Goal: Task Accomplishment & Management: Use online tool/utility

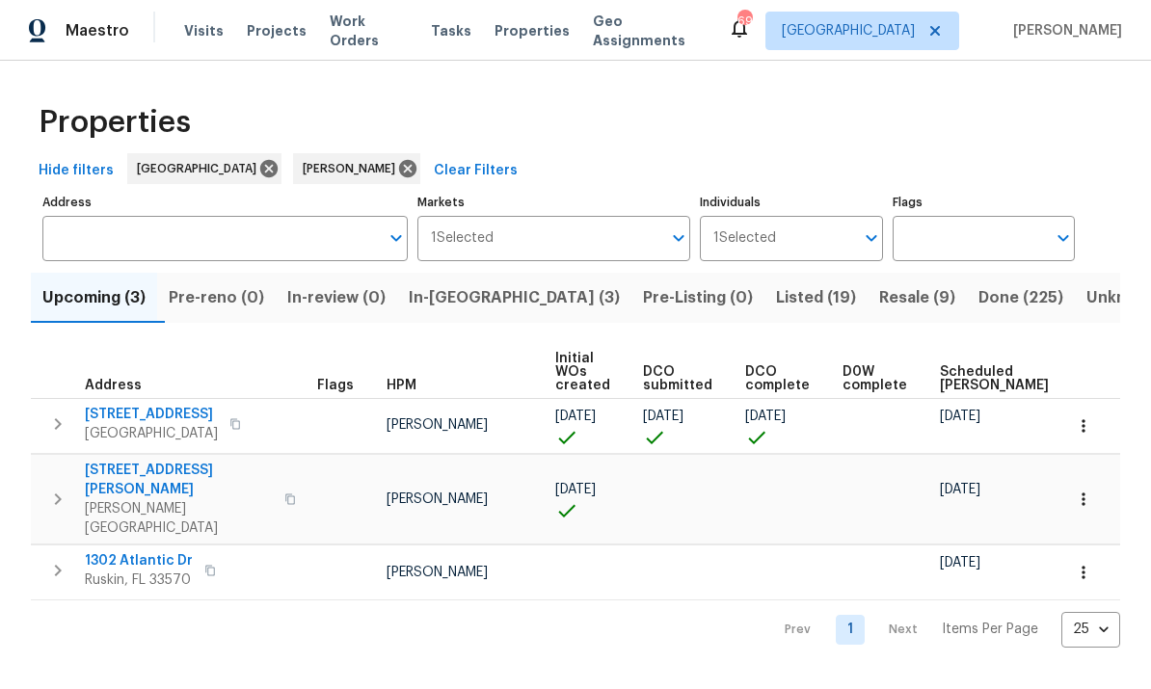
click at [473, 289] on span "In-[GEOGRAPHIC_DATA] (3)" at bounding box center [514, 297] width 211 height 27
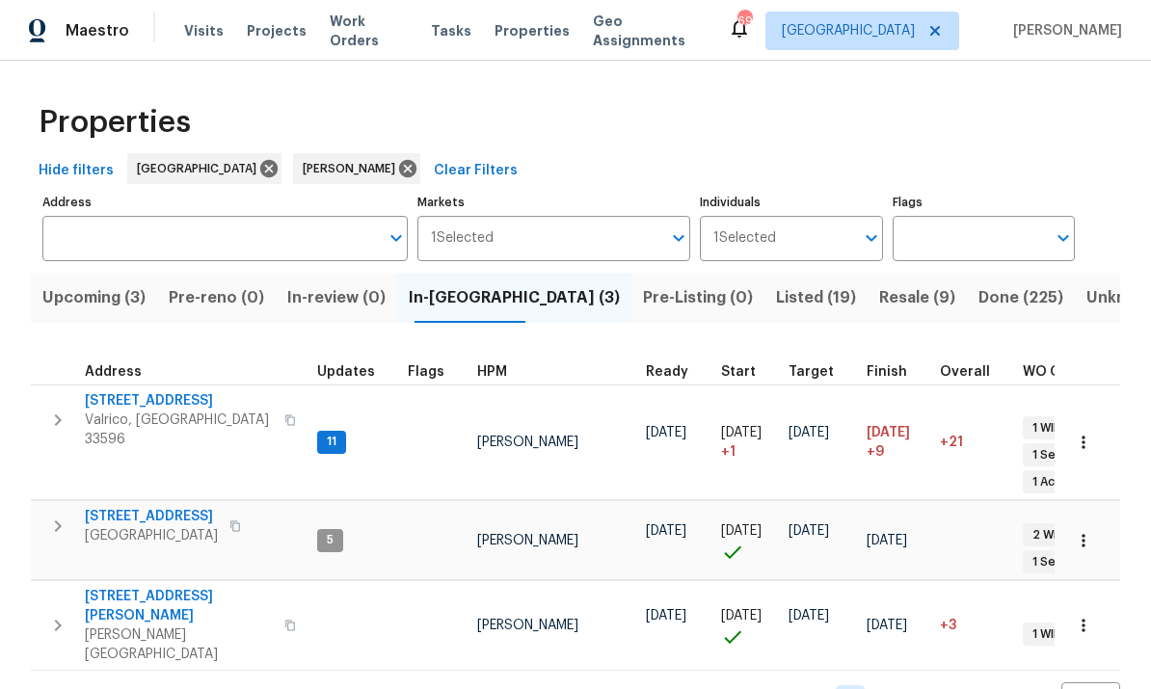
click at [191, 507] on span "[STREET_ADDRESS]" at bounding box center [151, 516] width 133 height 19
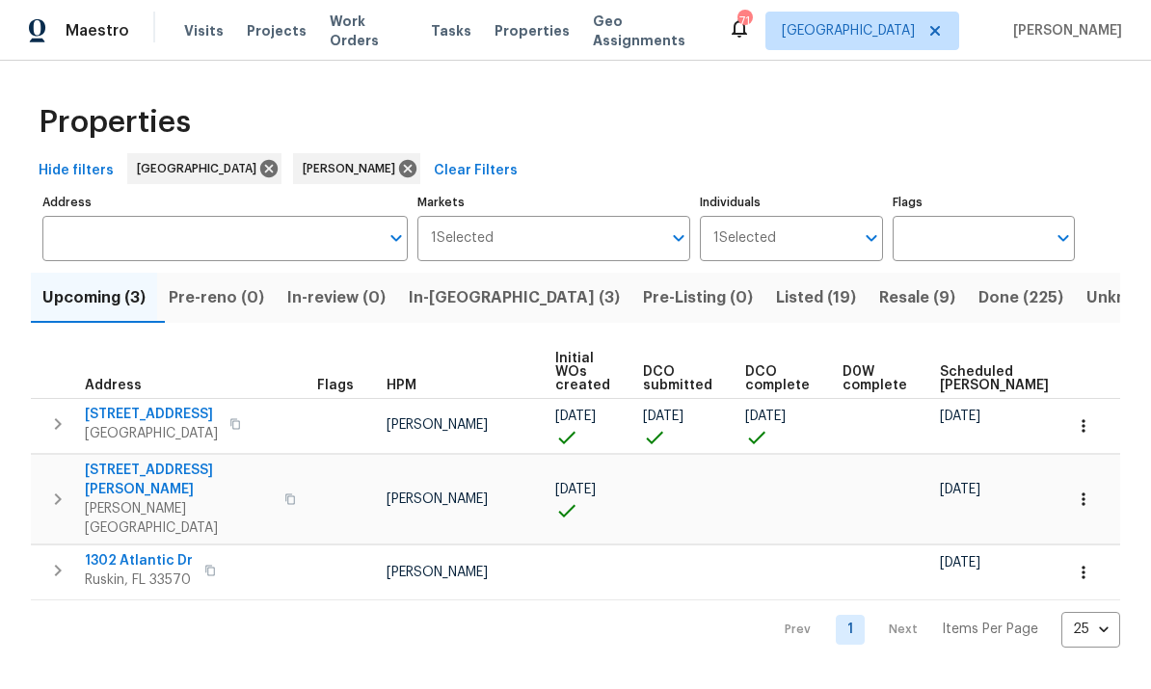
click at [467, 315] on button "In-[GEOGRAPHIC_DATA] (3)" at bounding box center [514, 298] width 234 height 50
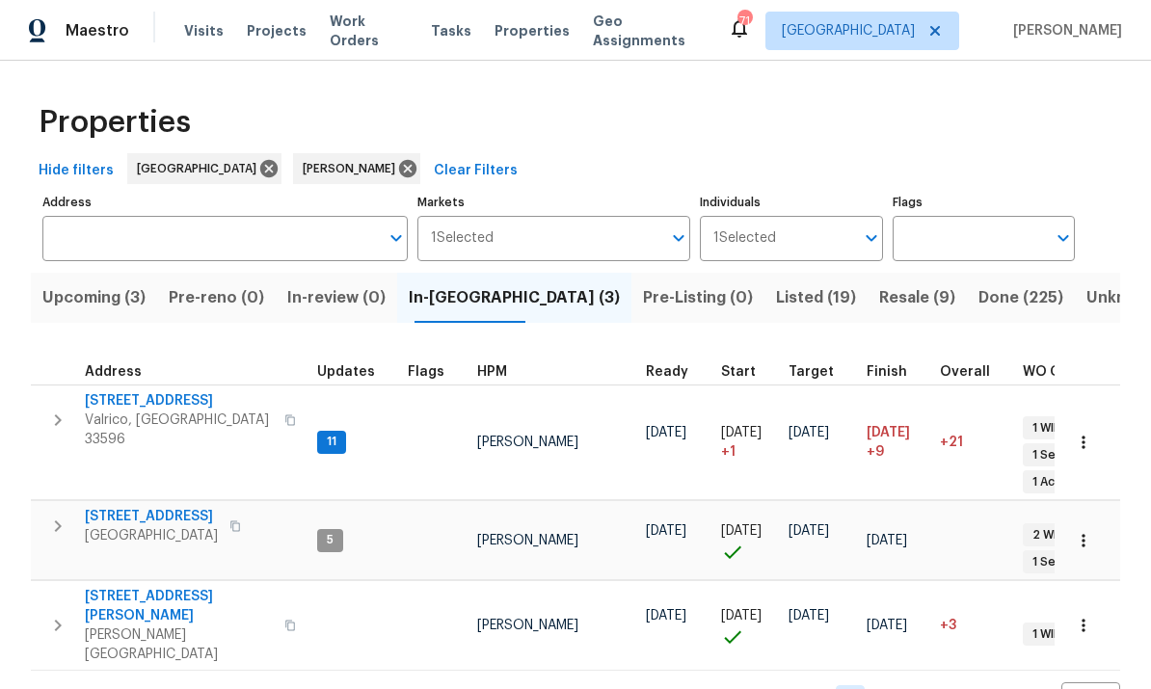
click at [201, 408] on span "2715 Golf Heights Cir" at bounding box center [179, 400] width 188 height 19
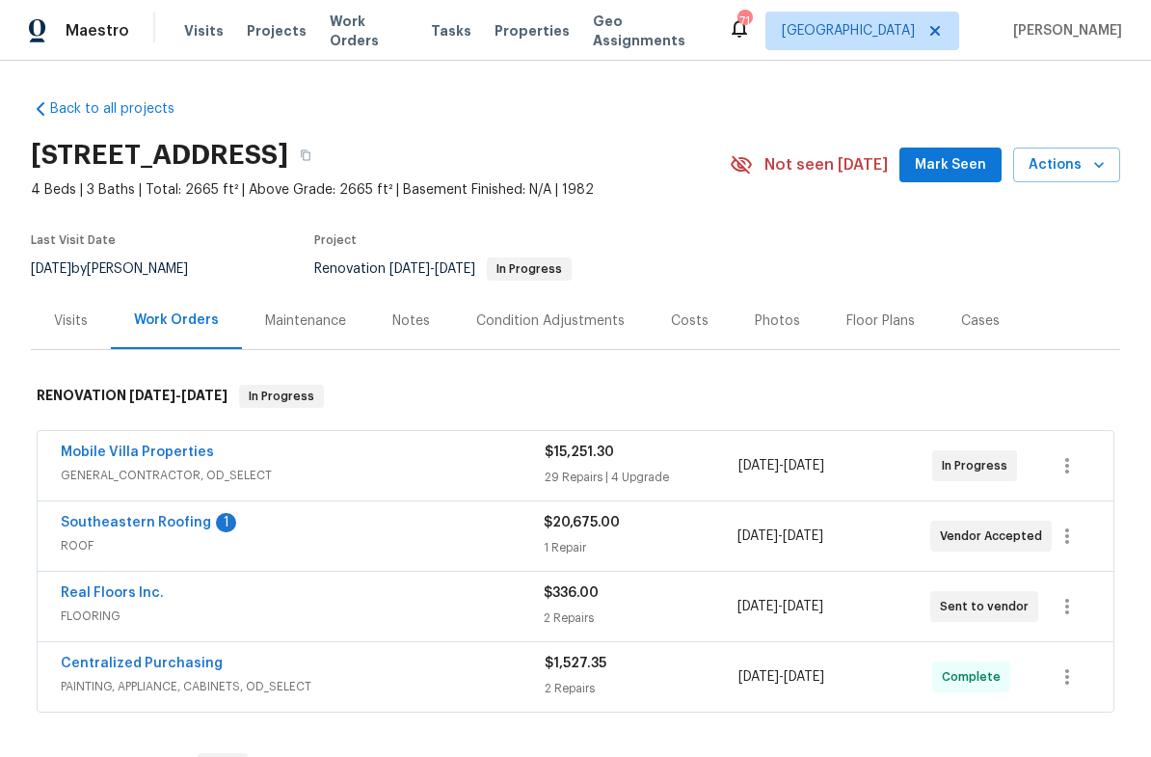
click at [155, 528] on link "Southeastern Roofing" at bounding box center [136, 522] width 150 height 13
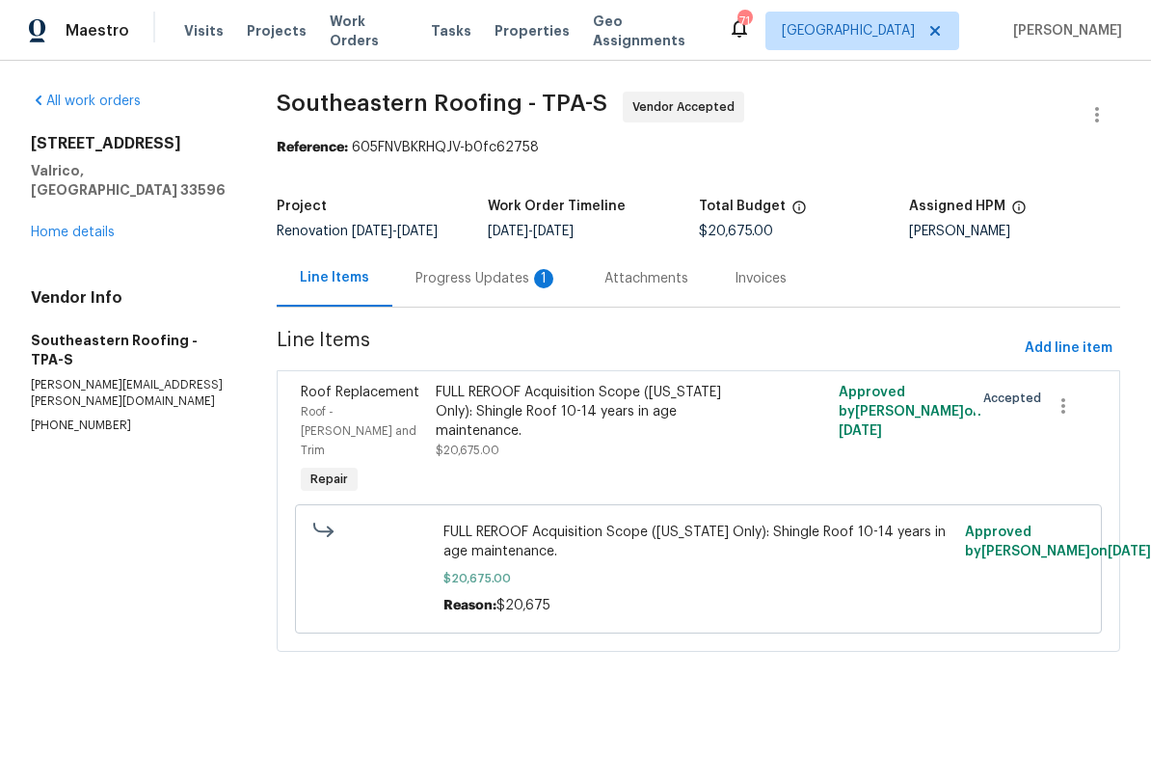
click at [485, 280] on div "Progress Updates 1" at bounding box center [486, 278] width 143 height 19
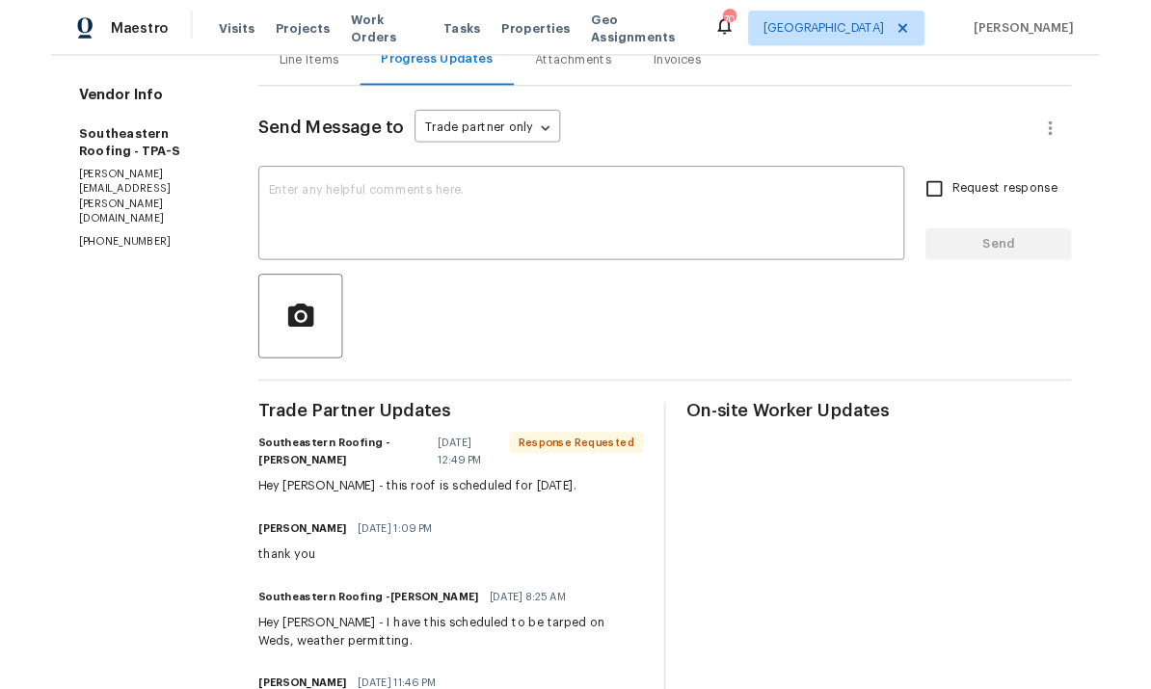
scroll to position [219, 0]
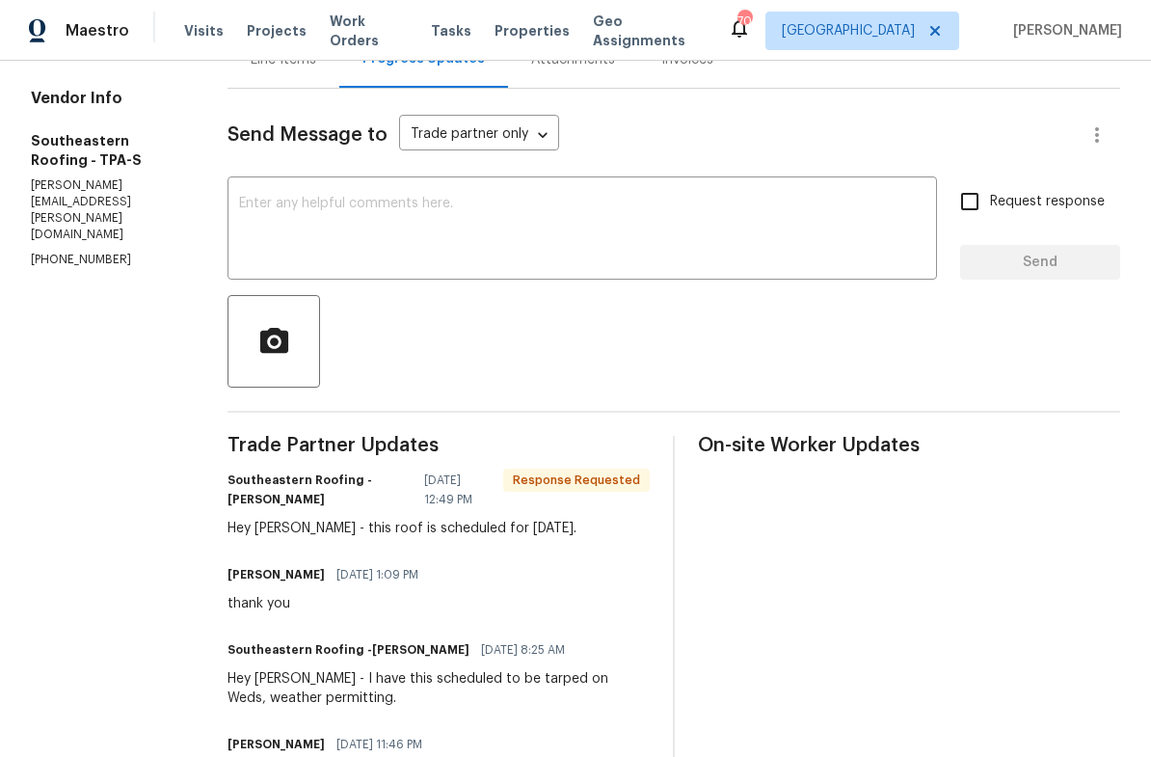
click at [551, 223] on textarea at bounding box center [582, 230] width 686 height 67
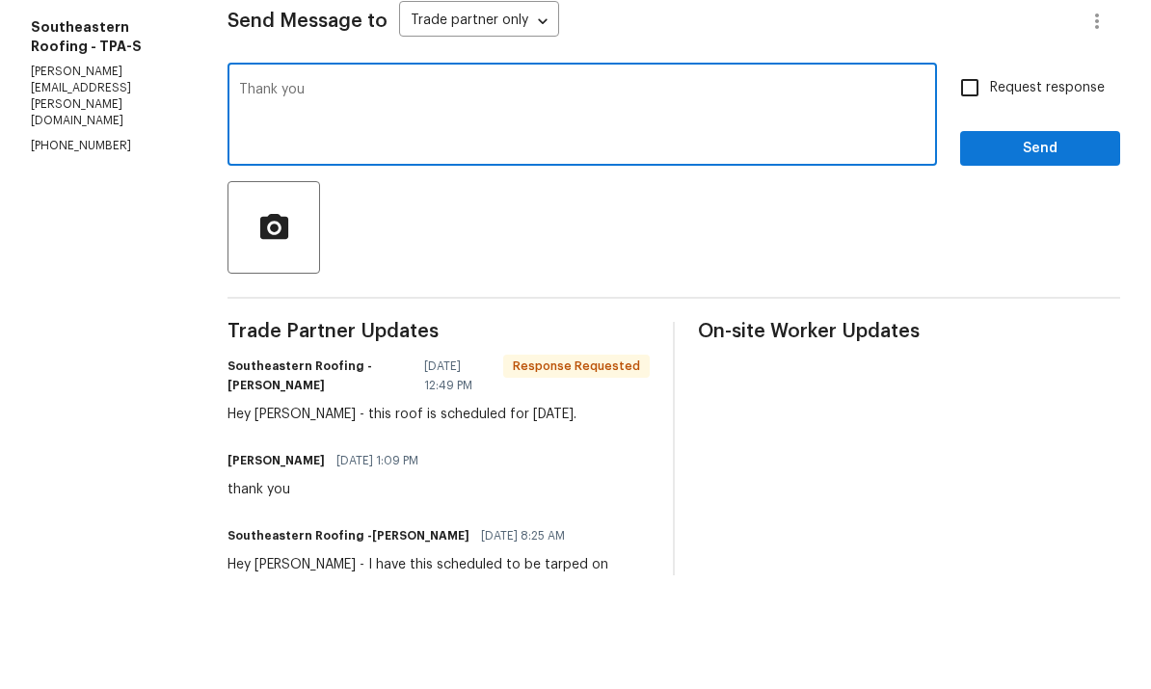
type textarea "Thank you"
click at [1055, 251] on span "Send" at bounding box center [1040, 263] width 129 height 24
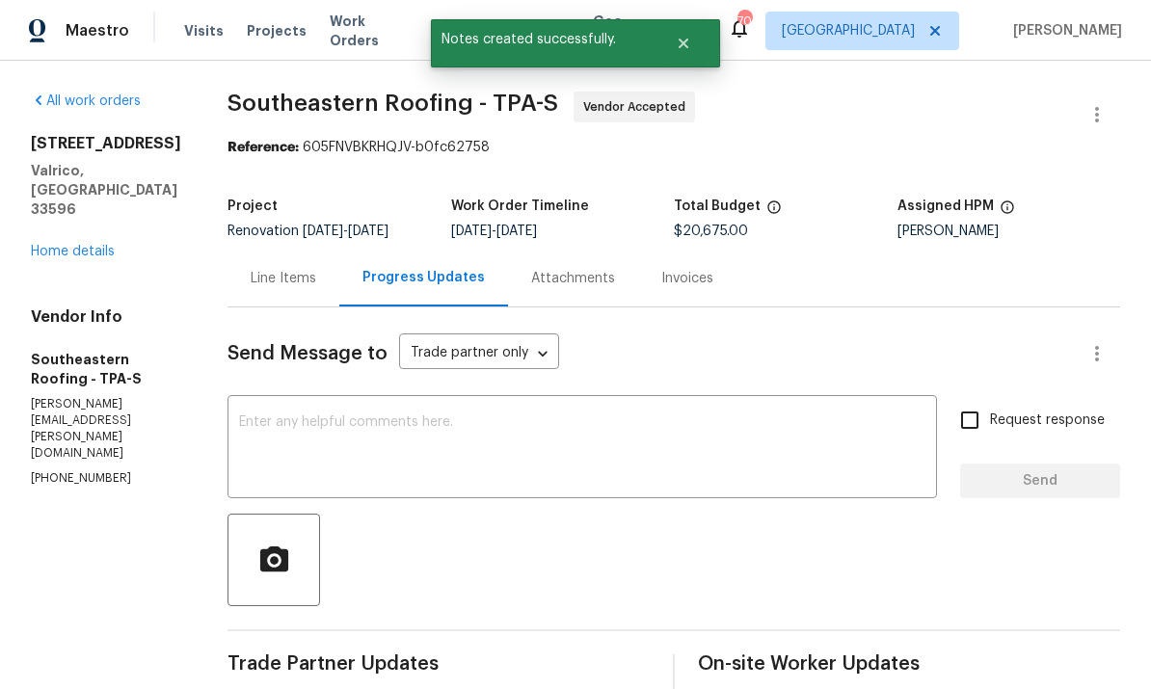
scroll to position [0, 0]
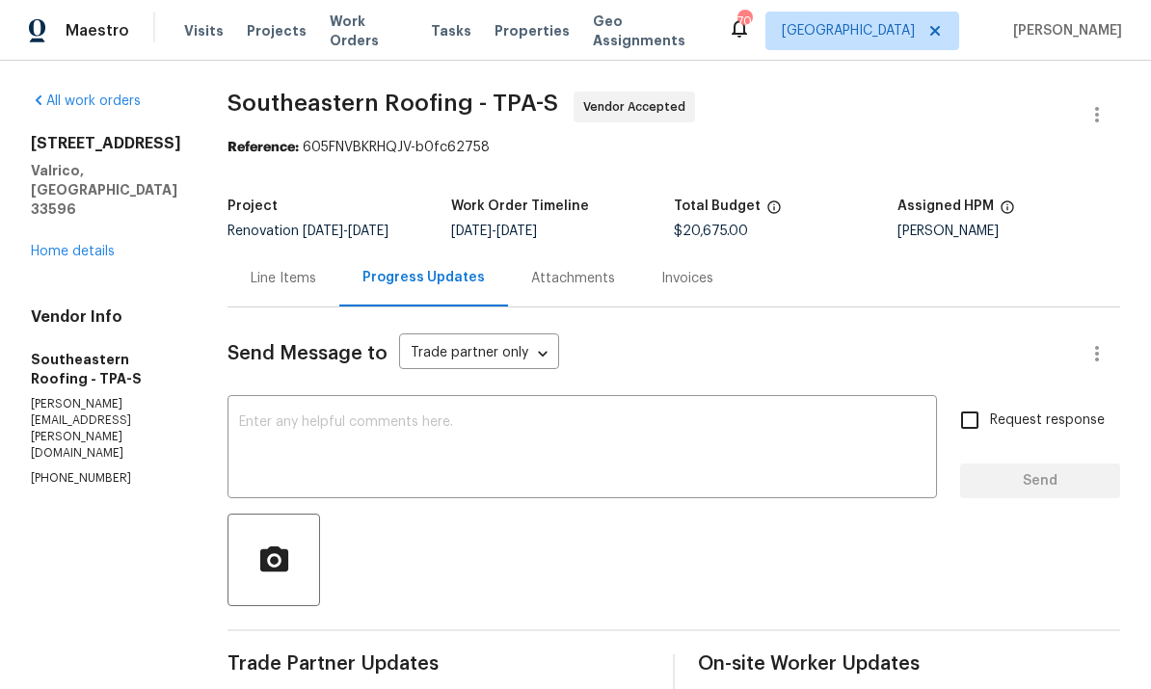
click at [265, 269] on div "Line Items" at bounding box center [284, 278] width 66 height 19
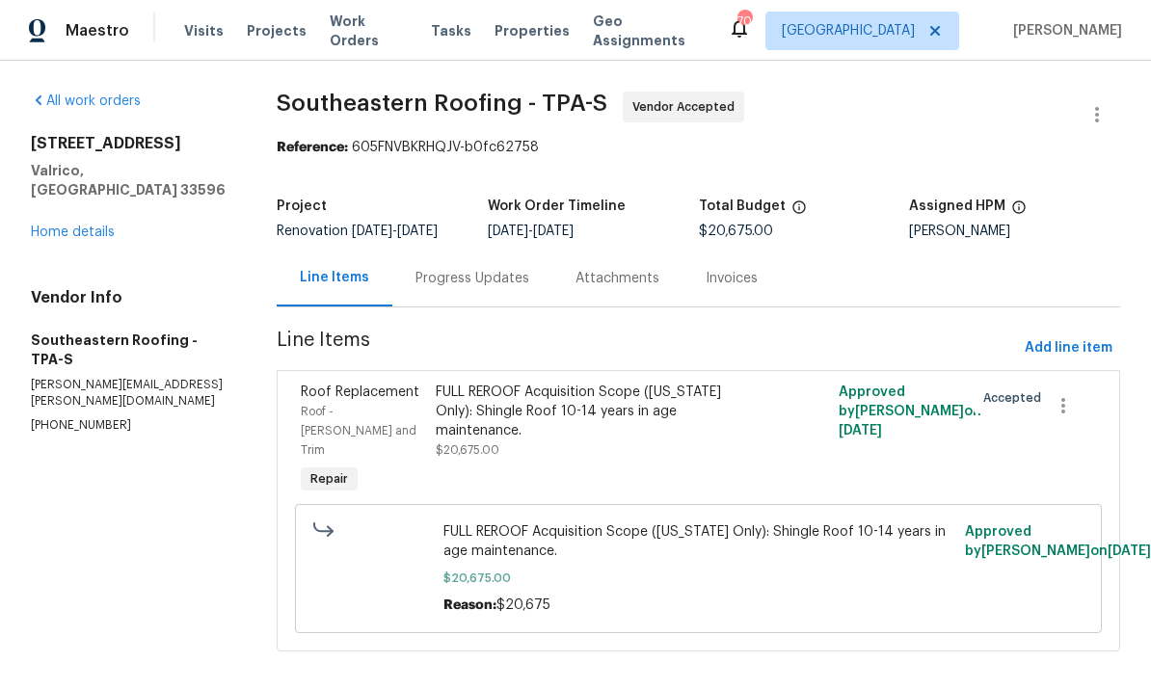
click at [84, 226] on link "Home details" at bounding box center [73, 232] width 84 height 13
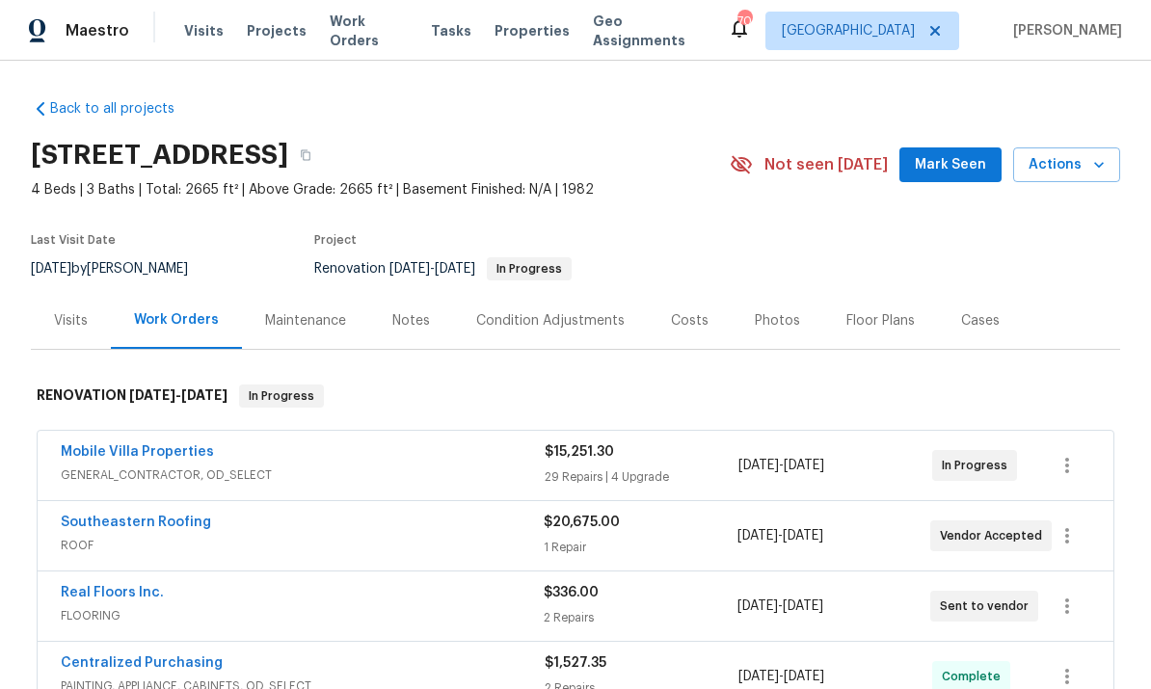
click at [404, 331] on div "Notes" at bounding box center [411, 320] width 84 height 57
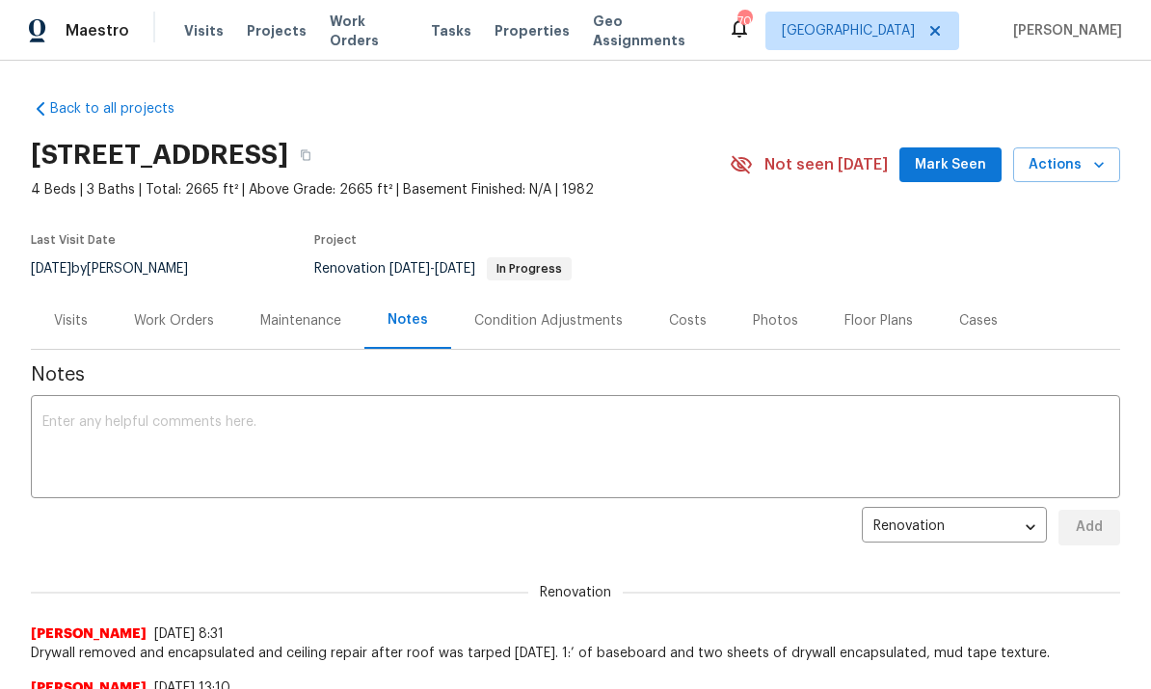
click at [469, 457] on textarea at bounding box center [575, 448] width 1066 height 67
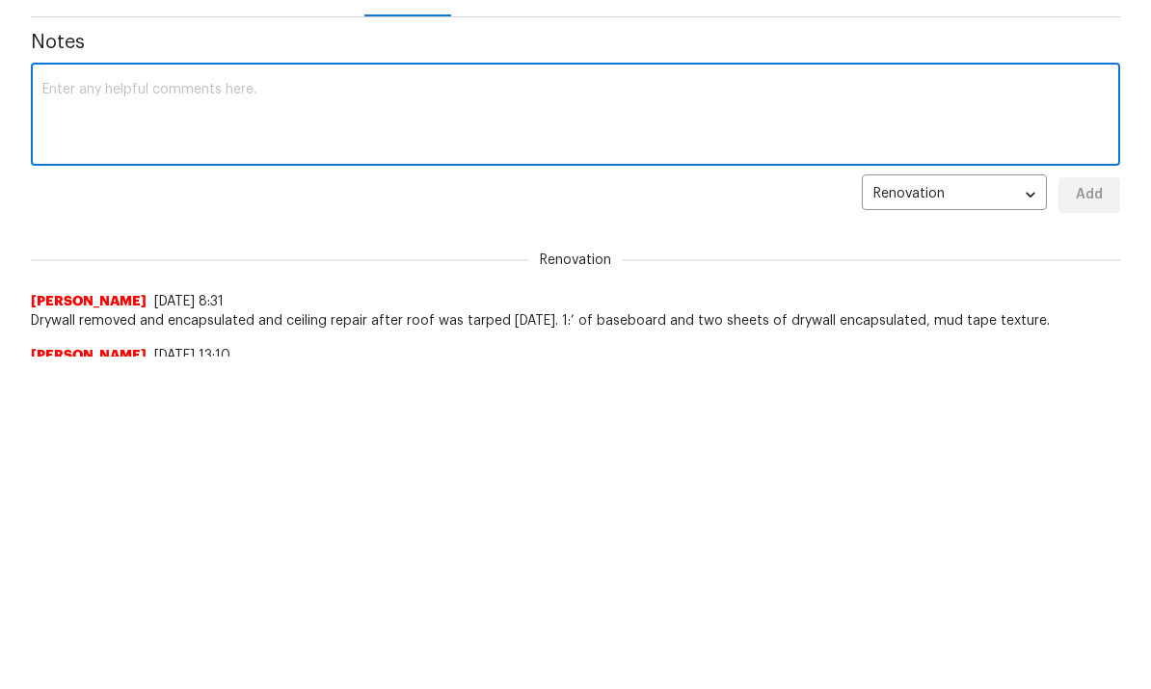
click at [104, 415] on textarea at bounding box center [575, 448] width 1066 height 67
paste textarea "Tuesday 9/9"
click at [34, 400] on div "Tuesday 9/9 x ​" at bounding box center [575, 449] width 1089 height 98
click at [31, 400] on div "Tuesday 9/9 x ​" at bounding box center [575, 449] width 1089 height 98
click at [62, 415] on textarea "Tuesday 9/9" at bounding box center [575, 448] width 1066 height 67
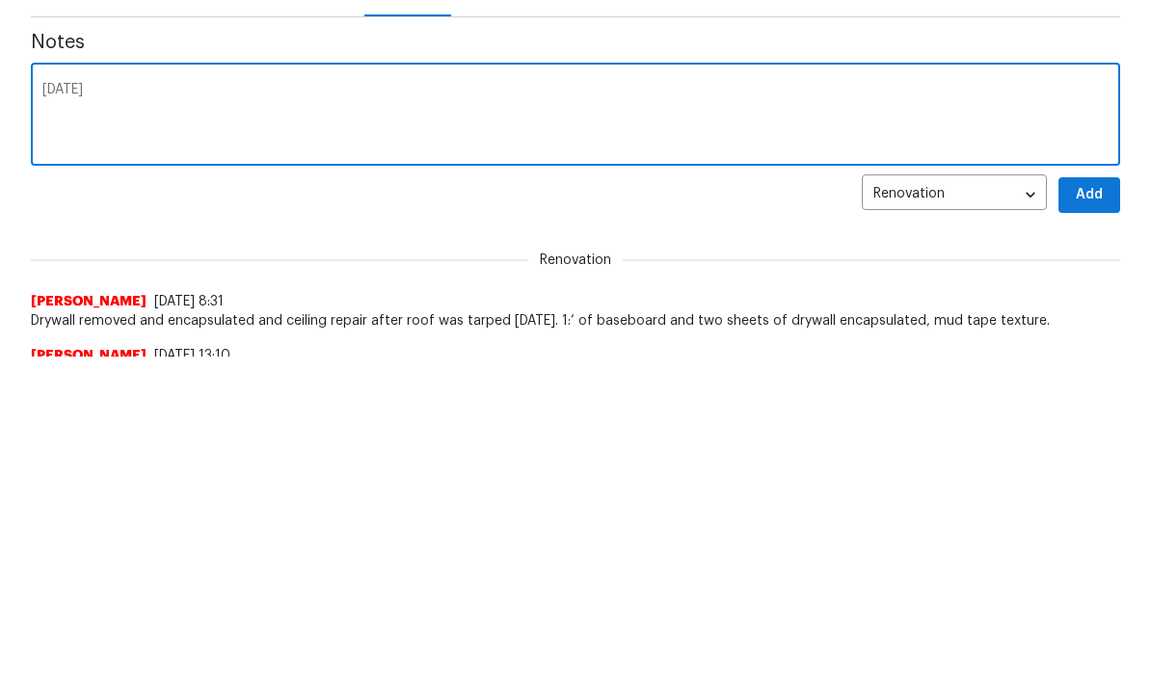
click at [63, 415] on textarea "Tuesday 9/9" at bounding box center [575, 448] width 1066 height 67
type textarea "Roof is scheduled for Tuesday 9/9"
click at [1084, 516] on span "Add" at bounding box center [1089, 528] width 31 height 24
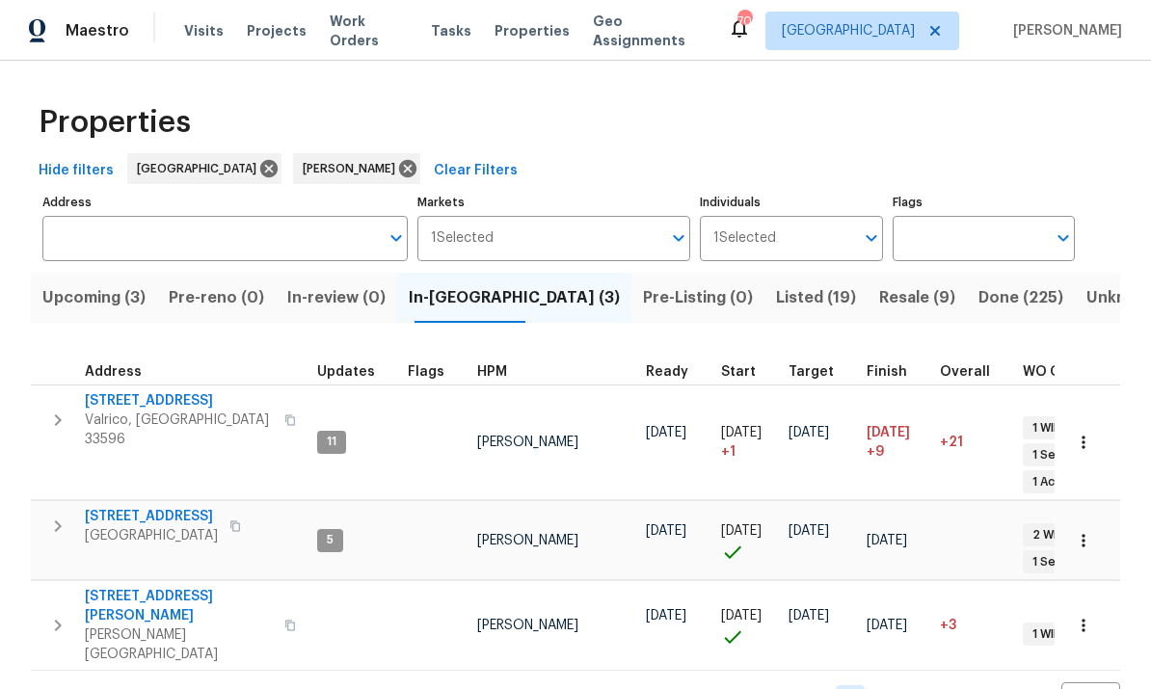
click at [171, 412] on span "Valrico, [GEOGRAPHIC_DATA] 33596" at bounding box center [179, 430] width 188 height 39
click at [126, 303] on span "Upcoming (3)" at bounding box center [93, 297] width 103 height 27
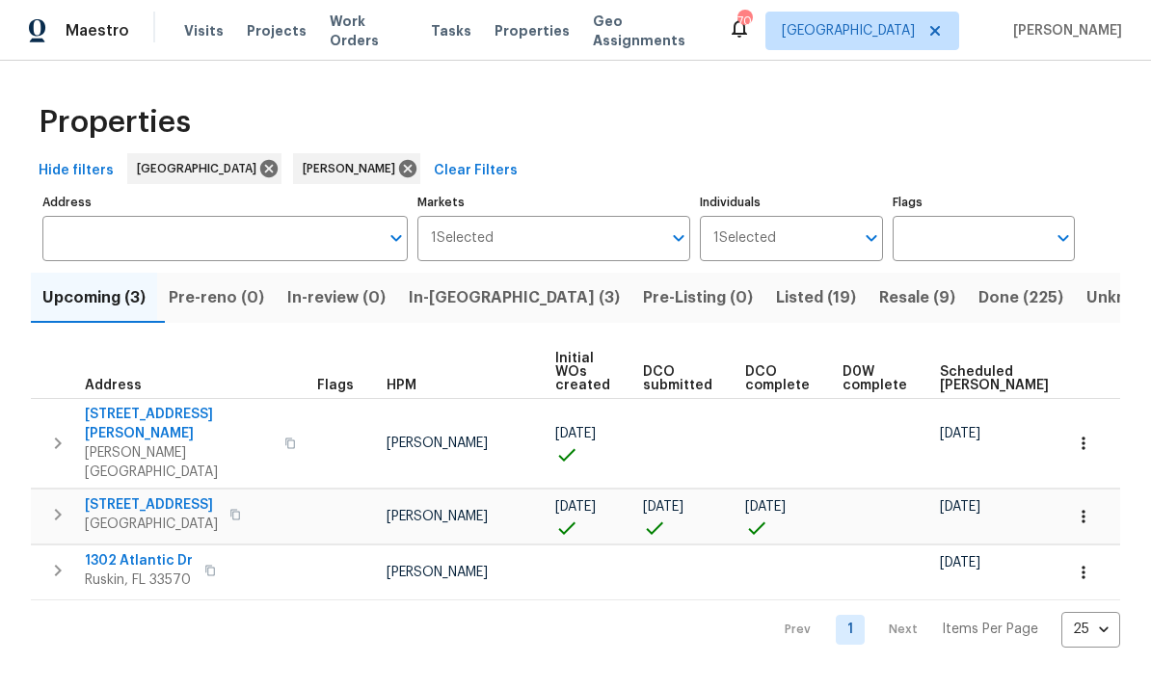
click at [147, 551] on span "1302 Atlantic Dr" at bounding box center [139, 560] width 108 height 19
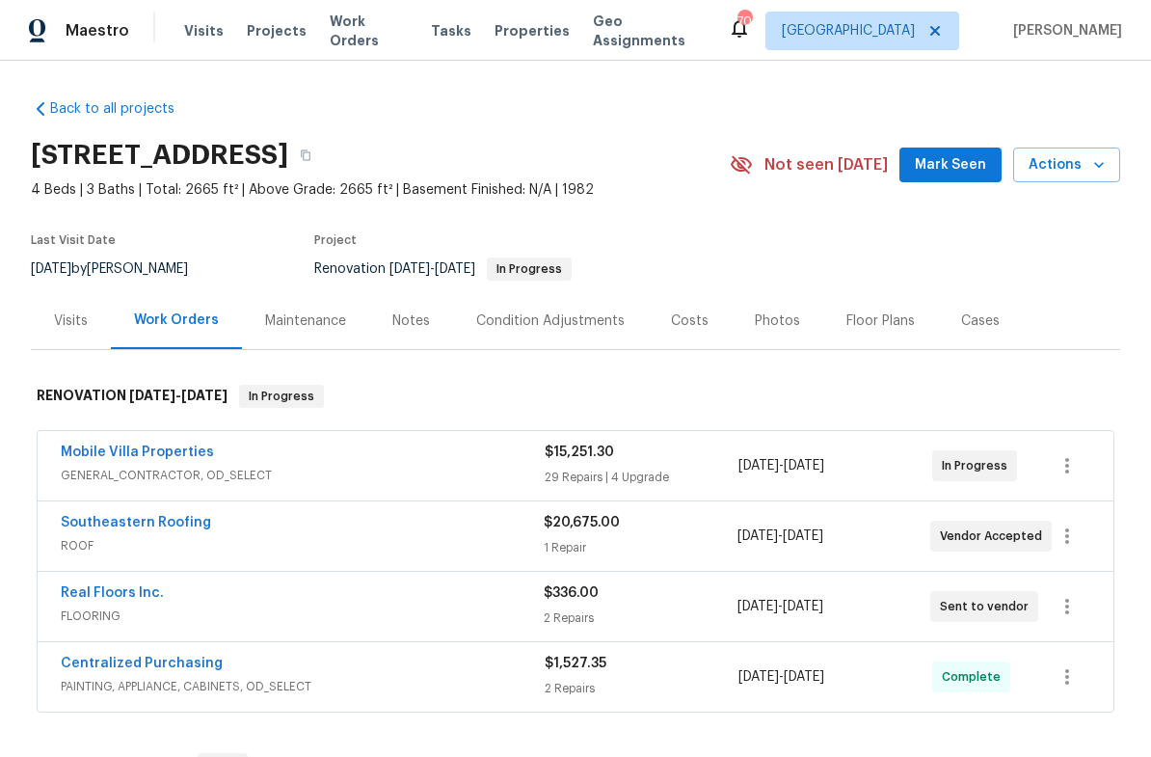
click at [418, 331] on div "Notes" at bounding box center [411, 320] width 84 height 57
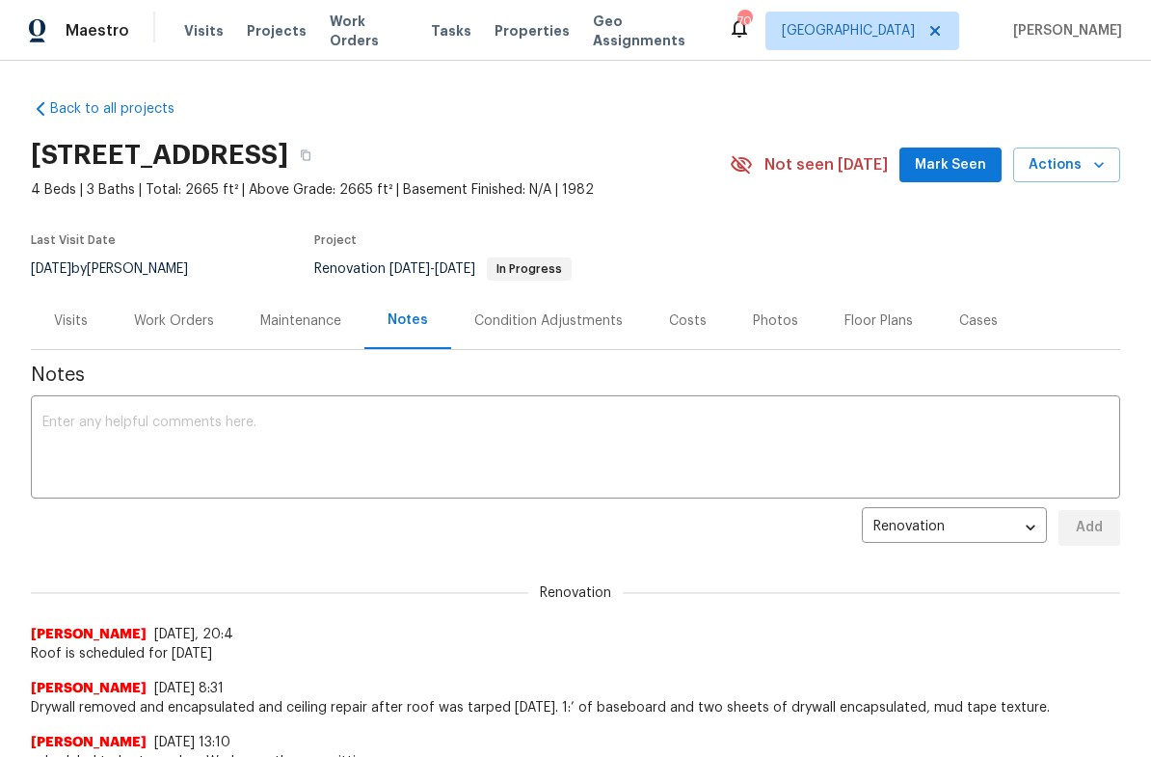
click at [398, 458] on textarea at bounding box center [575, 448] width 1066 height 67
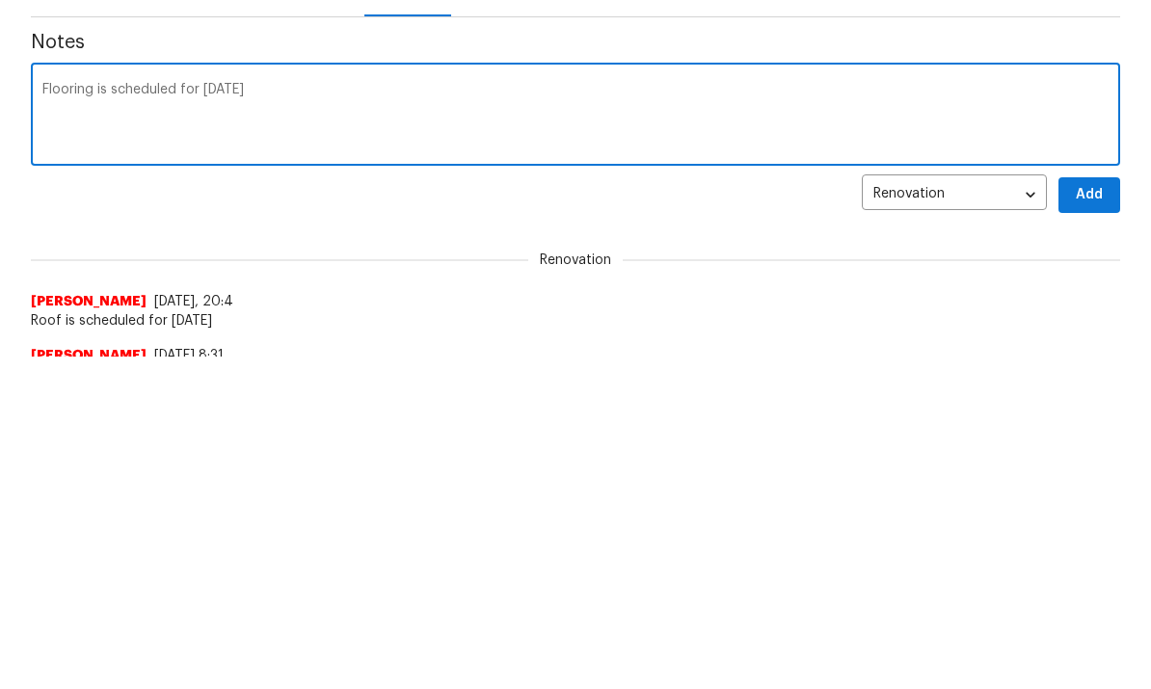
type textarea "Flooring is scheduled for Thursday"
click at [1091, 516] on span "Add" at bounding box center [1089, 528] width 31 height 24
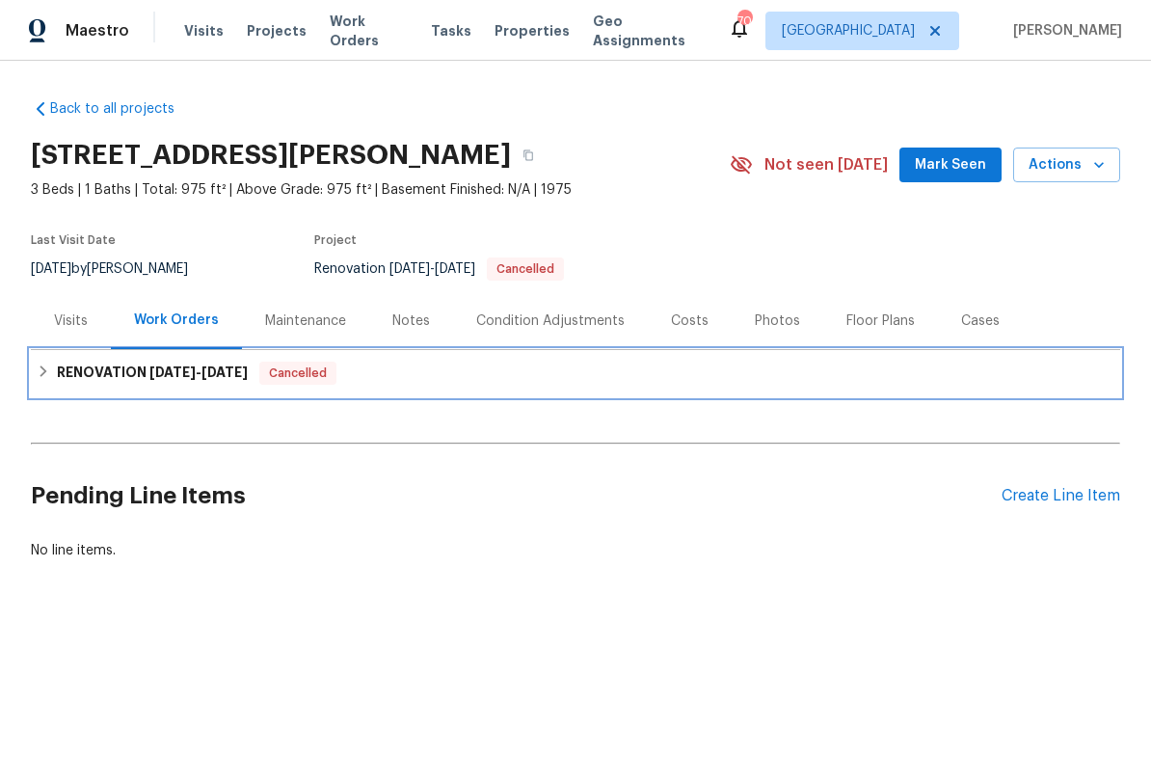
click at [44, 376] on icon at bounding box center [43, 370] width 13 height 13
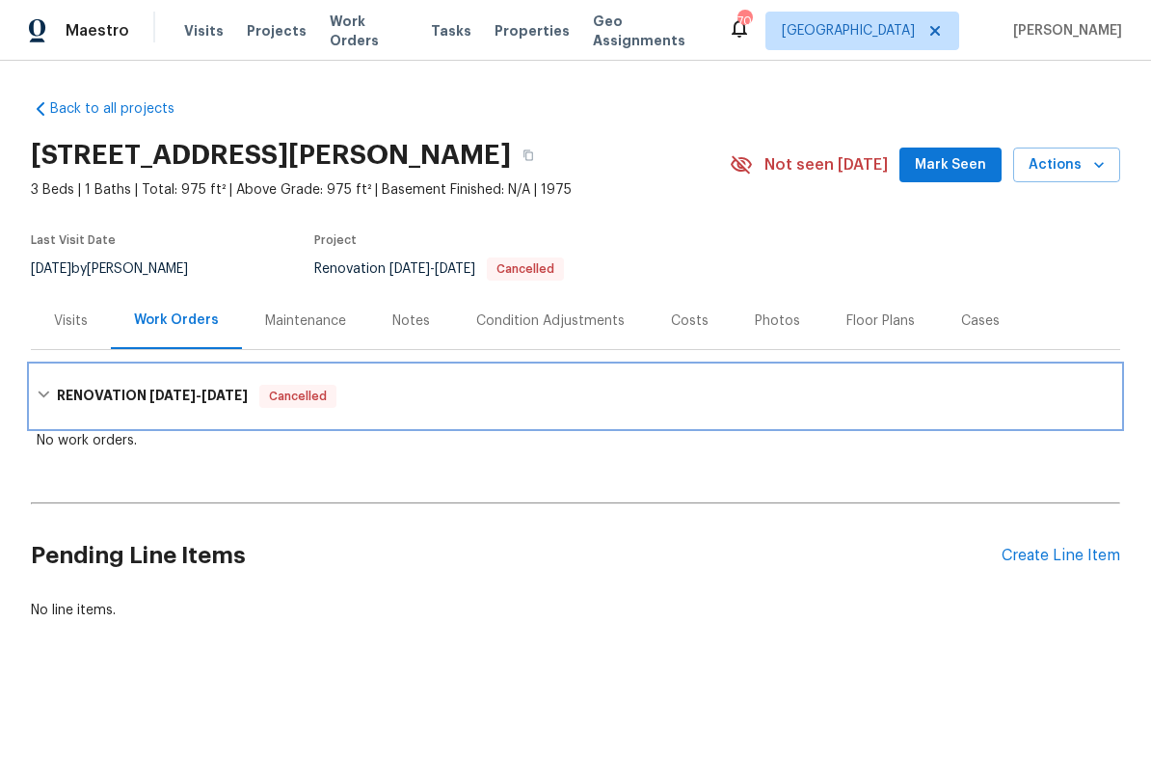
click at [48, 390] on icon at bounding box center [43, 394] width 13 height 13
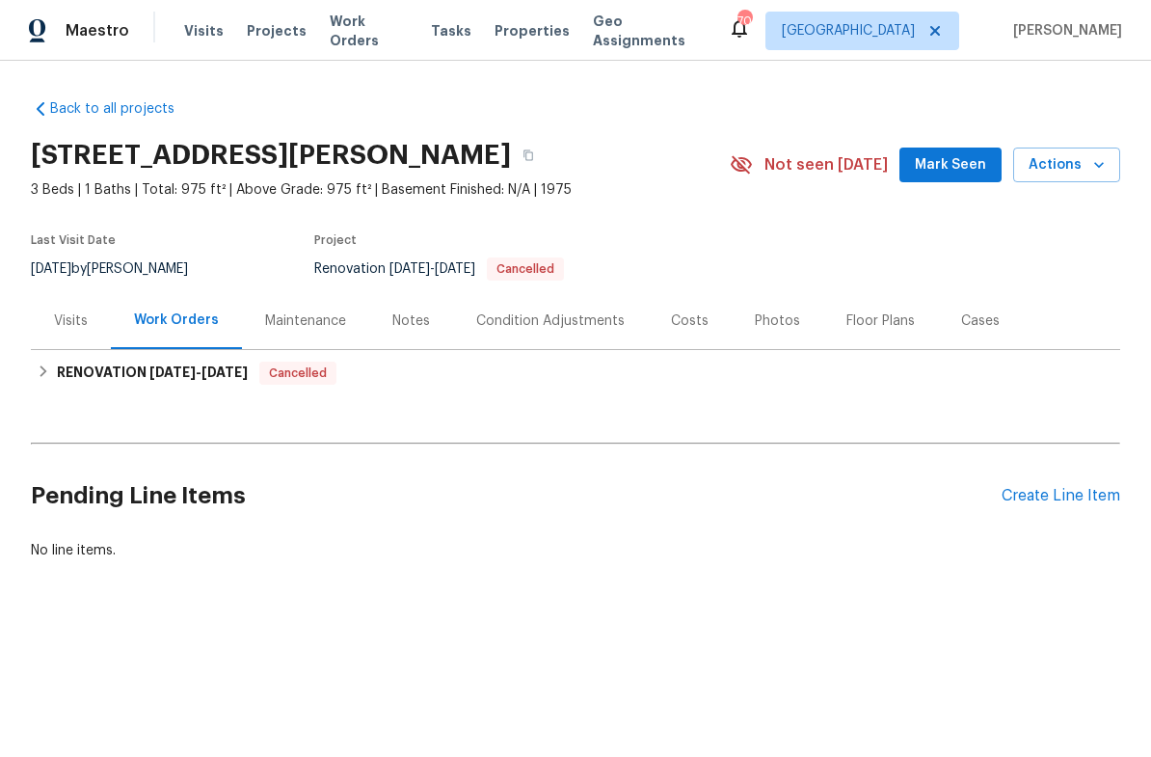
click at [567, 321] on div "Condition Adjustments" at bounding box center [550, 320] width 148 height 19
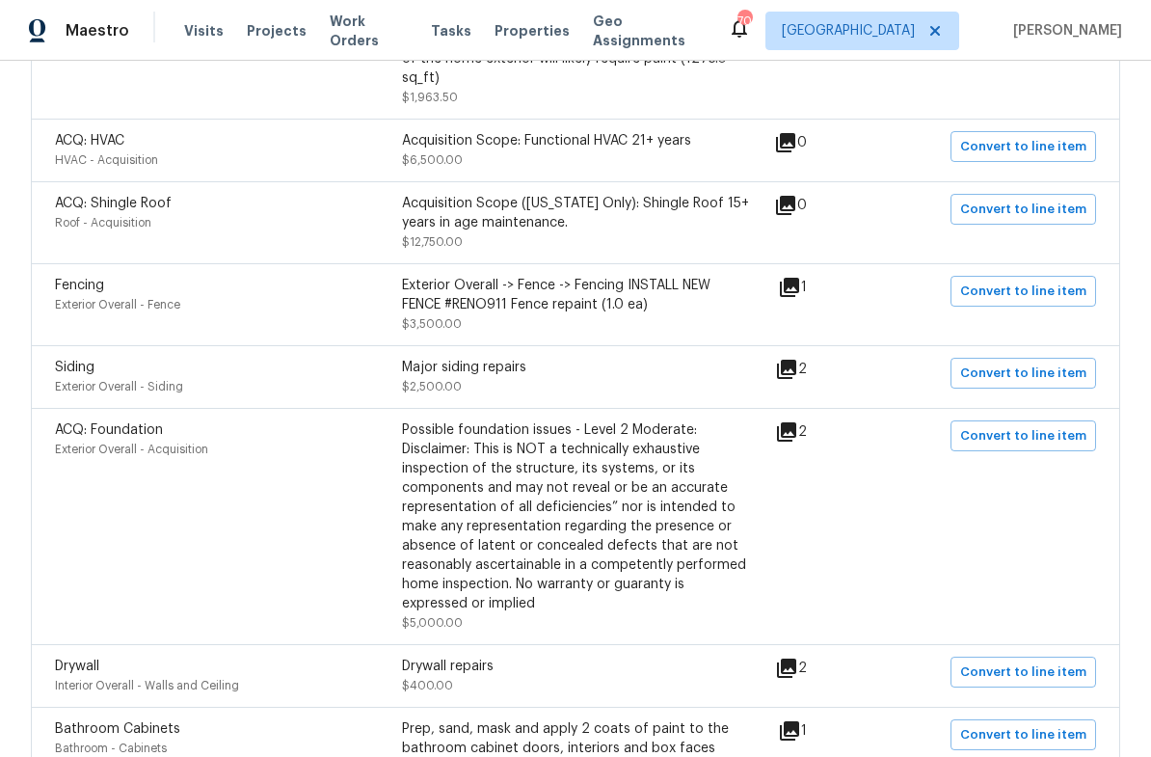
scroll to position [1899, 0]
click at [778, 302] on div "Fencing Exterior Overall - Fence Exterior Overall -> Fence -> Fencing INSTALL N…" at bounding box center [416, 304] width 723 height 58
click at [794, 285] on icon at bounding box center [789, 286] width 19 height 19
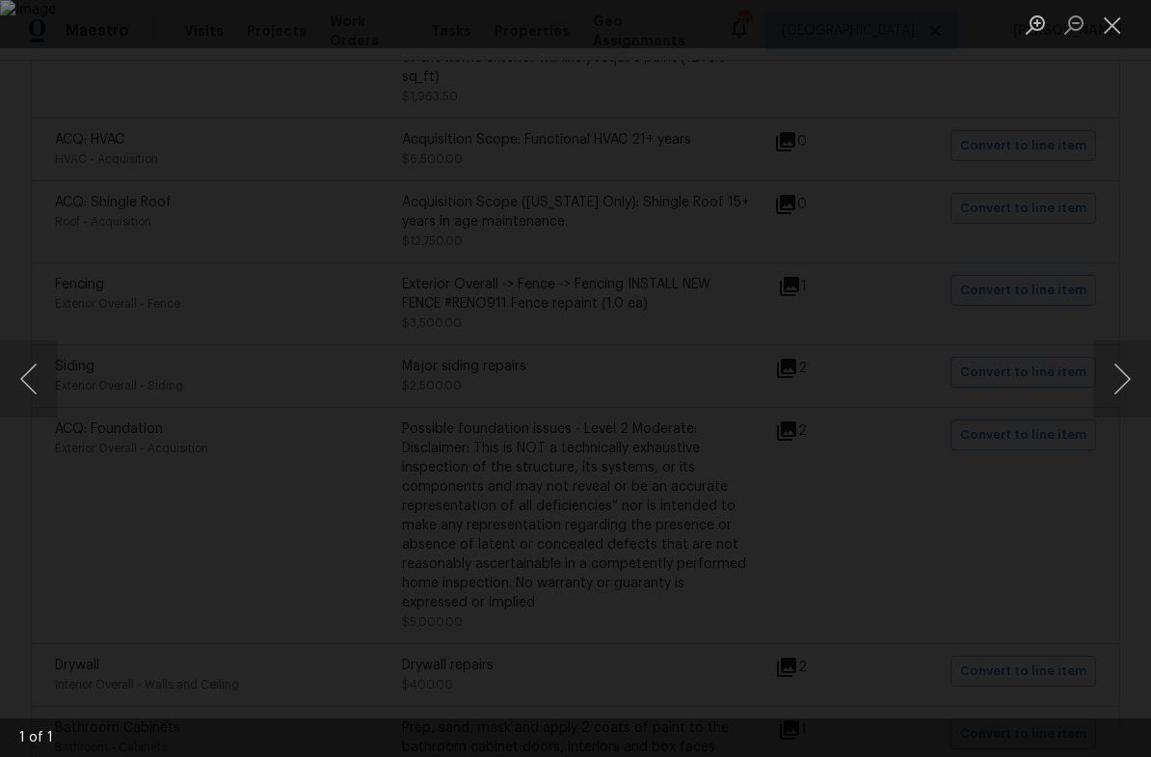
click at [1126, 28] on button "Close lightbox" at bounding box center [1112, 25] width 39 height 34
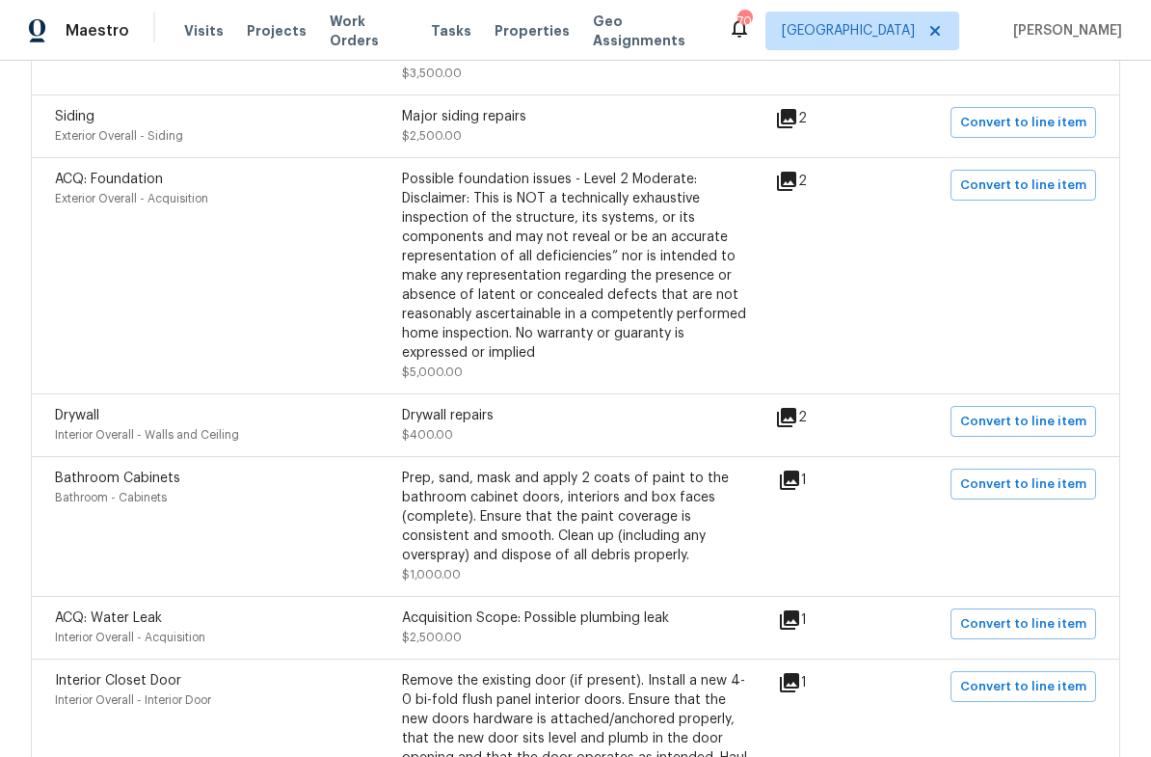
scroll to position [2148, 0]
click at [798, 183] on icon at bounding box center [786, 182] width 23 height 23
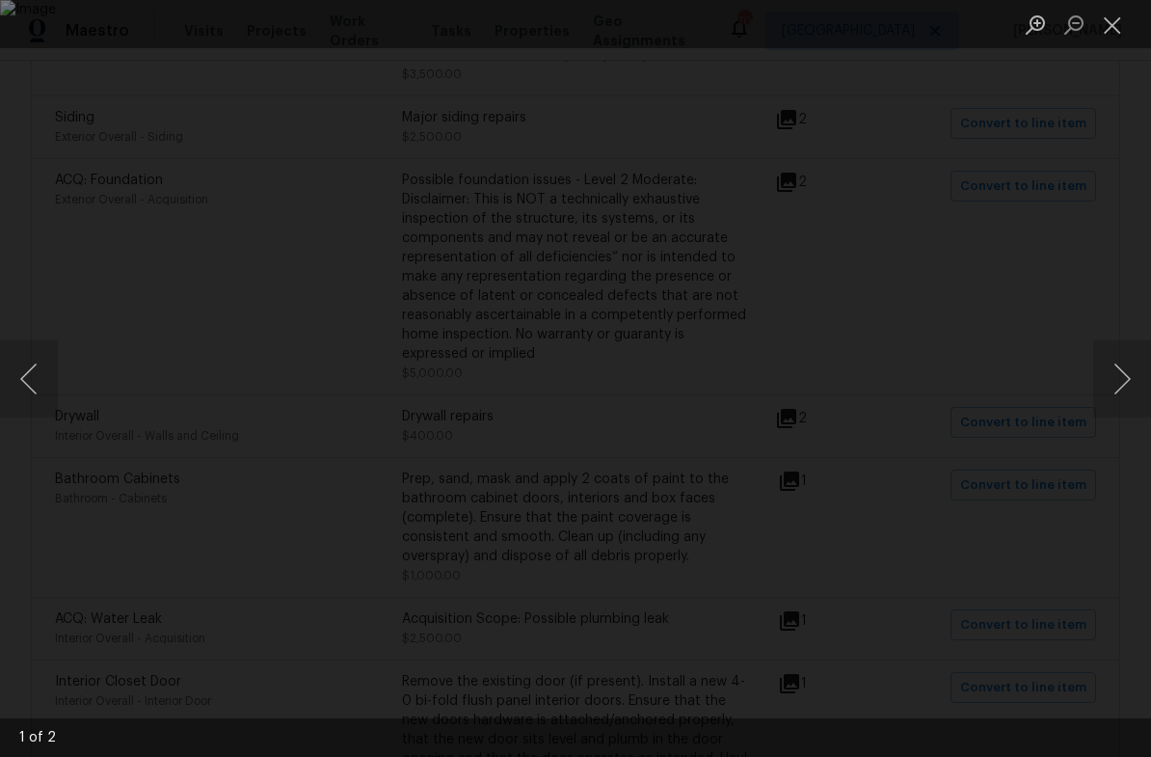
click at [1123, 392] on button "Next image" at bounding box center [1122, 378] width 58 height 77
click at [1121, 38] on button "Close lightbox" at bounding box center [1112, 25] width 39 height 34
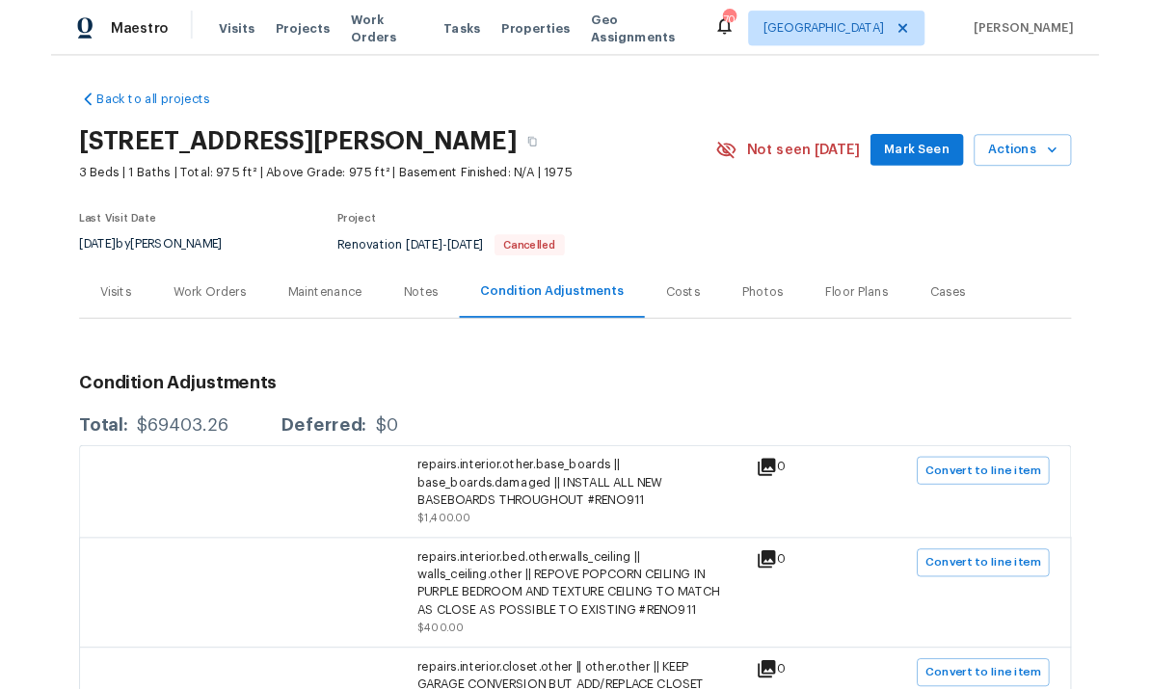
scroll to position [0, 0]
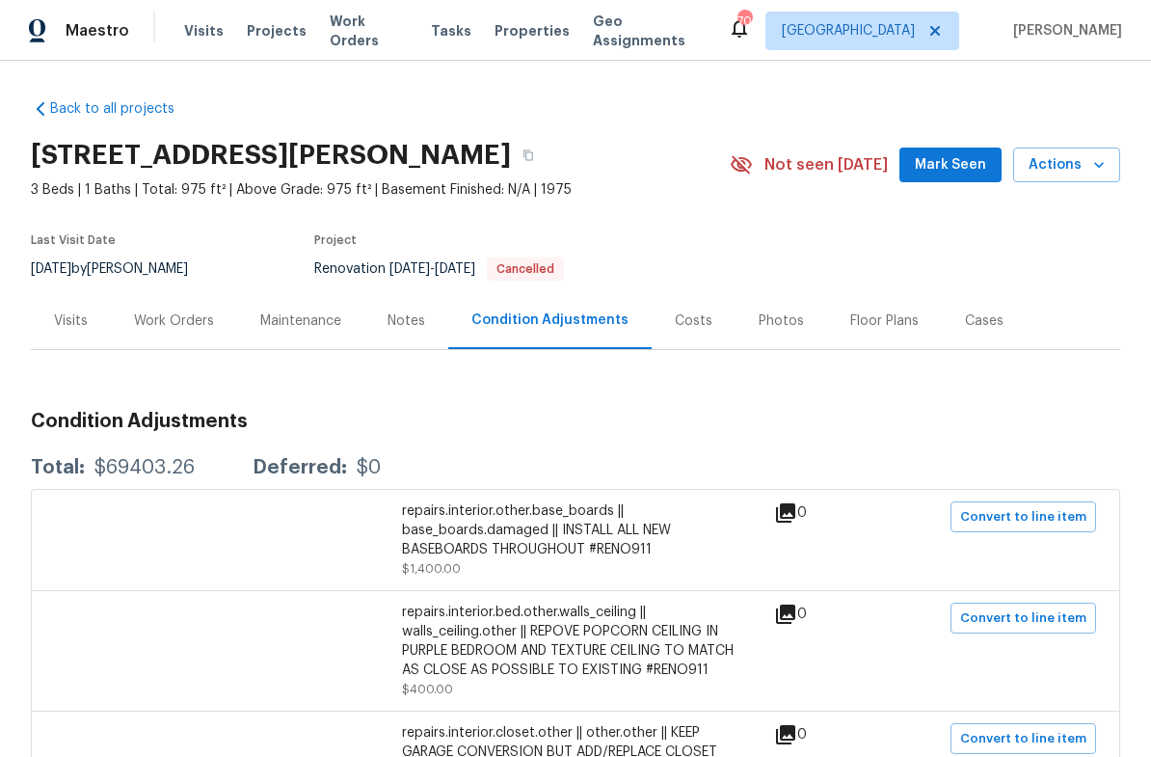
click at [201, 320] on div "Work Orders" at bounding box center [174, 320] width 80 height 19
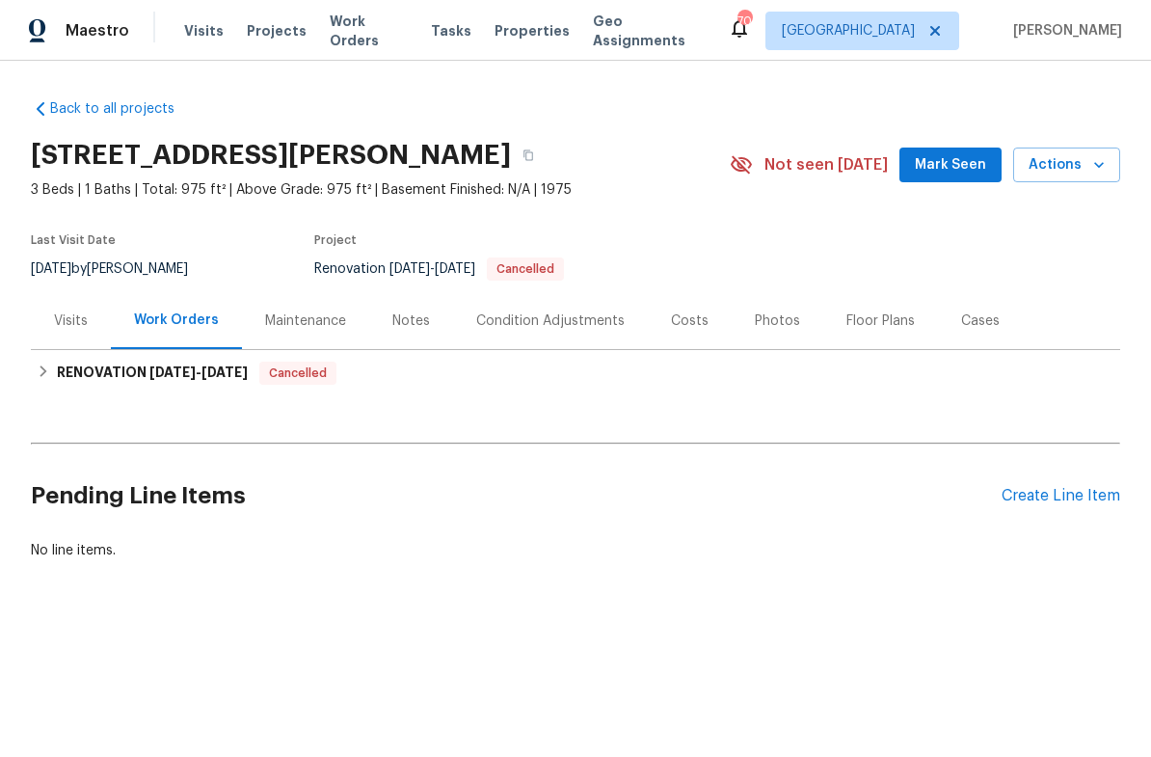
click at [1085, 501] on div "Create Line Item" at bounding box center [1061, 496] width 119 height 18
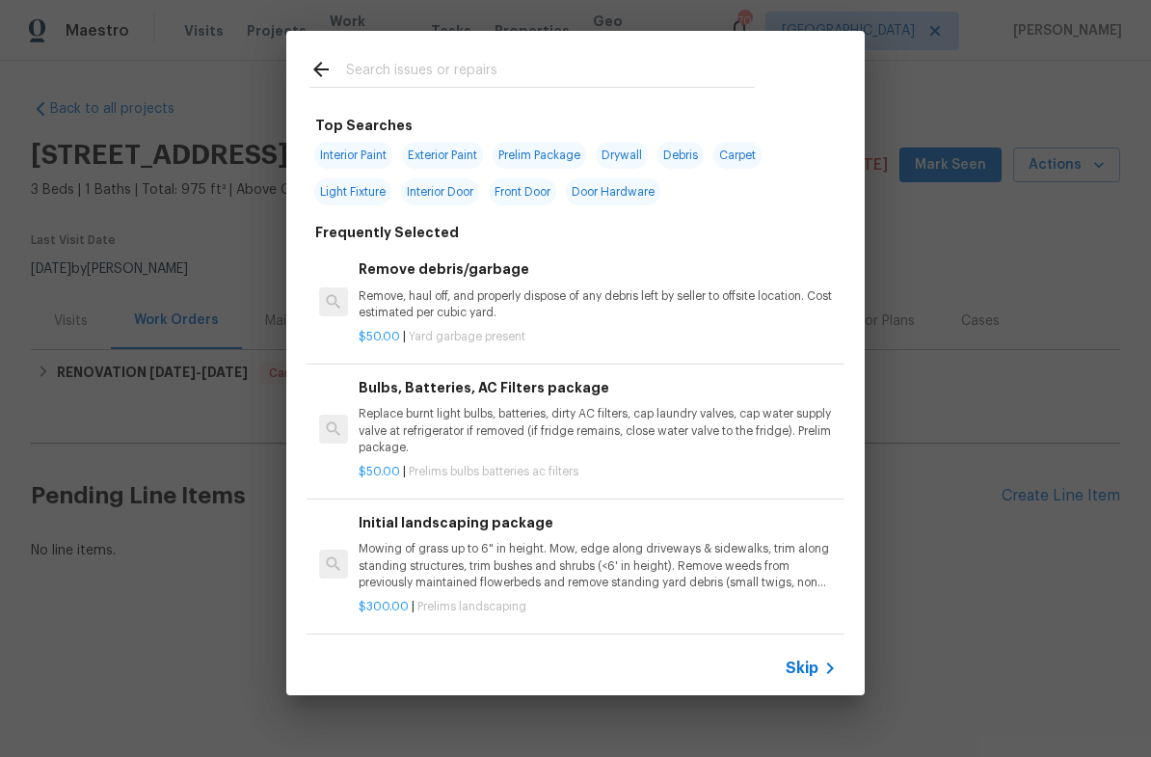
click at [555, 70] on input "text" at bounding box center [550, 72] width 409 height 29
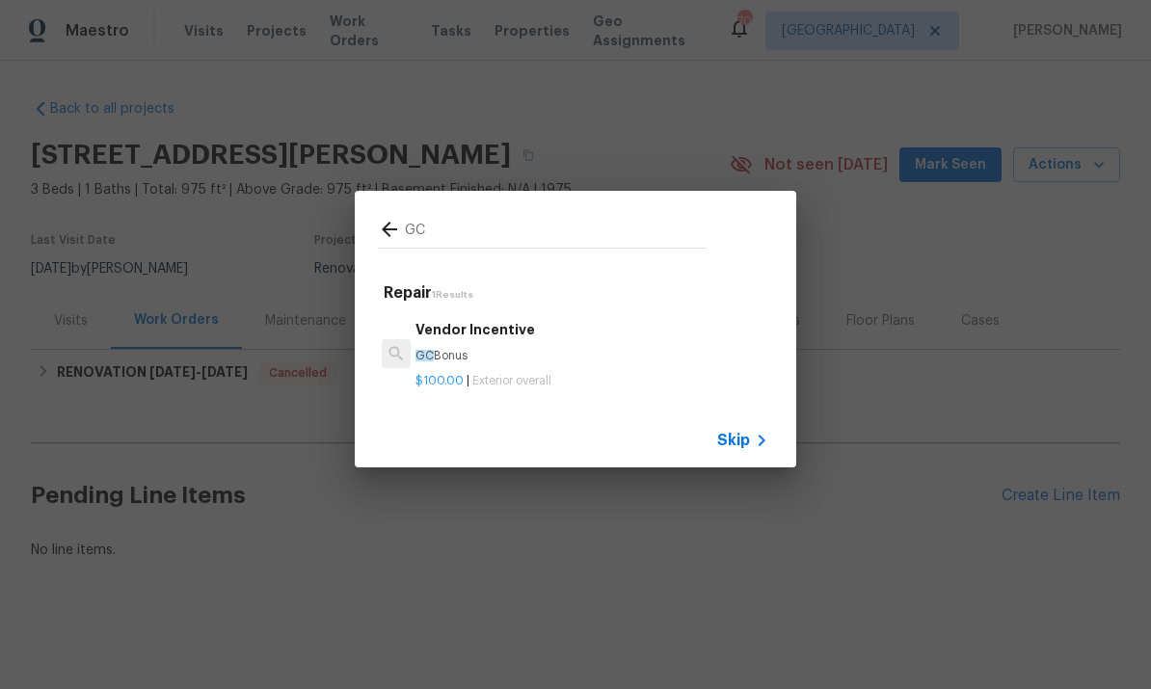
type input "GC"
click at [394, 230] on icon at bounding box center [389, 229] width 15 height 15
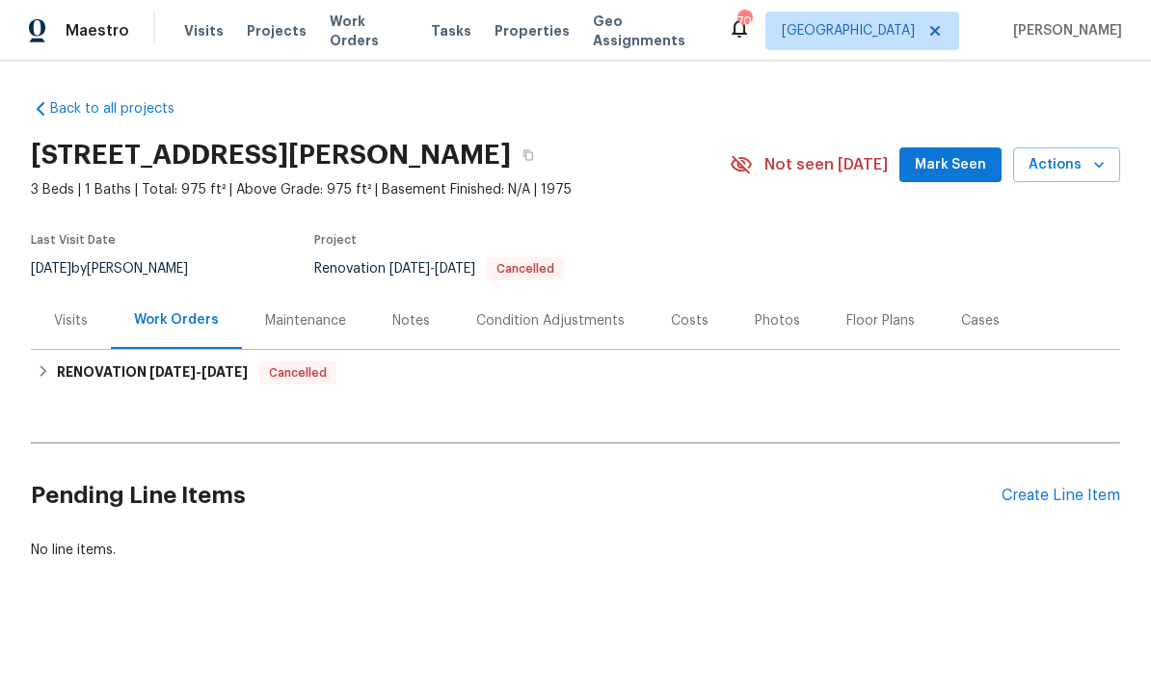
click at [1084, 491] on div "Create Line Item" at bounding box center [1061, 496] width 119 height 18
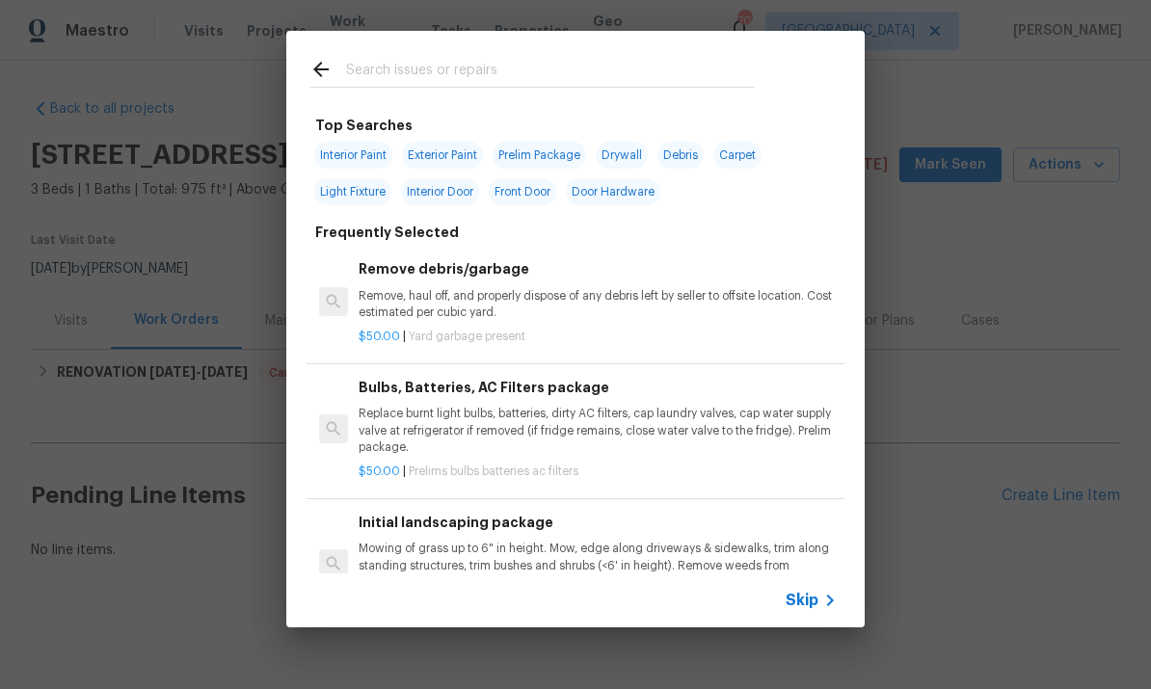
click at [498, 67] on input "text" at bounding box center [550, 72] width 409 height 29
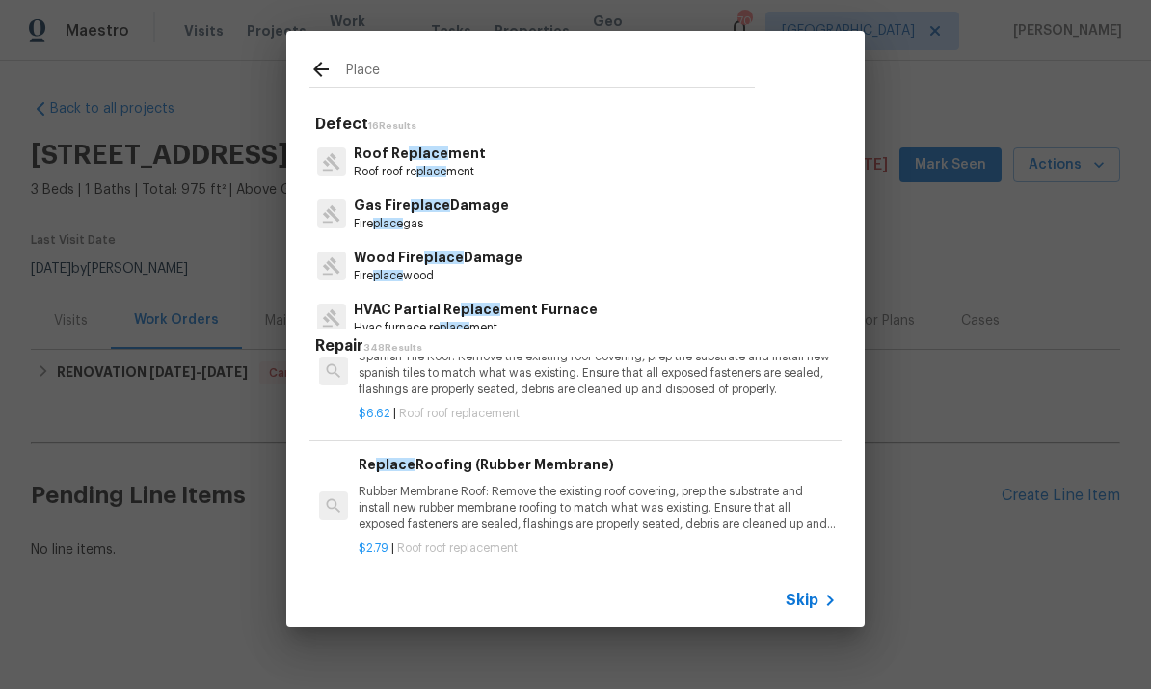
scroll to position [1169, 0]
type input "Place"
click at [326, 62] on icon at bounding box center [320, 69] width 23 height 23
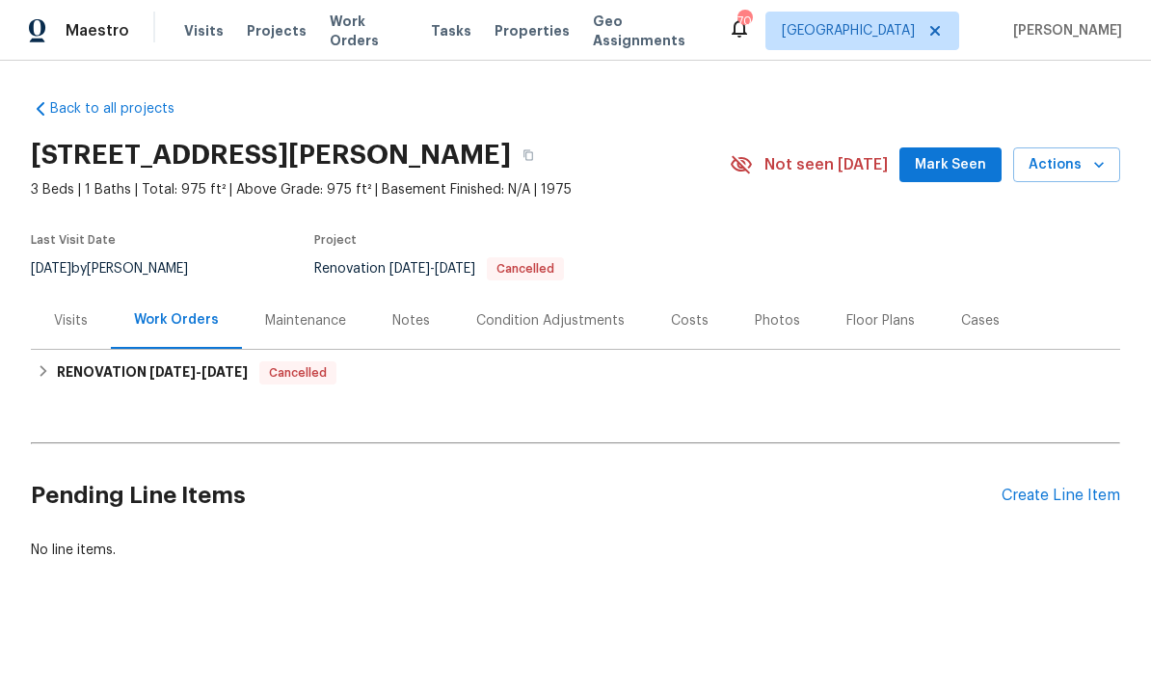
click at [1058, 500] on div "Create Line Item" at bounding box center [1061, 496] width 119 height 18
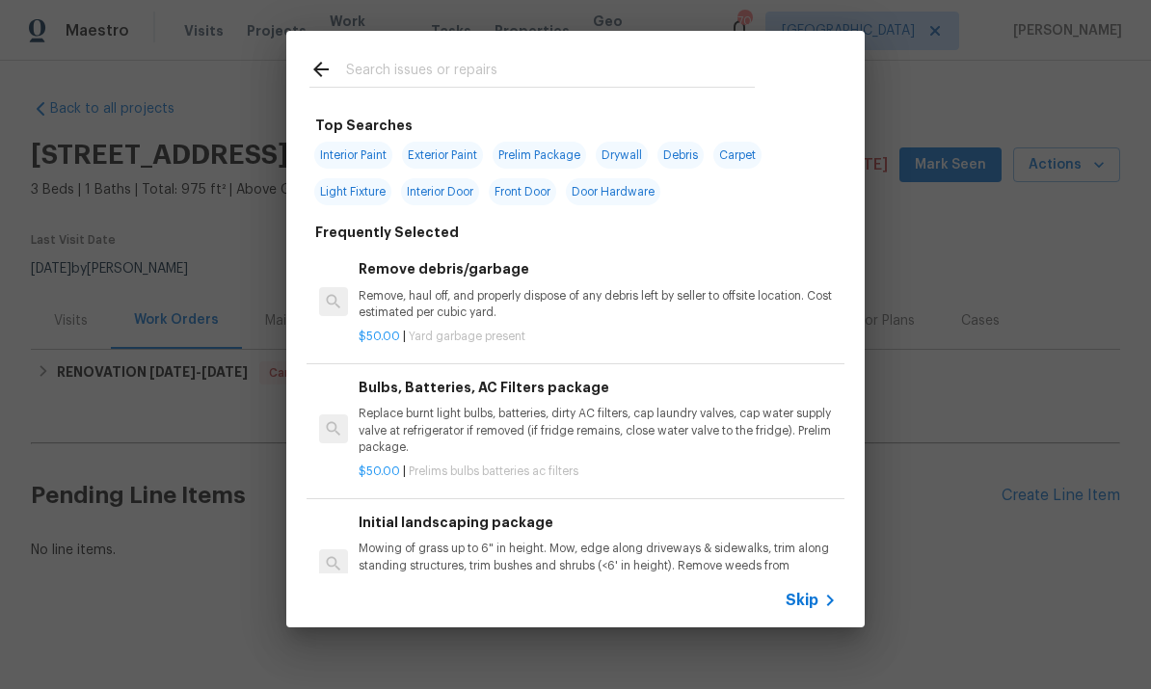
click at [563, 306] on p "Remove, haul off, and properly dispose of any debris left by seller to offsite …" at bounding box center [598, 304] width 478 height 33
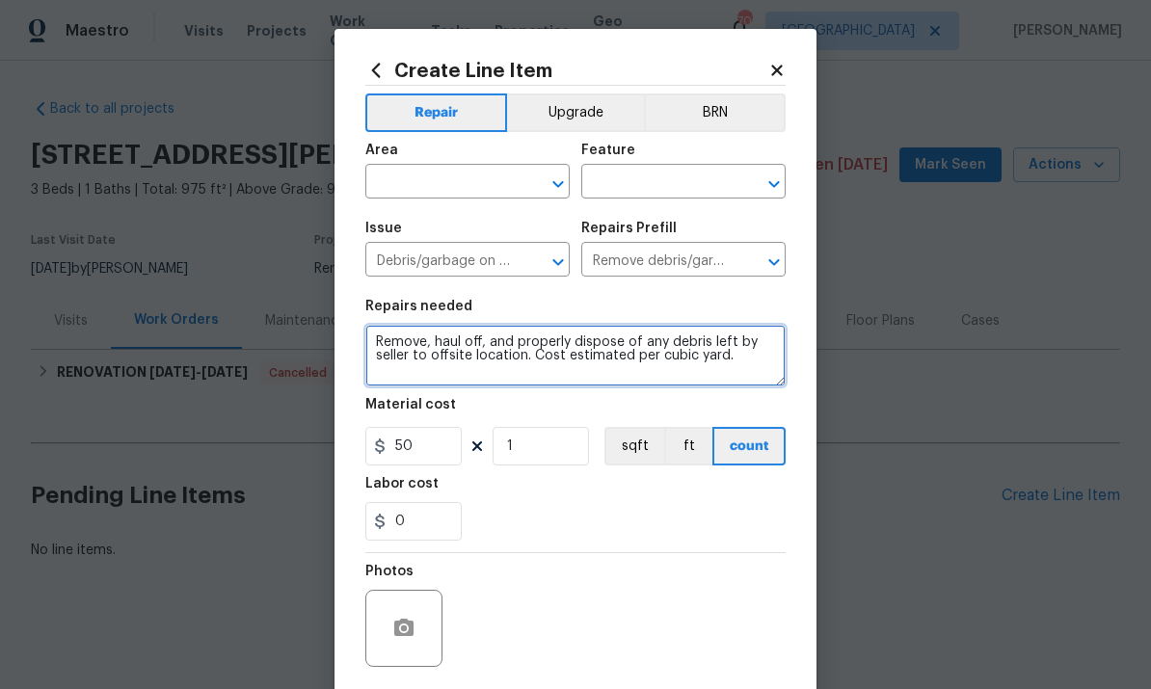
click at [576, 363] on textarea "Remove, haul off, and properly dispose of any debris left by seller to offsite …" at bounding box center [575, 356] width 420 height 62
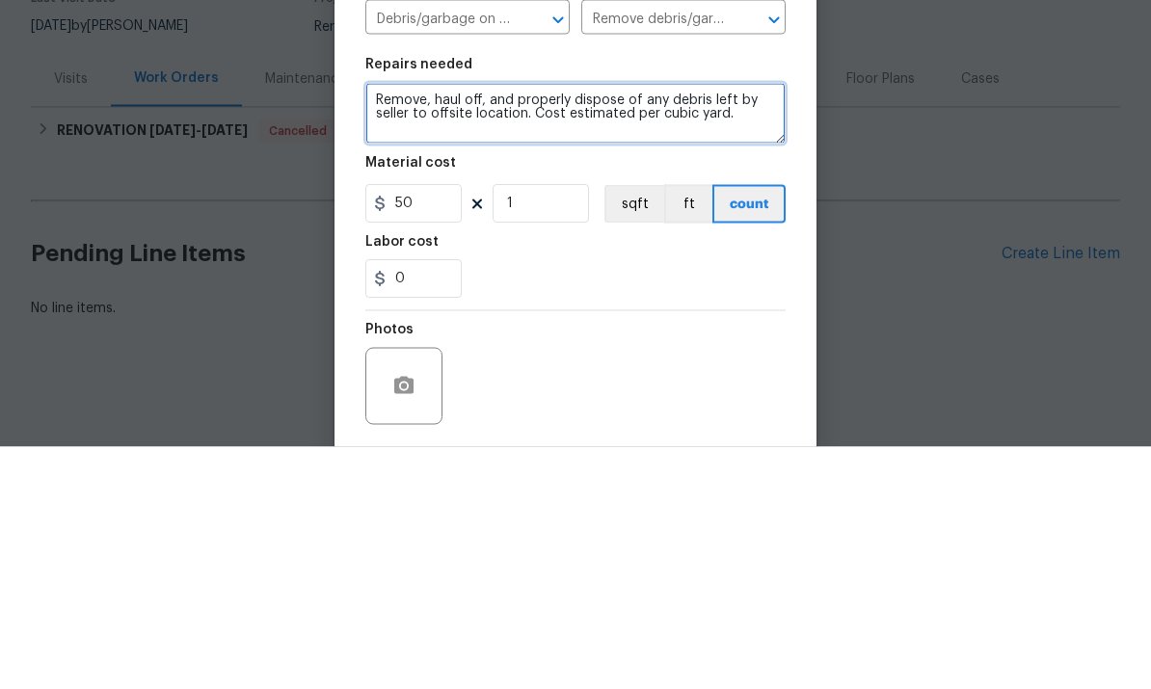
type textarea "Remove, haul off, and properly dispose of any debris left by seller to offsite …"
click at [615, 325] on textarea "Remove, haul off, and properly dispose of any debris left by seller to offsite …" at bounding box center [575, 356] width 420 height 62
click at [614, 325] on textarea "Remove, haul off, and properly dispose of any debris left by seller to offsite …" at bounding box center [575, 356] width 420 height 62
click at [623, 325] on textarea "Remove, haul off, and properly dispose of any debris left by seller to offsite …" at bounding box center [575, 356] width 420 height 62
click at [622, 325] on textarea "Remove, haul off, and properly dispose of any debris left by seller to offsite …" at bounding box center [575, 356] width 420 height 62
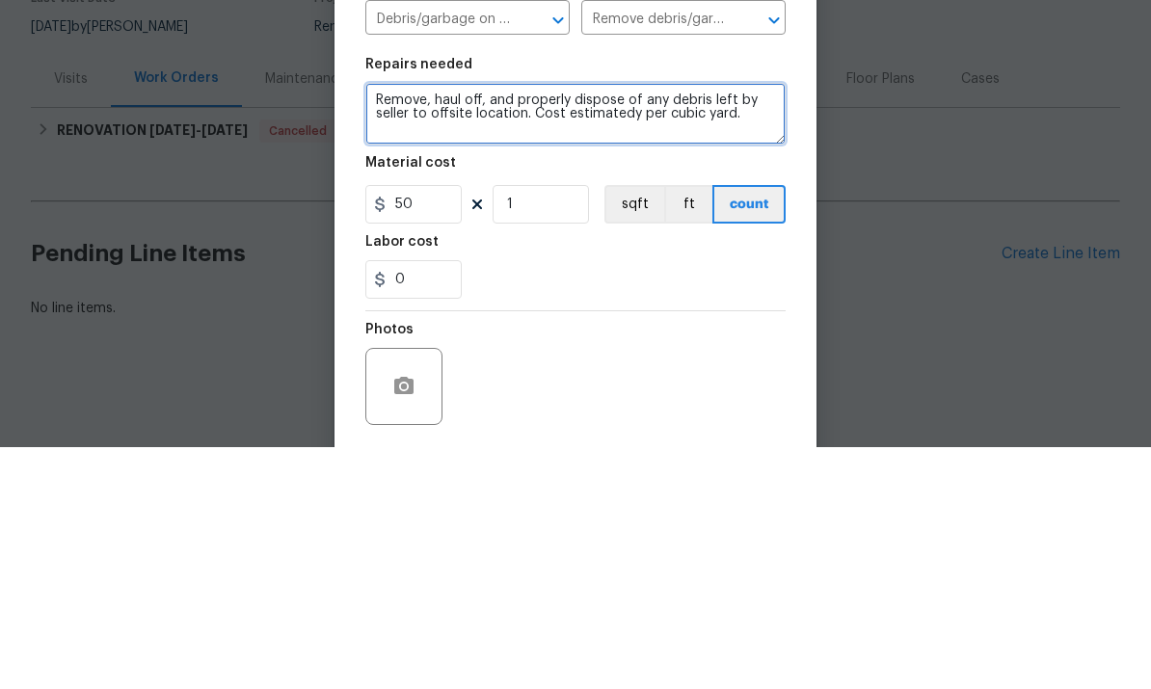
click at [556, 325] on textarea "Remove, haul off, and properly dispose of any debris left by seller to offsite …" at bounding box center [575, 356] width 420 height 62
click at [555, 325] on textarea "Remove, haul off, and properly dispose of any debris left by seller to offsite …" at bounding box center [575, 356] width 420 height 62
click at [559, 325] on textarea "Remove, haul off, and properly dispose of any debris left by seller to offsite …" at bounding box center [575, 356] width 420 height 62
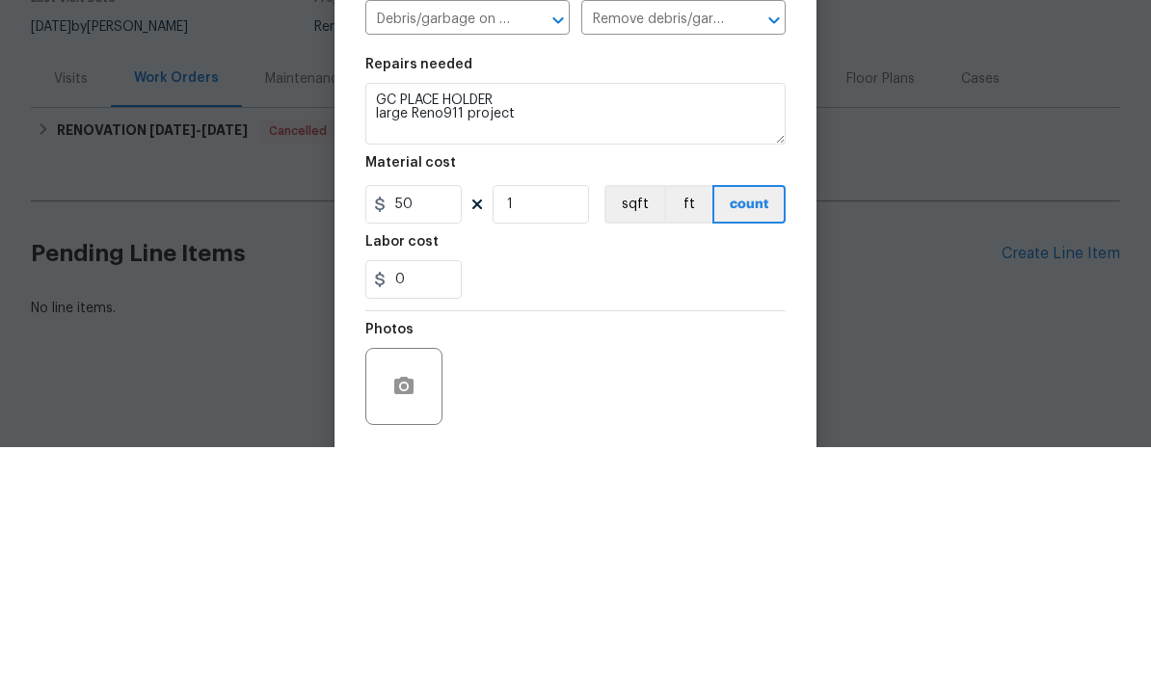
scroll to position [1, 0]
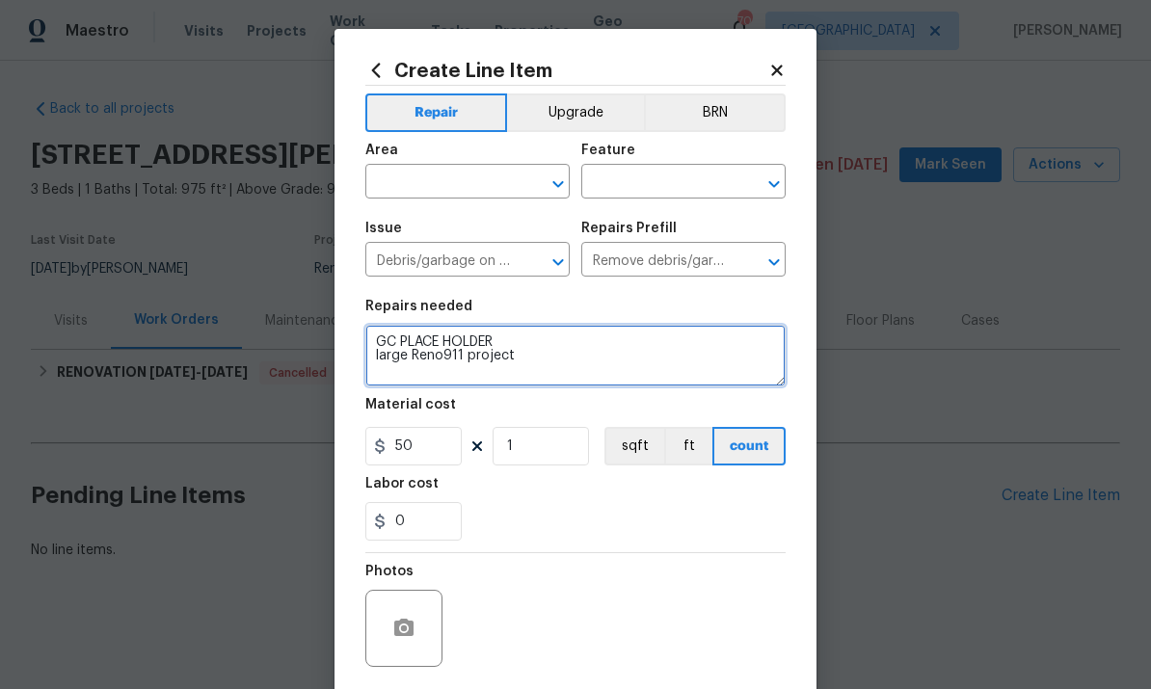
type textarea "GC PLACE HOLDER large Reno911 project"
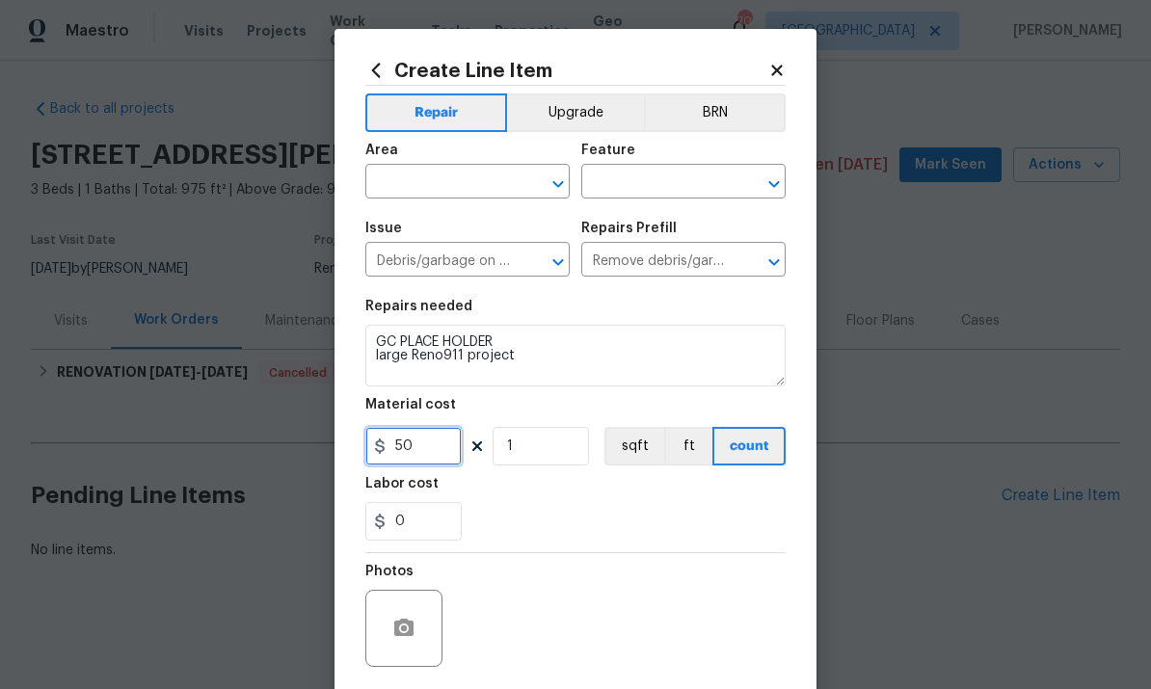
click at [423, 457] on input "50" at bounding box center [413, 446] width 96 height 39
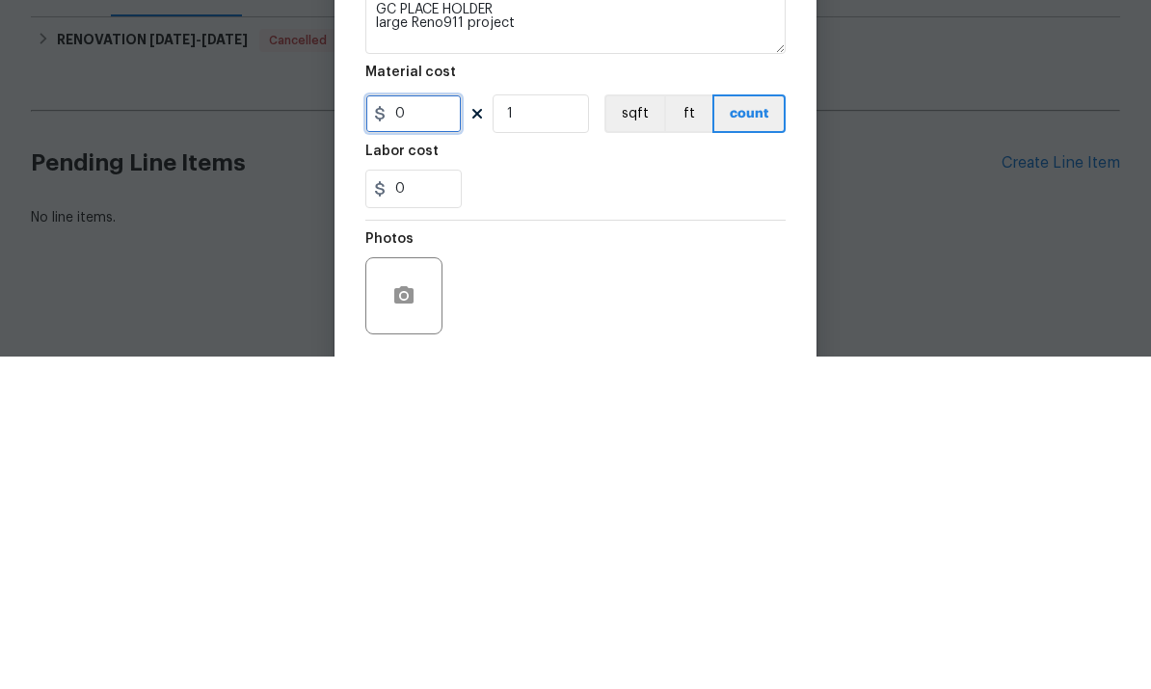
type input "1"
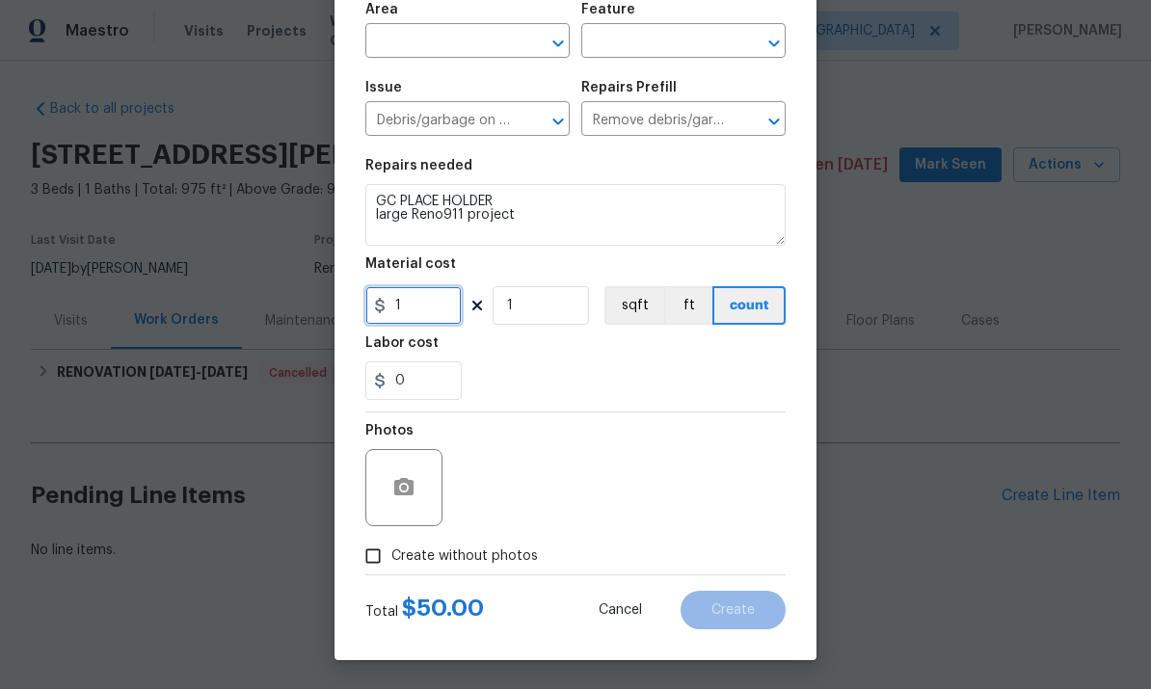
scroll to position [145, 0]
click at [535, 224] on textarea "GC PLACE HOLDER large Reno911 project" at bounding box center [575, 215] width 420 height 62
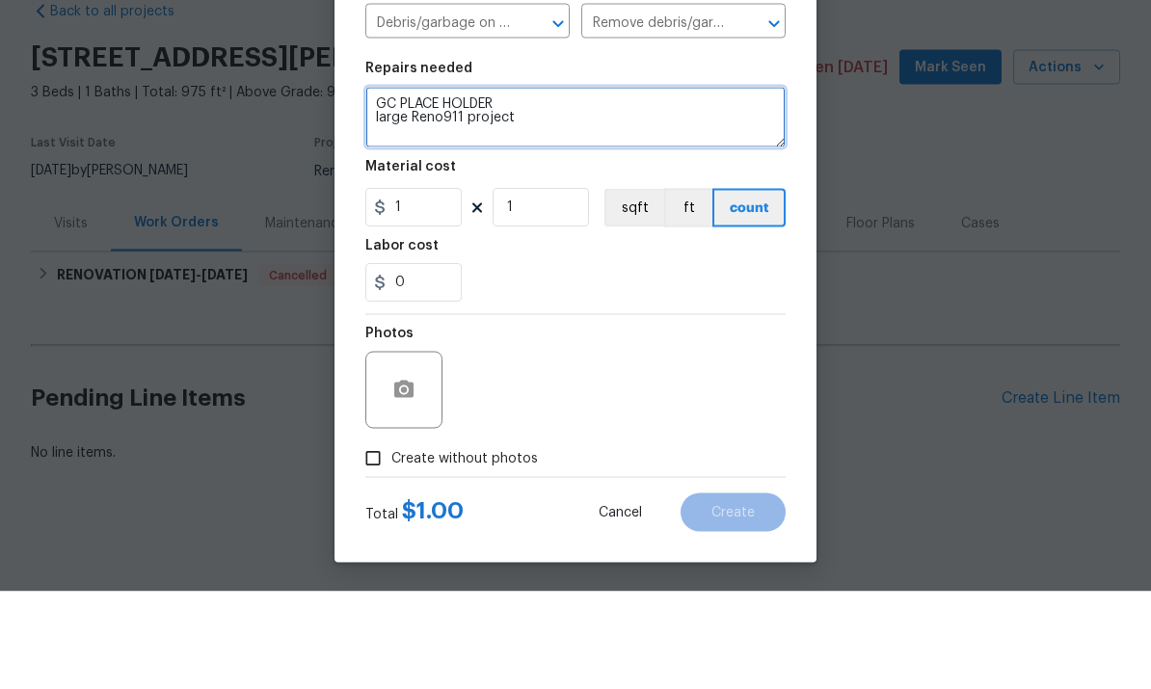
click at [573, 184] on textarea "GC PLACE HOLDER large Reno911 project" at bounding box center [575, 215] width 420 height 62
click at [572, 184] on textarea "GC PLACE HOLDER large Reno911 project" at bounding box center [575, 215] width 420 height 62
click at [562, 184] on textarea "GC PLACE HOLDER large Reno911 project" at bounding box center [575, 215] width 420 height 62
click at [561, 184] on textarea "GC PLACE HOLDER large Reno911 project" at bounding box center [575, 215] width 420 height 62
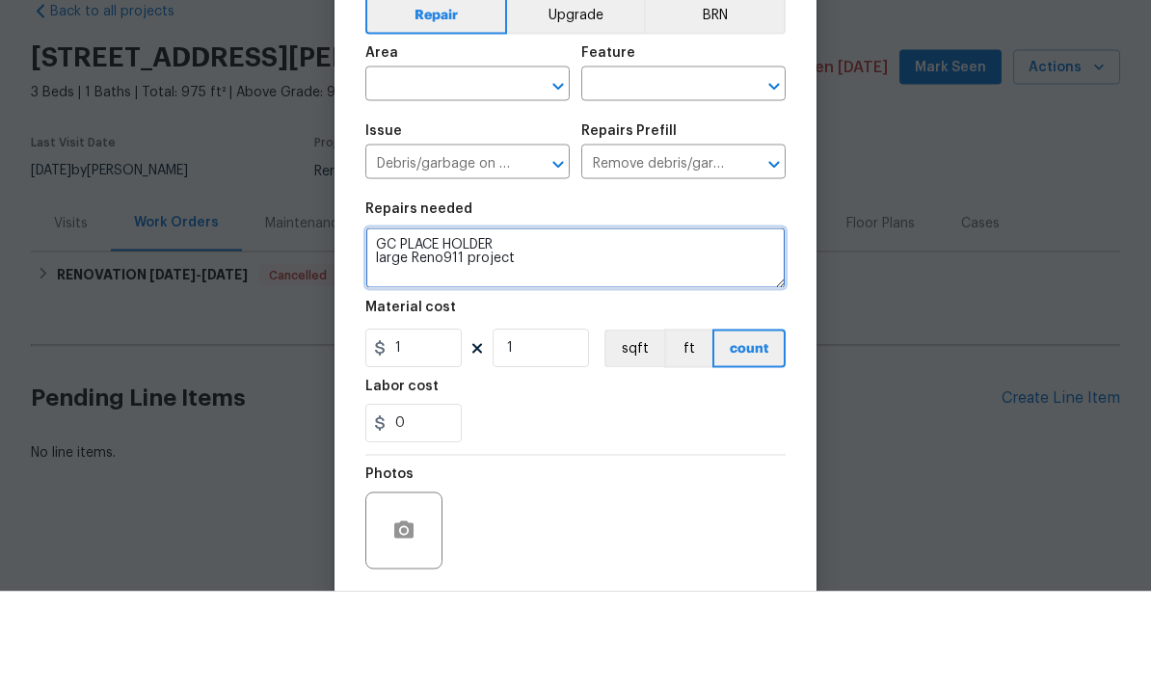
scroll to position [0, 0]
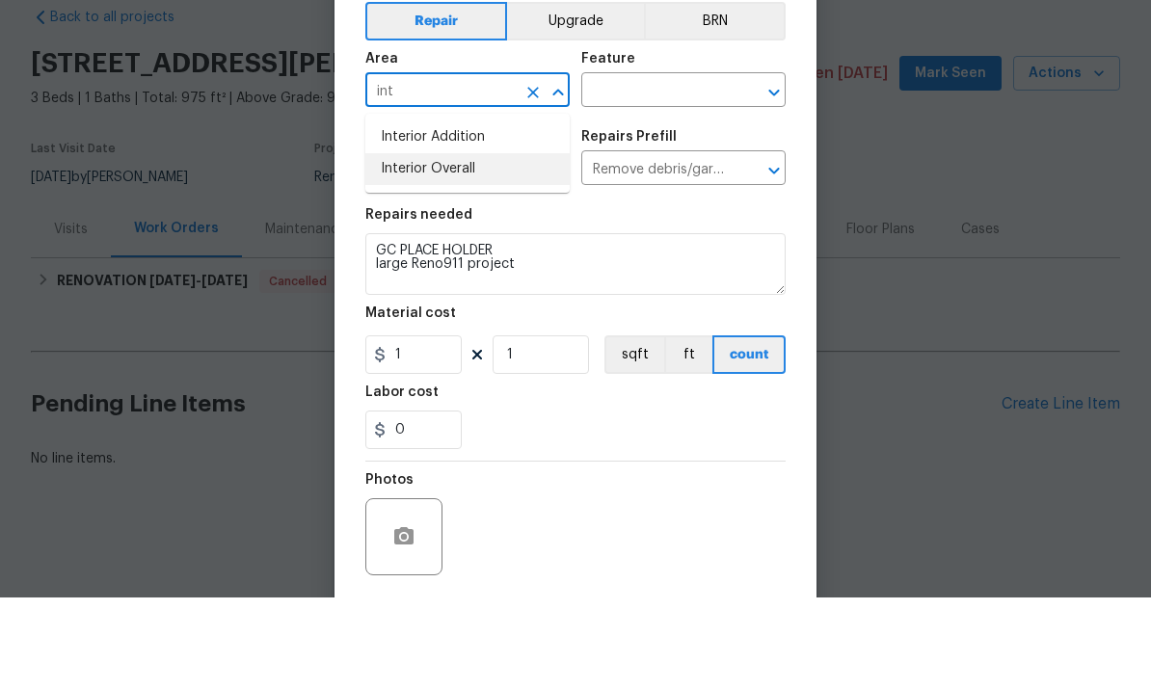
type input "int"
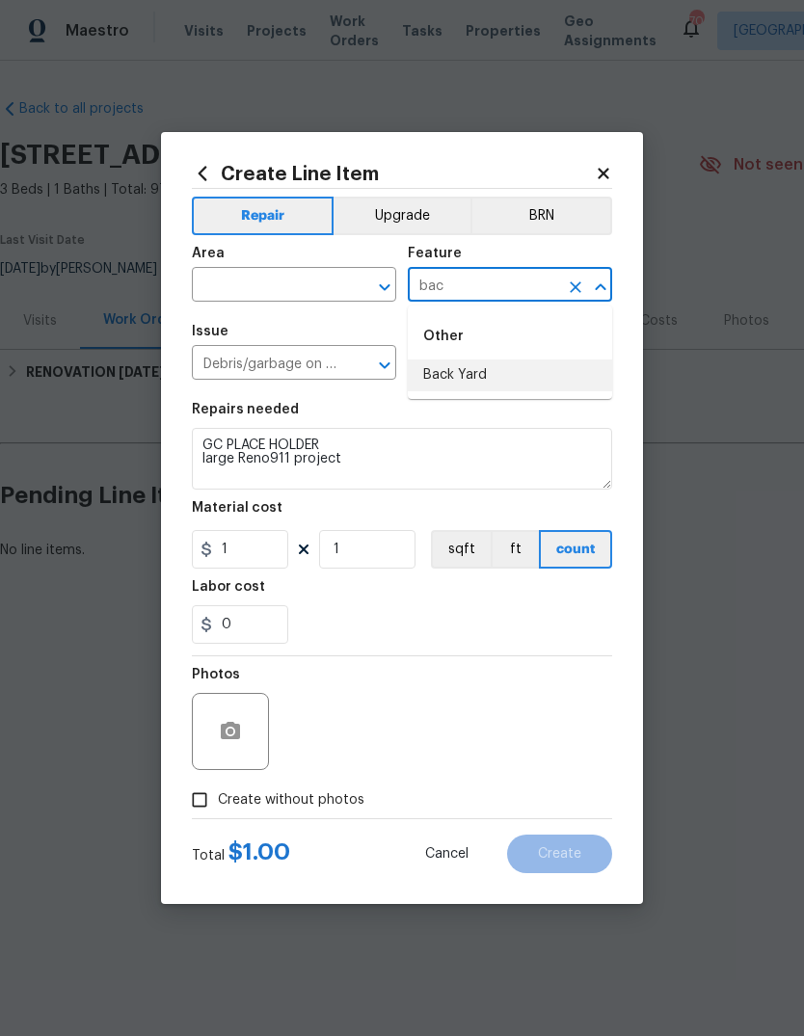
type input "Back Yard"
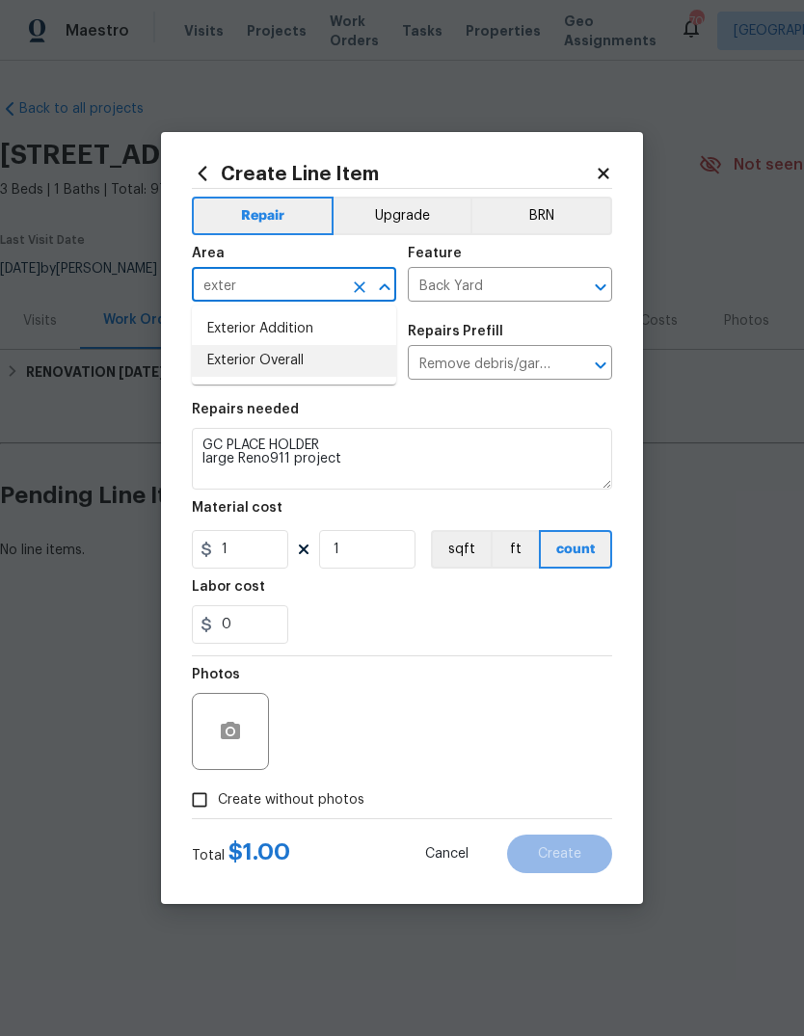
type input "Exterior Overall"
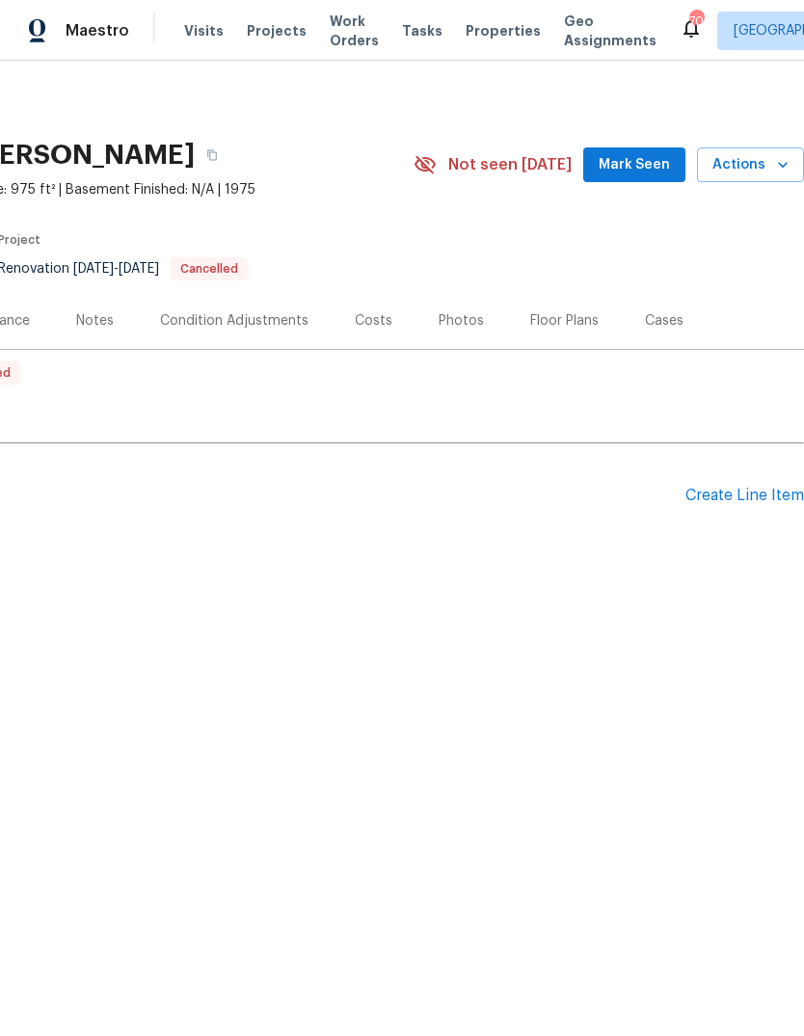
scroll to position [0, 285]
click at [750, 493] on div "Create Line Item" at bounding box center [744, 496] width 119 height 18
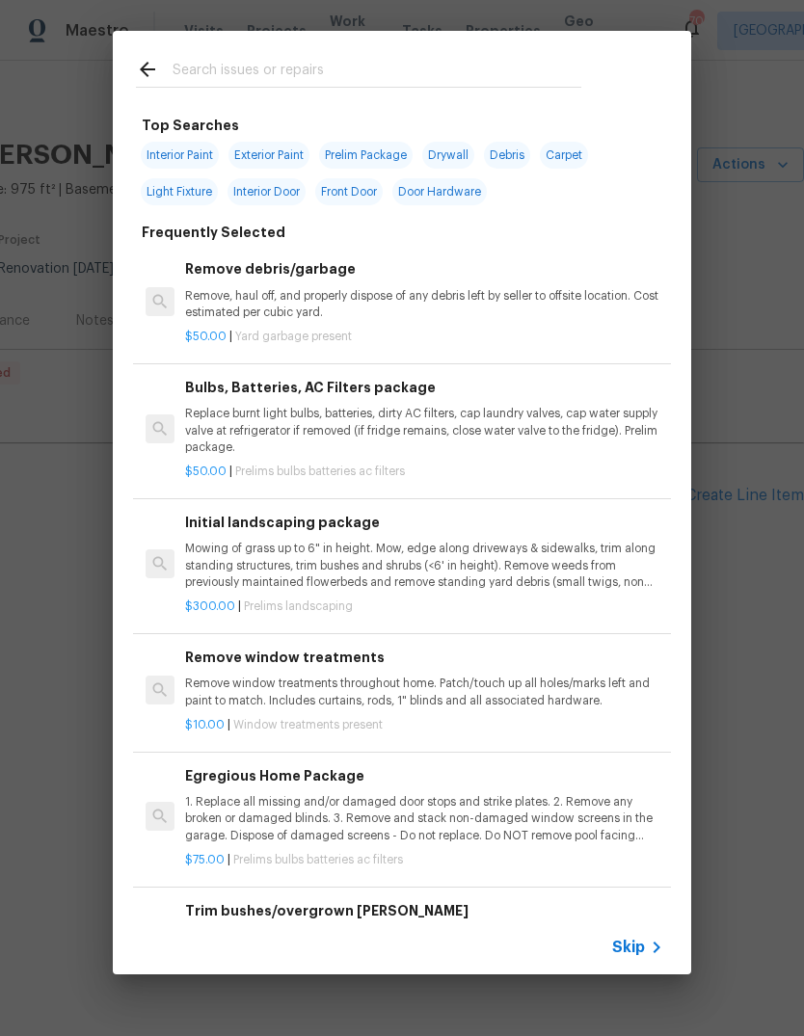
click at [392, 274] on h6 "Remove debris/garbage" at bounding box center [424, 268] width 478 height 21
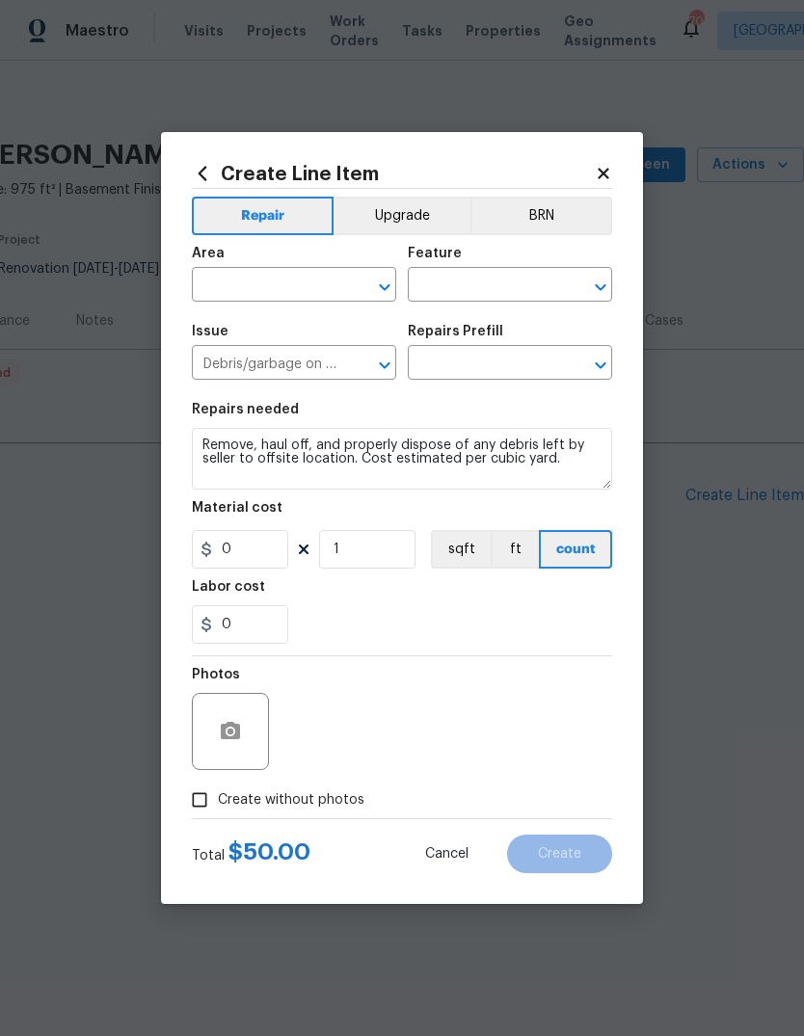
type input "Remove debris/garbage $50.00"
type input "50"
click at [274, 277] on input "text" at bounding box center [267, 287] width 150 height 30
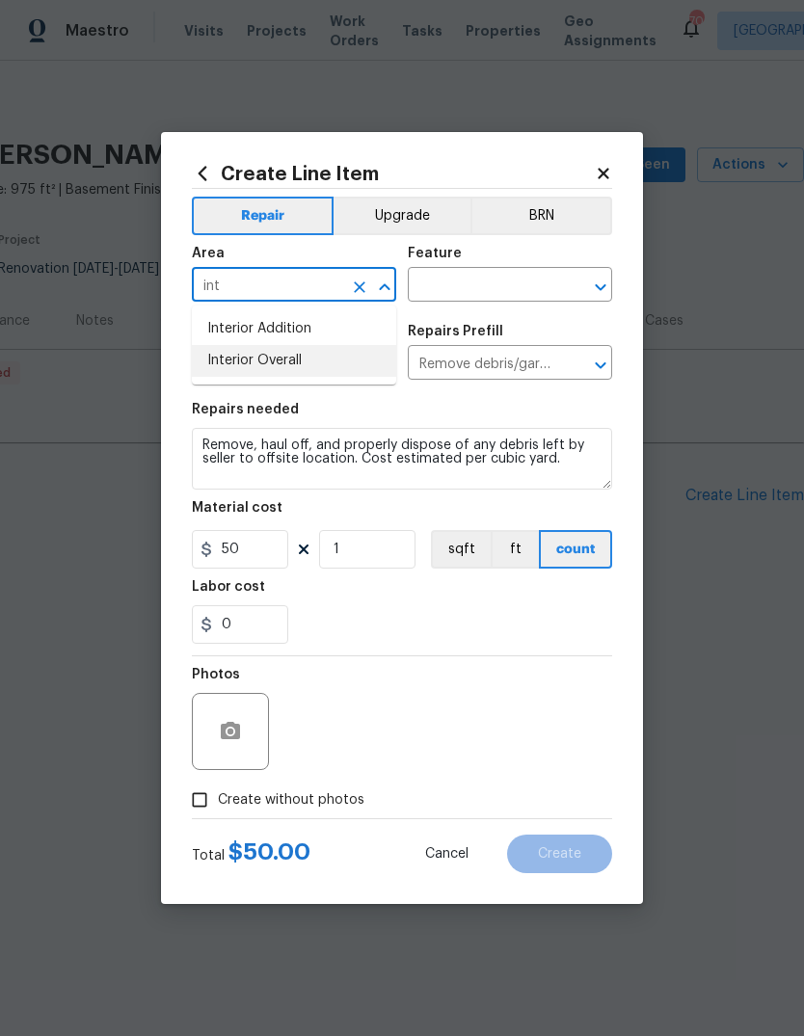
click at [295, 365] on li "Interior Overall" at bounding box center [294, 361] width 204 height 32
type input "Interior Overall"
click at [511, 293] on input "text" at bounding box center [483, 287] width 150 height 30
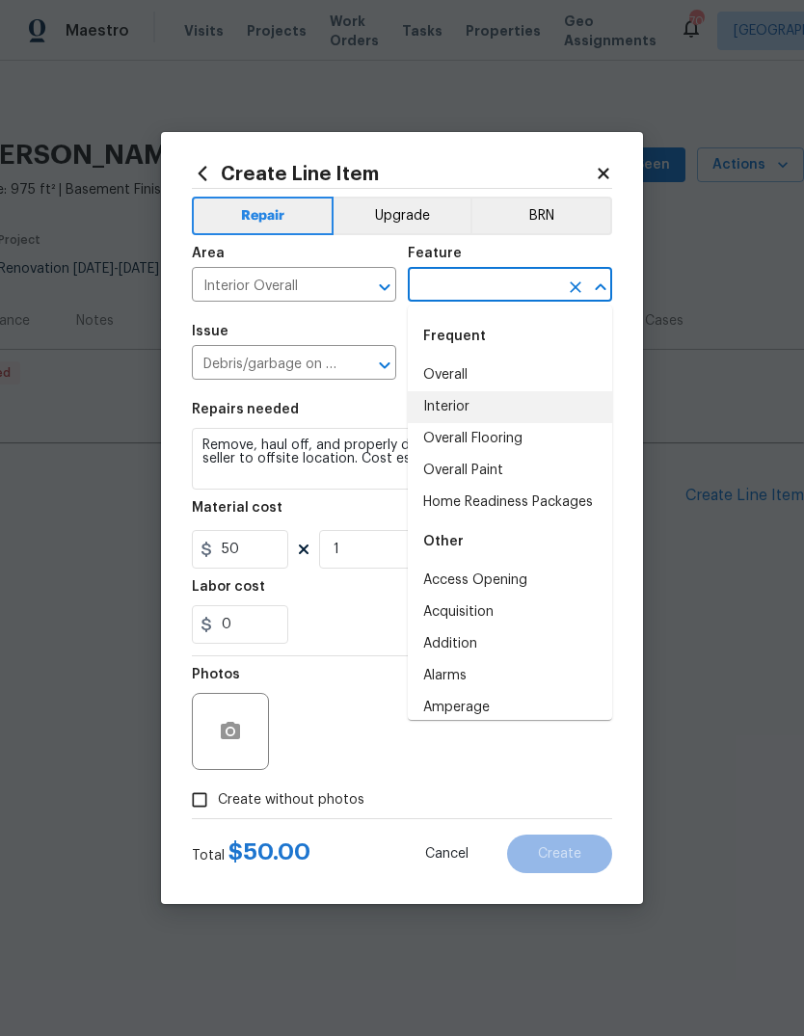
click at [492, 409] on li "Interior" at bounding box center [510, 407] width 204 height 32
type input "Interior"
click at [491, 408] on div "Repairs needed" at bounding box center [402, 415] width 420 height 25
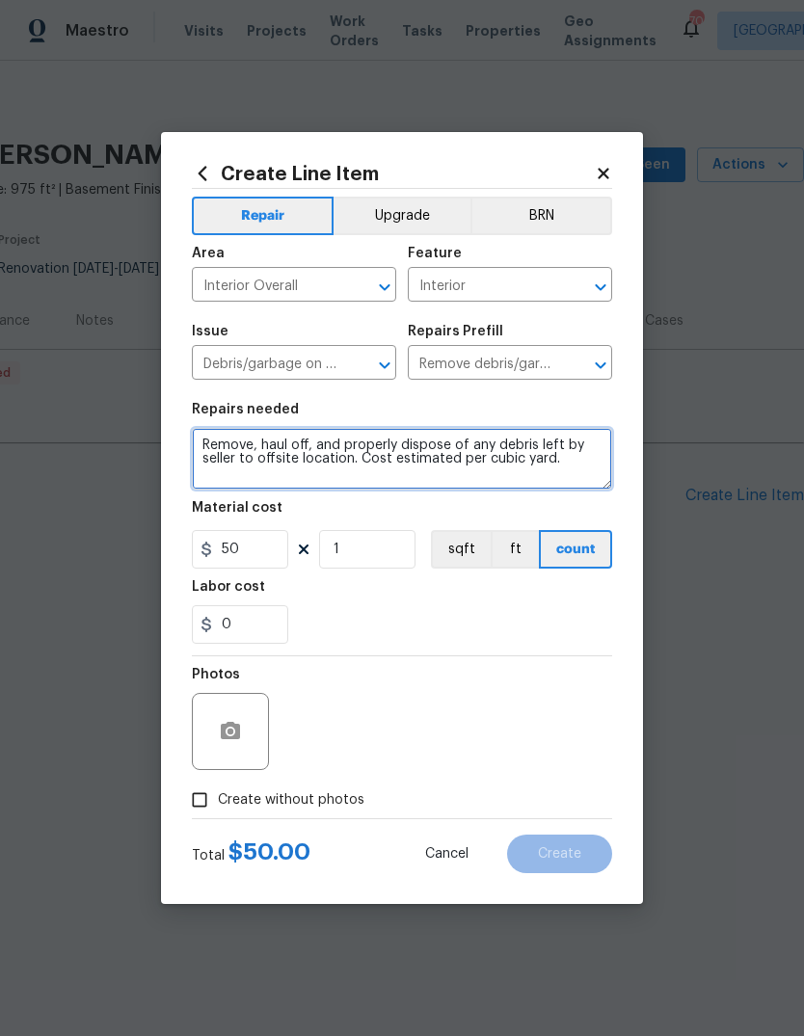
click at [424, 454] on textarea "Remove, haul off, and properly dispose of any debris left by seller to offsite …" at bounding box center [402, 459] width 420 height 62
click at [423, 453] on textarea "Remove, haul off, and properly dispose of any debris left by seller to offsite …" at bounding box center [402, 459] width 420 height 62
click at [505, 462] on textarea "Remove, haul off, and properly dispose of any debris left by seller to offsite …" at bounding box center [402, 459] width 420 height 62
click at [522, 454] on textarea "Remove, haul off, and properly dispose of any debris left by seller to offsite …" at bounding box center [402, 459] width 420 height 62
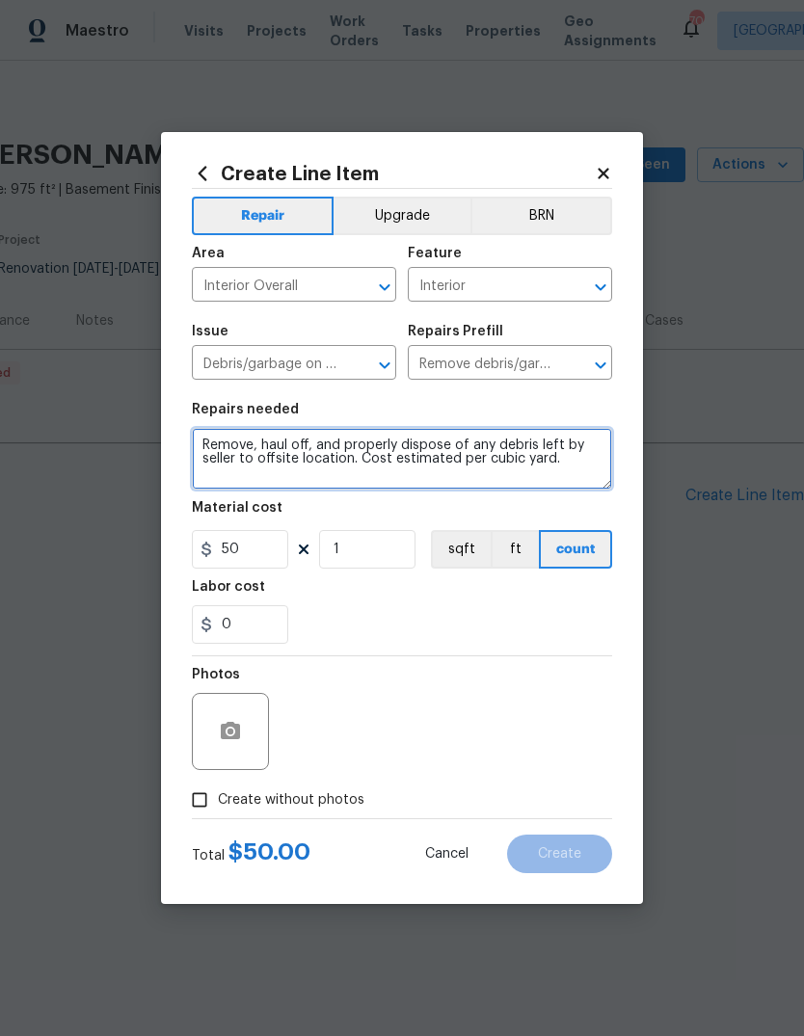
click at [522, 453] on textarea "Remove, haul off, and properly dispose of any debris left by seller to offsite …" at bounding box center [402, 459] width 420 height 62
click at [274, 456] on textarea at bounding box center [402, 459] width 420 height 62
paste textarea "GC PLACE HOLDER large Reno911 project"
type textarea "GC PLACE HOLDER large Reno911 project"
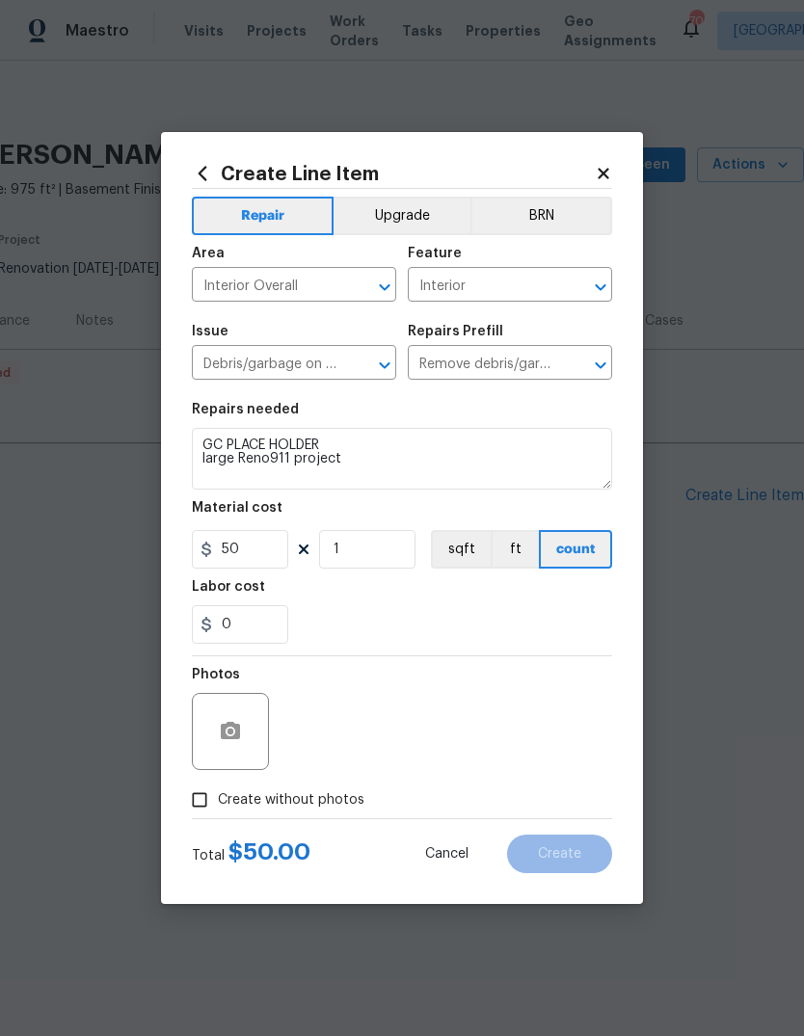
click at [301, 810] on span "Create without photos" at bounding box center [291, 800] width 147 height 20
click at [218, 810] on input "Create without photos" at bounding box center [199, 800] width 37 height 37
checkbox input "true"
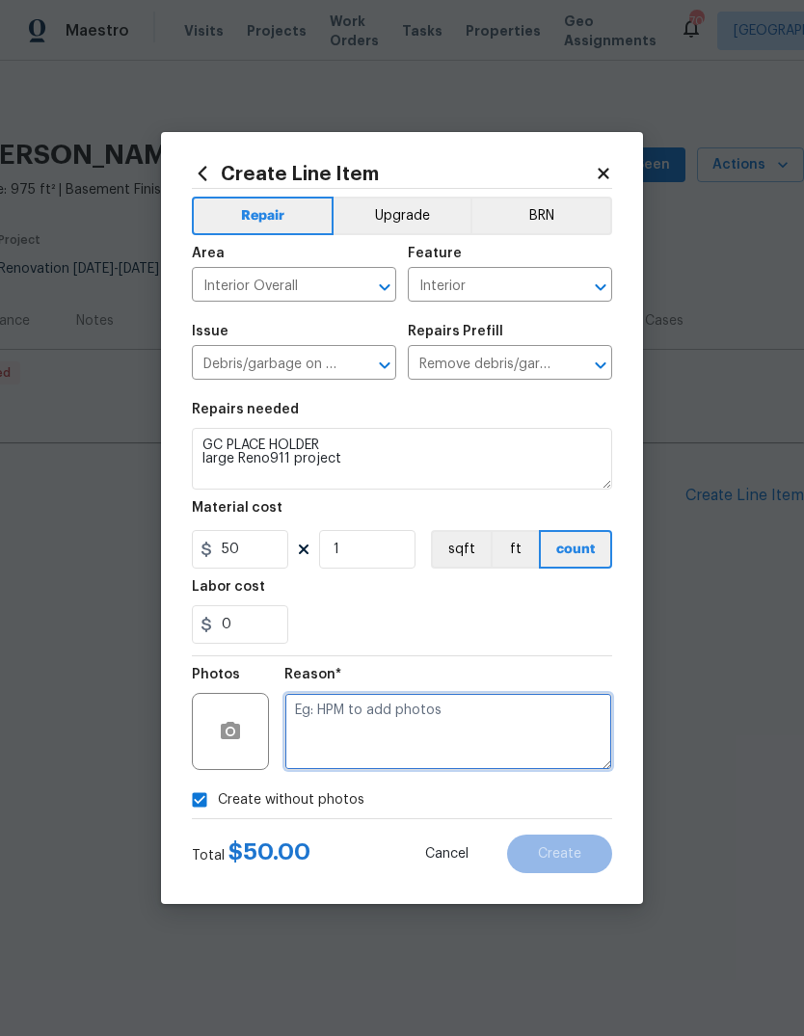
click at [379, 730] on textarea at bounding box center [448, 731] width 328 height 77
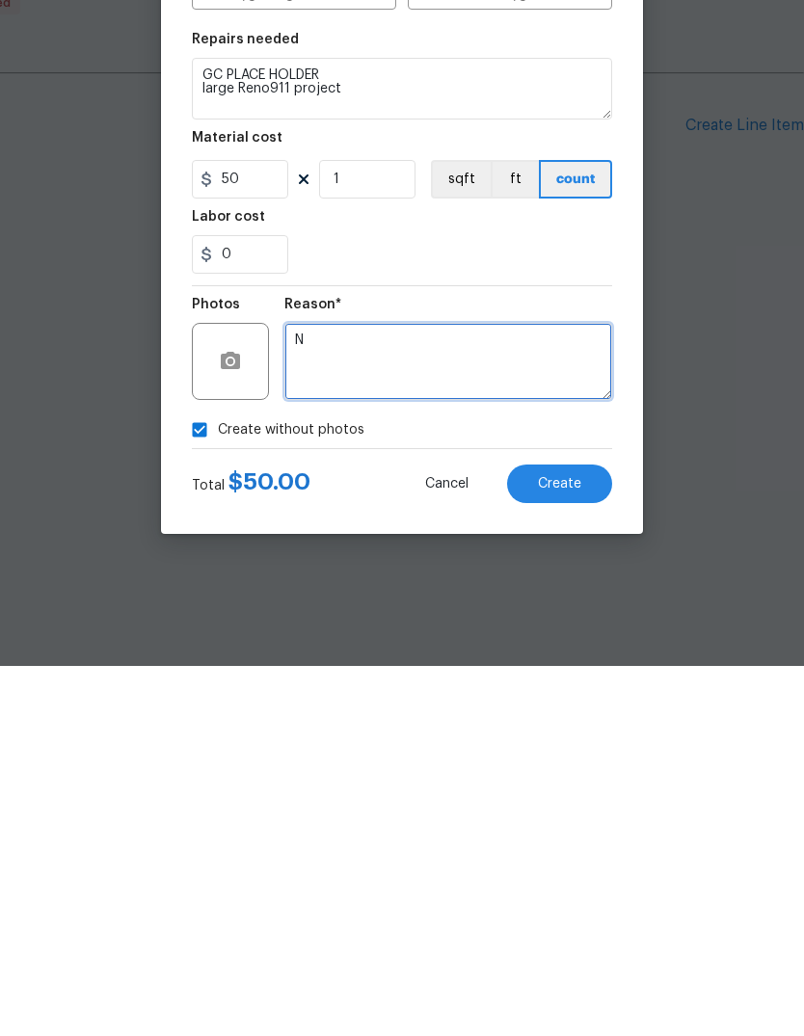
type textarea "N"
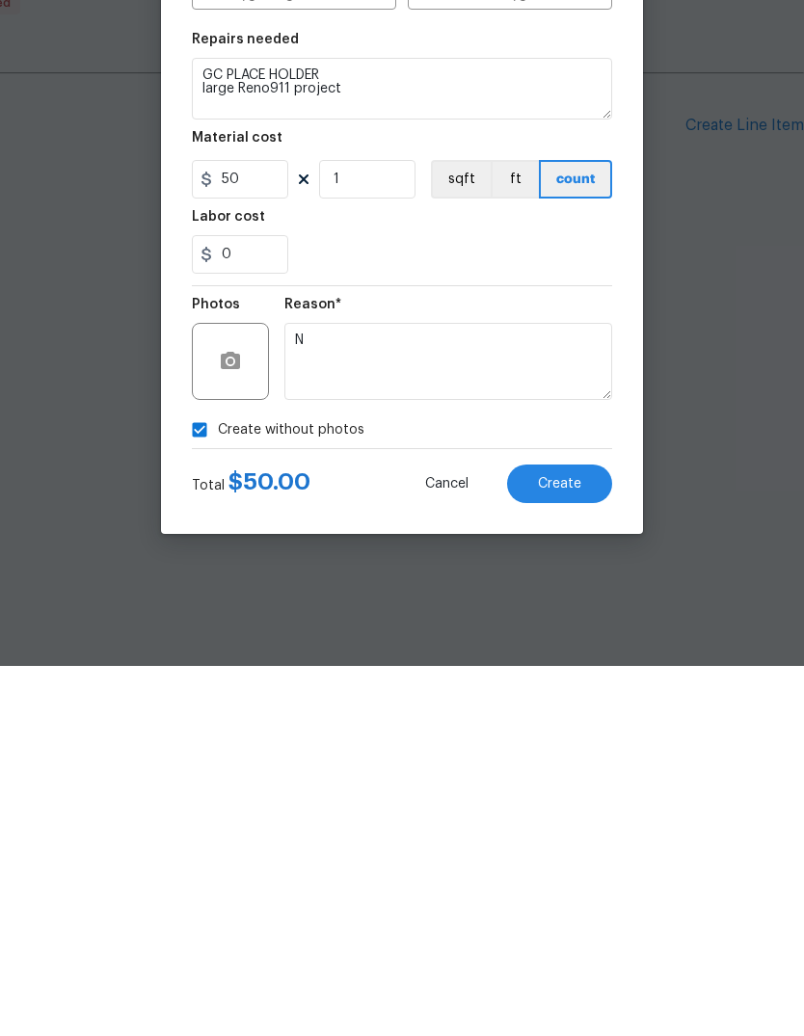
click at [573, 835] on button "Create" at bounding box center [559, 854] width 105 height 39
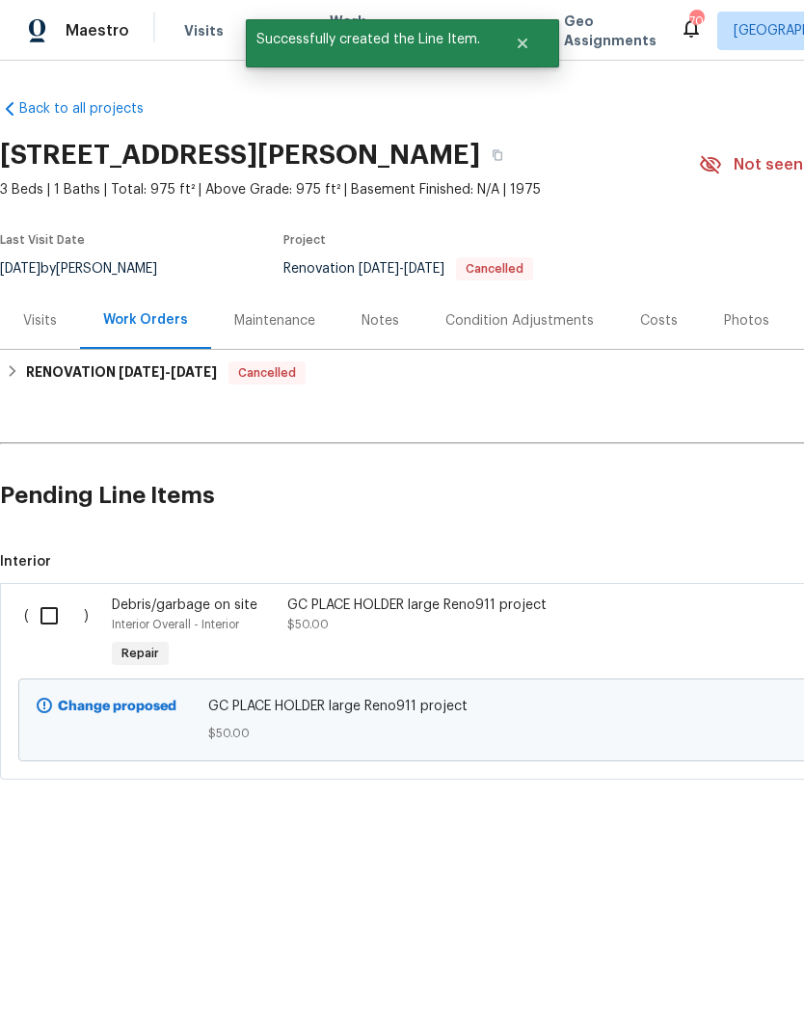
scroll to position [0, 0]
click at [40, 614] on input "checkbox" at bounding box center [56, 616] width 55 height 40
checkbox input "true"
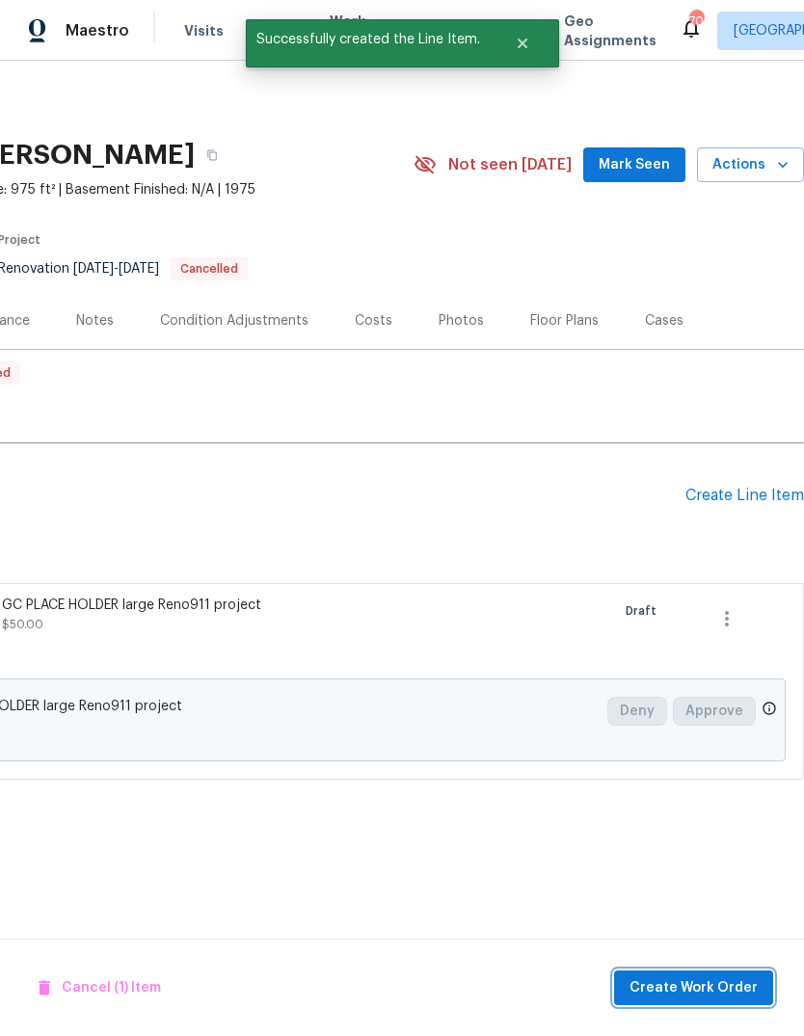
click at [699, 991] on span "Create Work Order" at bounding box center [694, 989] width 128 height 24
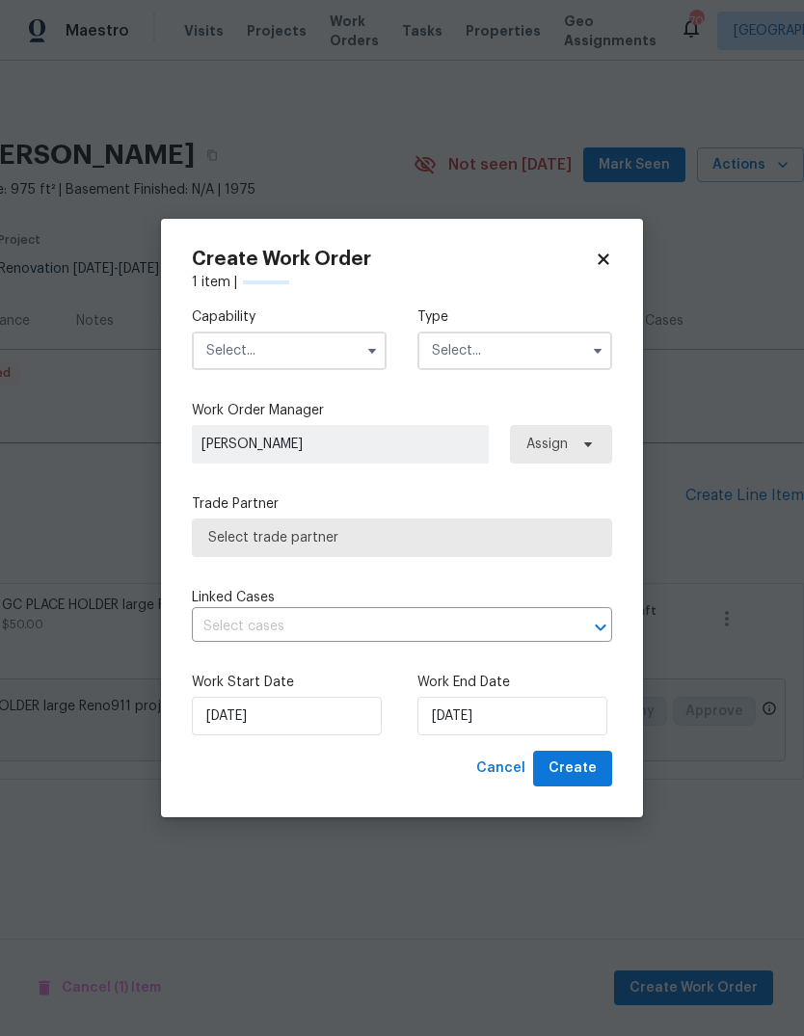
scroll to position [0, 285]
click at [311, 349] on input "text" at bounding box center [289, 351] width 195 height 39
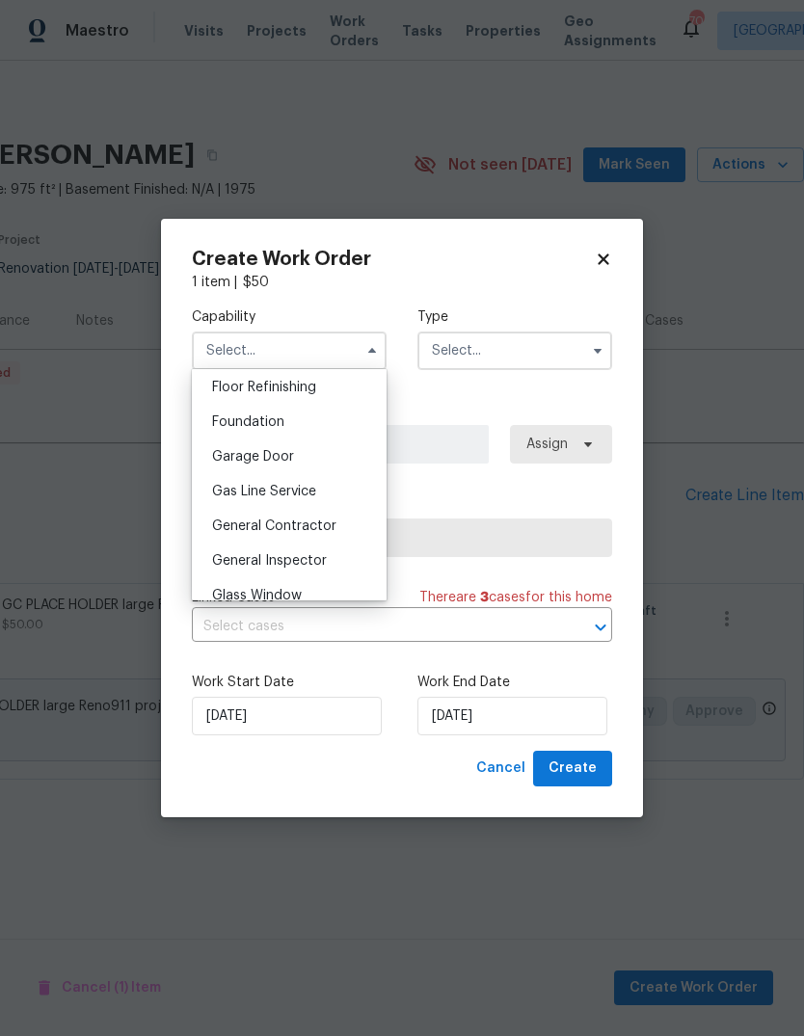
scroll to position [783, 0]
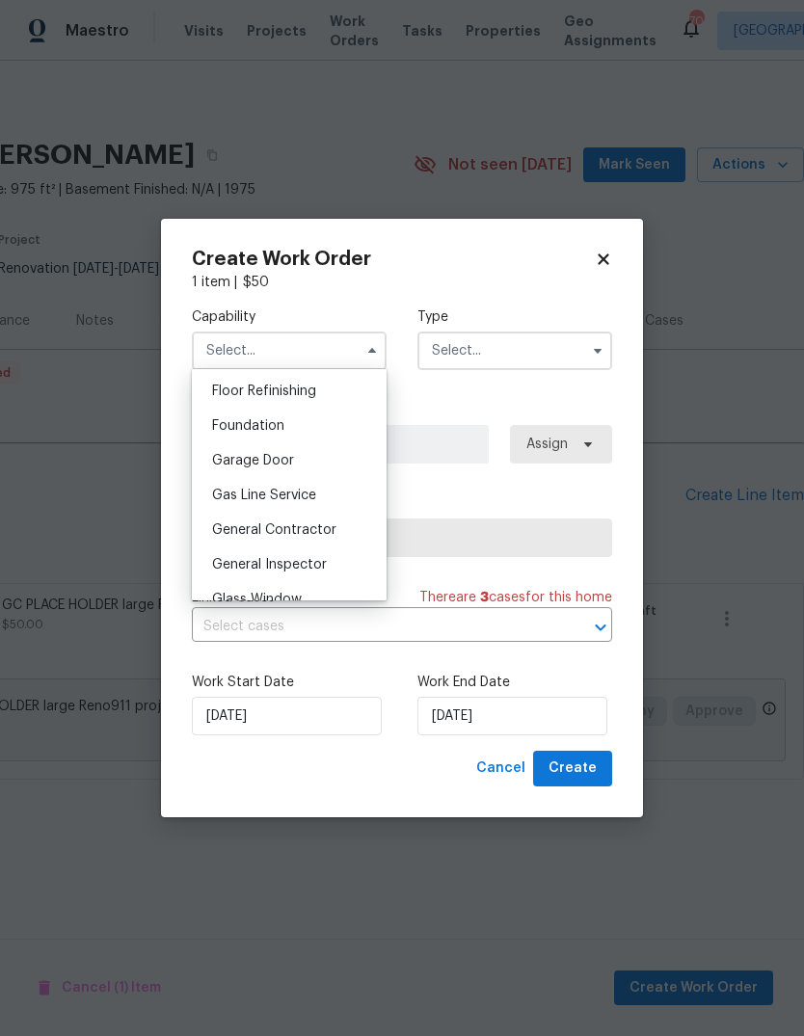
click at [307, 530] on span "General Contractor" at bounding box center [274, 529] width 124 height 13
type input "General Contractor"
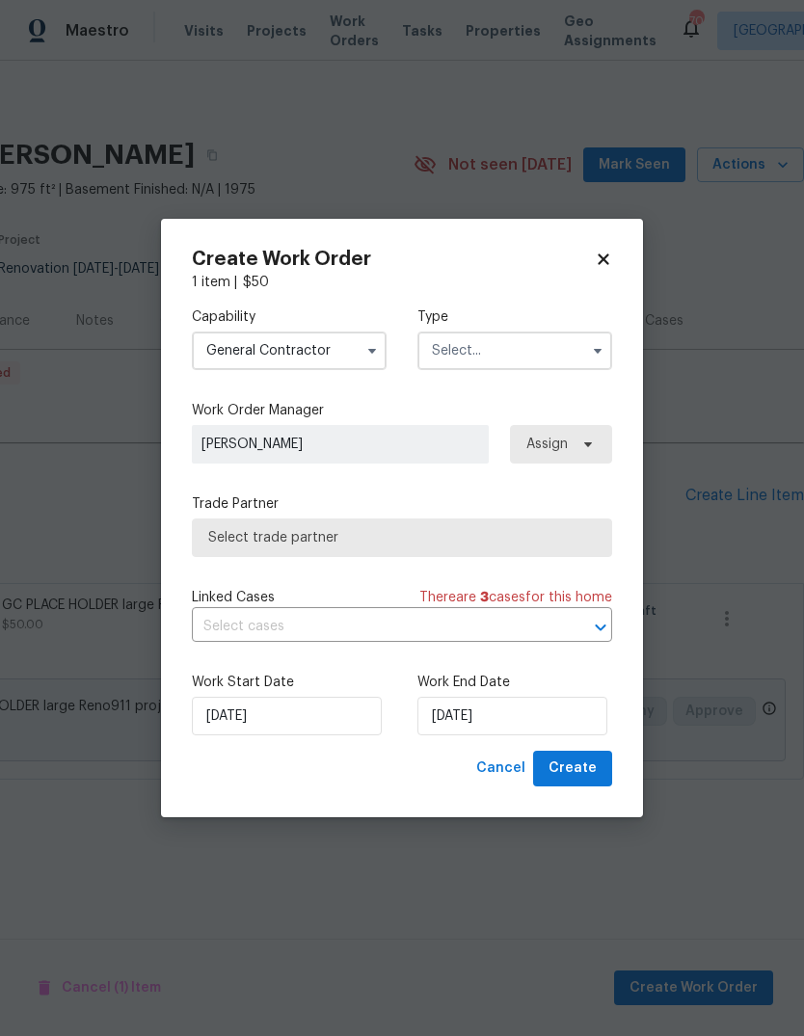
click at [528, 361] on input "text" at bounding box center [514, 351] width 195 height 39
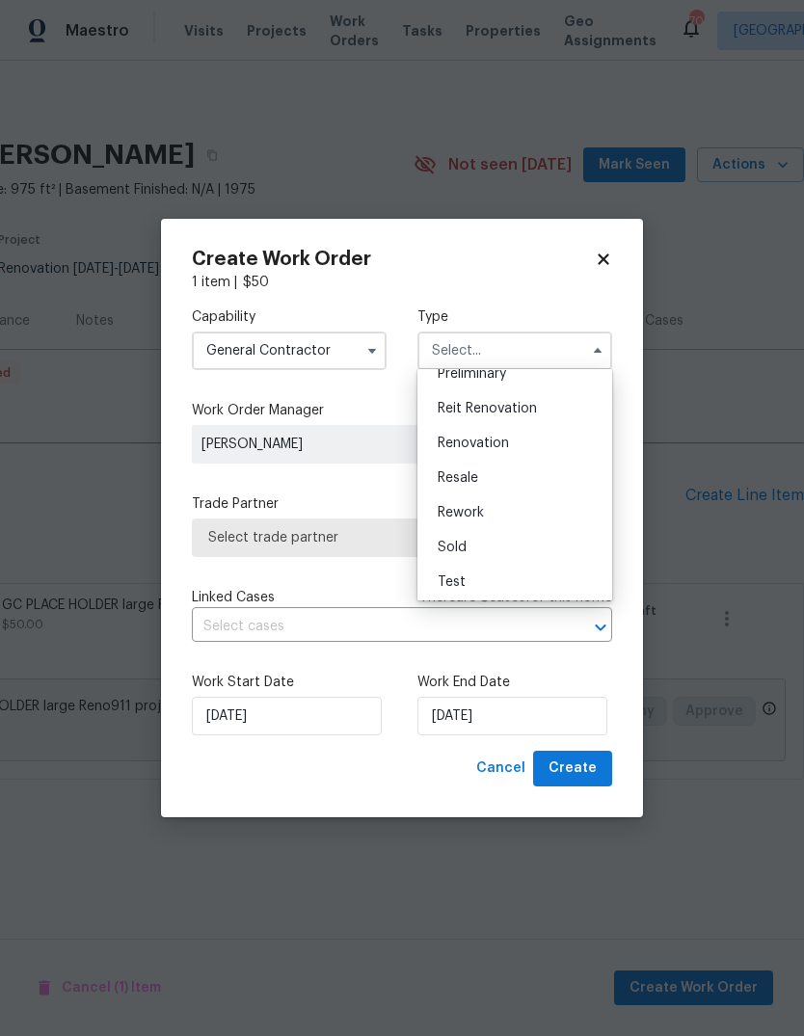
scroll to position [433, 0]
click at [492, 445] on span "Renovation" at bounding box center [473, 444] width 71 height 13
type input "Renovation"
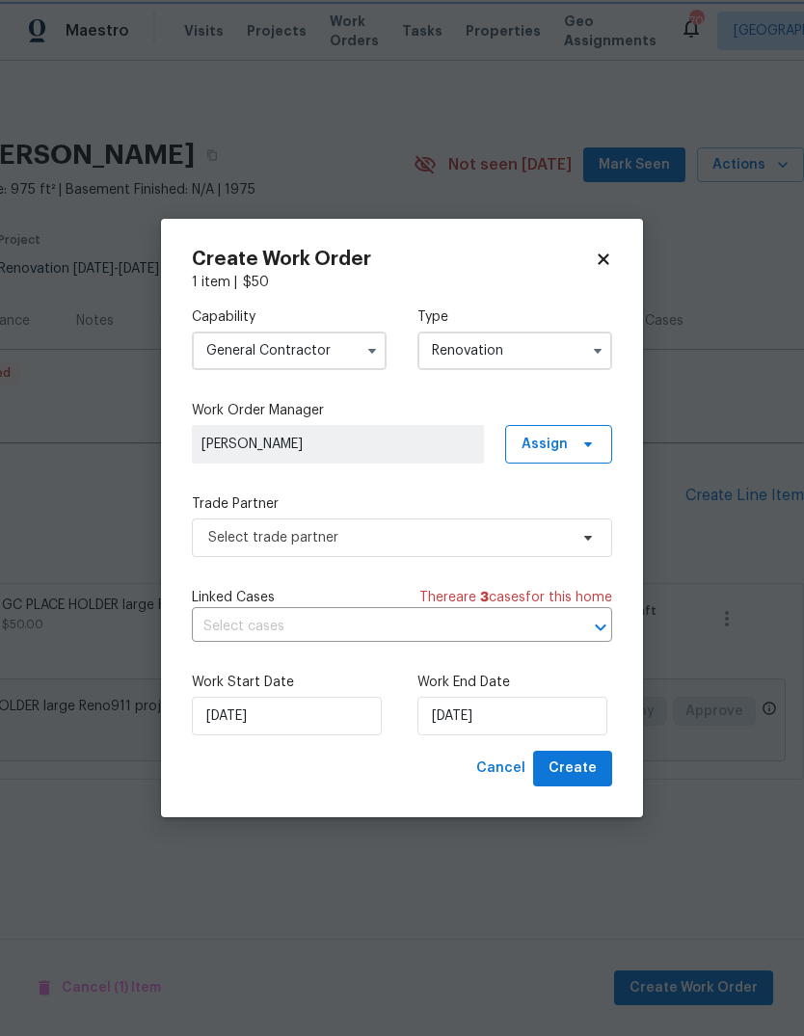
scroll to position [0, 0]
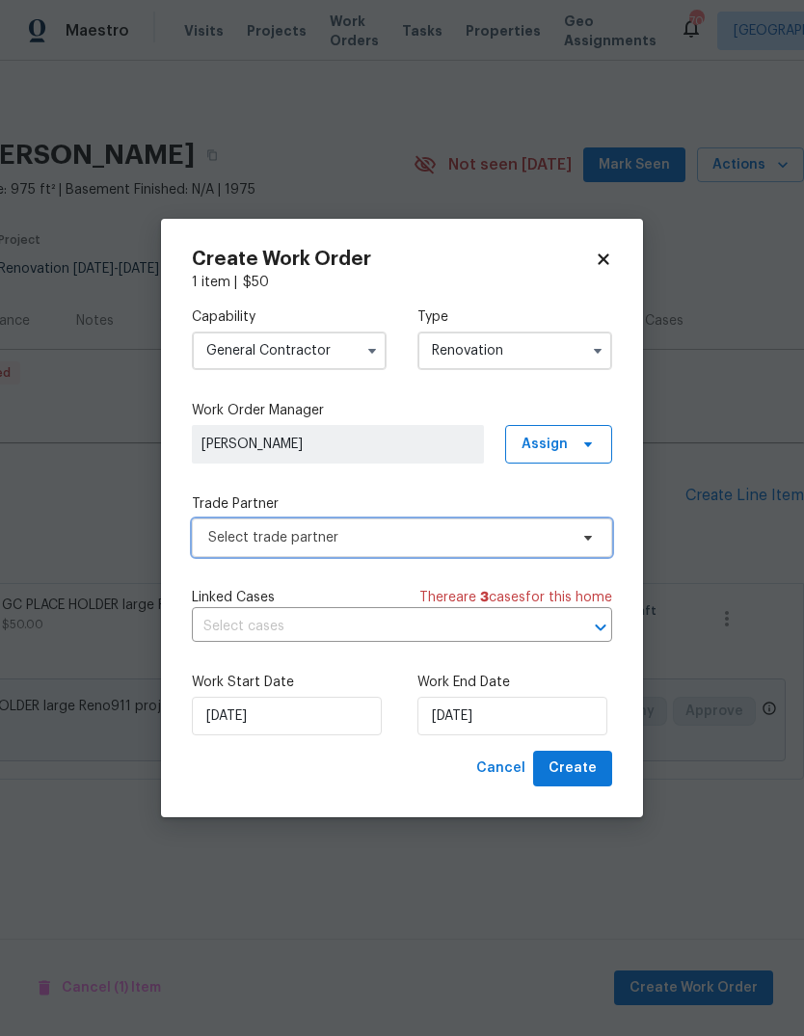
click at [561, 535] on span "Select trade partner" at bounding box center [388, 537] width 360 height 19
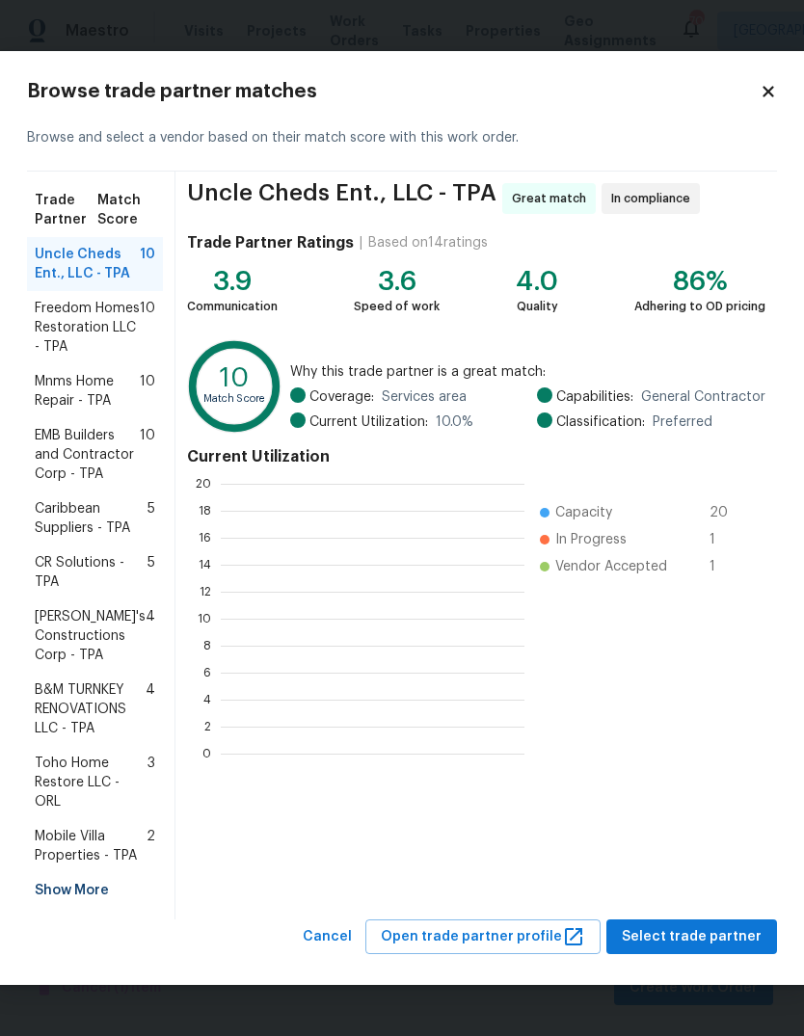
scroll to position [2, 2]
click at [96, 840] on span "Mobile Villa Properties - TPA" at bounding box center [91, 846] width 112 height 39
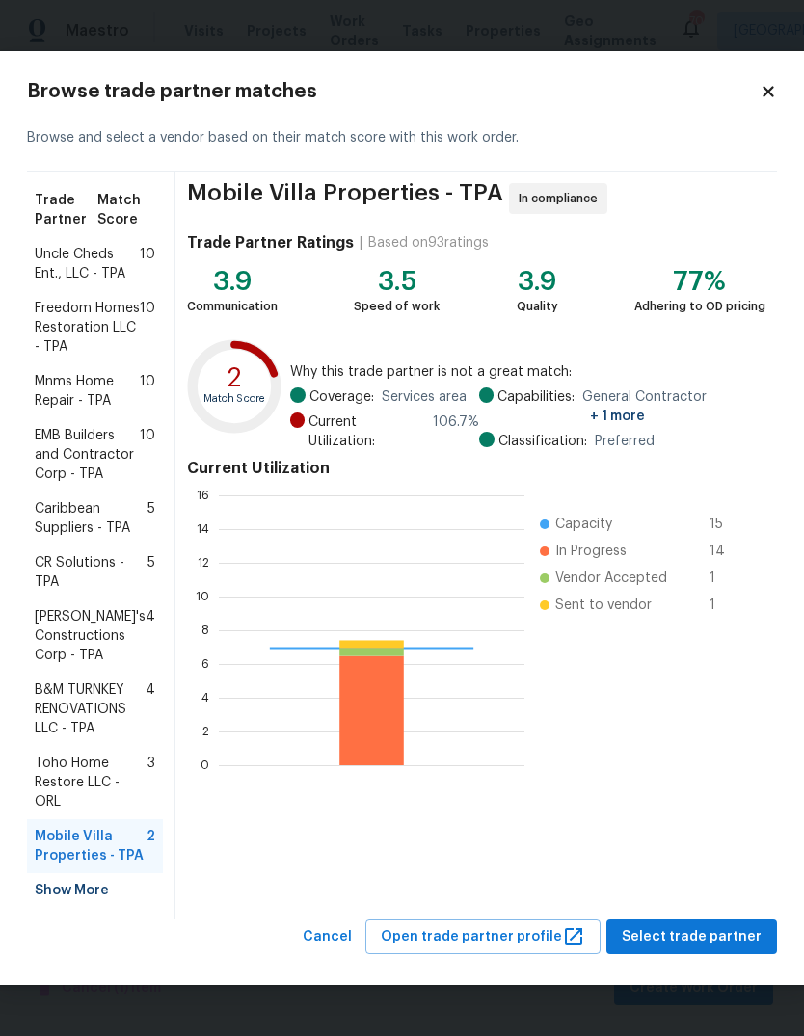
scroll to position [270, 306]
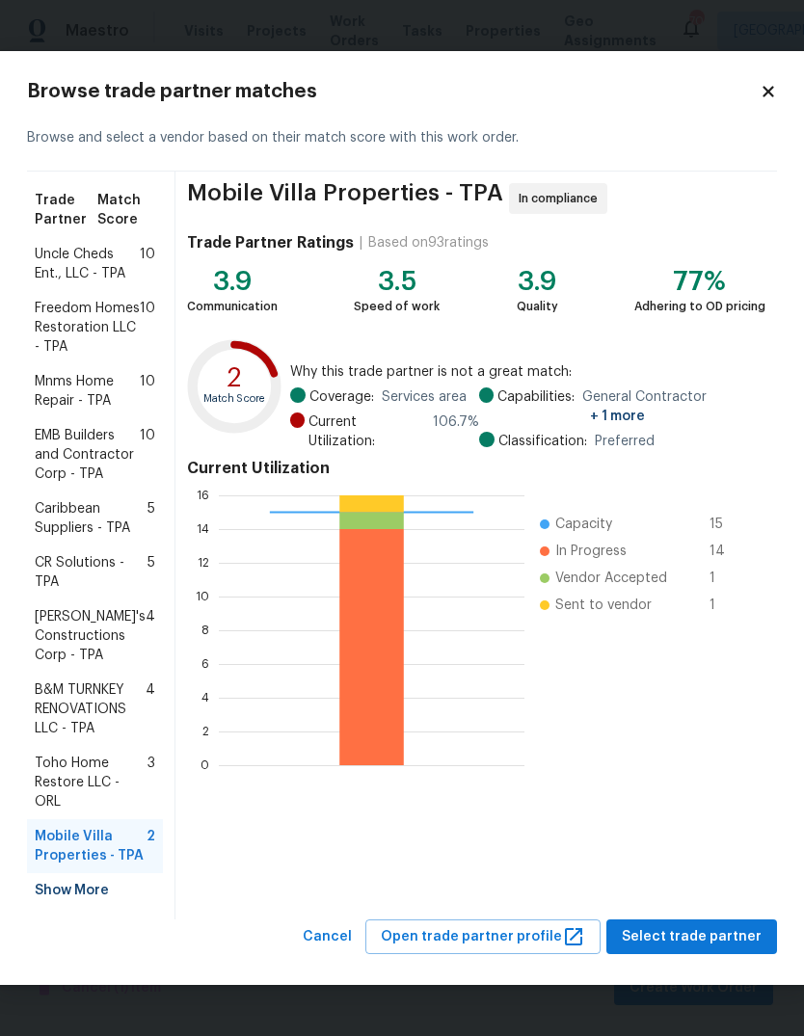
click at [725, 949] on span "Select trade partner" at bounding box center [692, 937] width 140 height 24
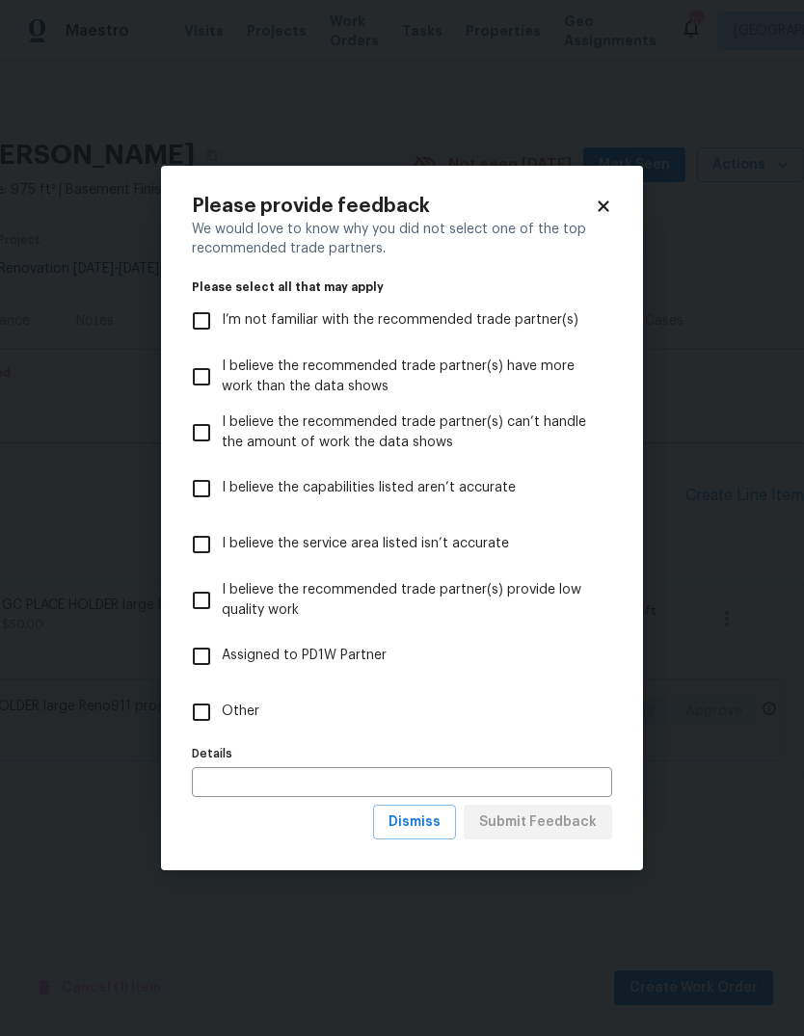
click at [381, 597] on span "I believe the recommended trade partner(s) provide low quality work" at bounding box center [409, 600] width 375 height 40
click at [222, 597] on input "I believe the recommended trade partner(s) provide low quality work" at bounding box center [201, 600] width 40 height 40
checkbox input "true"
click at [524, 825] on span "Submit Feedback" at bounding box center [538, 823] width 118 height 24
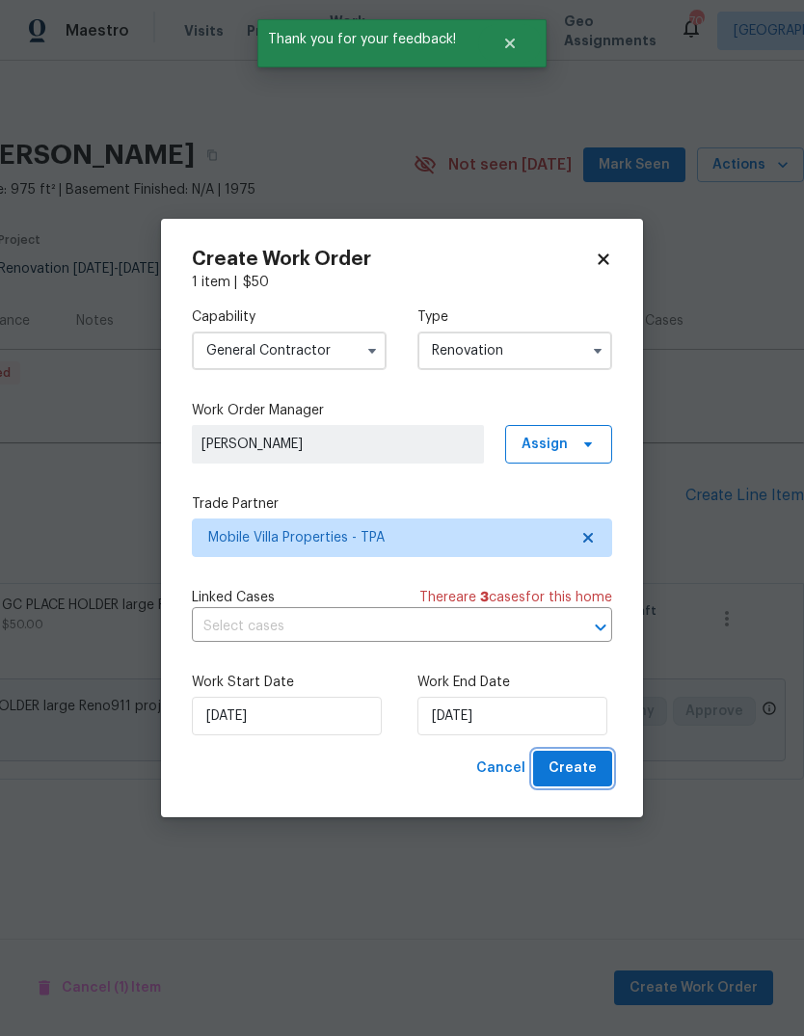
click at [592, 779] on span "Create" at bounding box center [573, 769] width 48 height 24
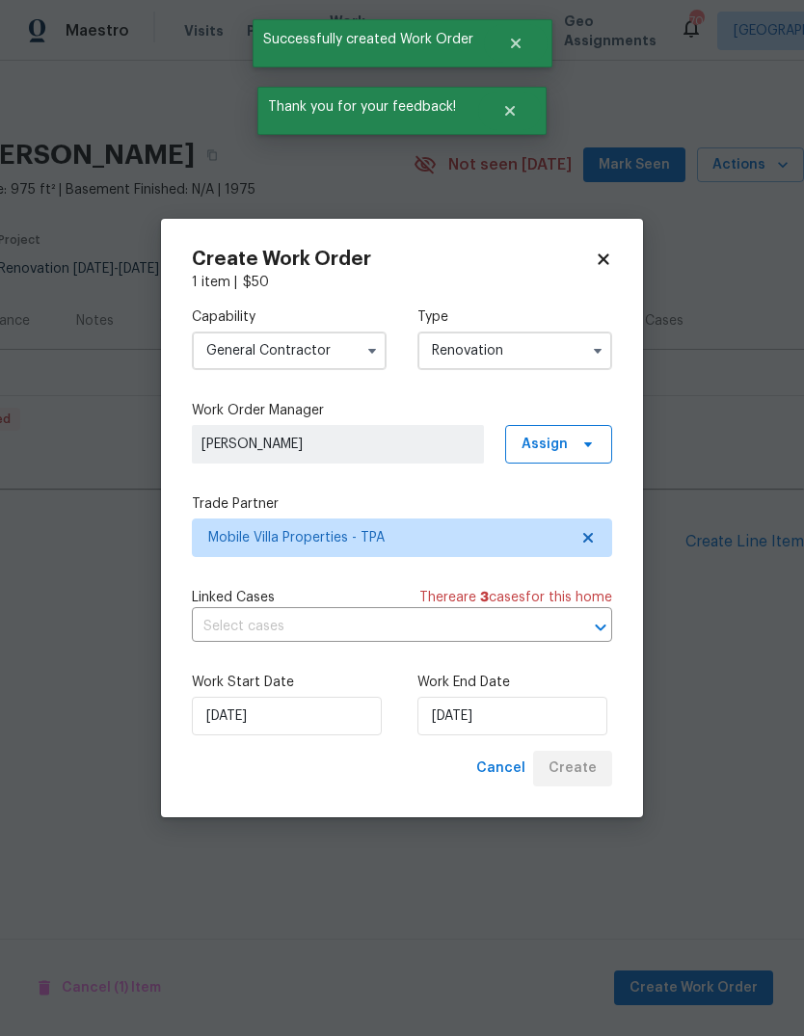
click at [594, 737] on html "Maestro Visits Projects Work Orders Tasks Properties Geo Assignments 70 Tampa P…" at bounding box center [402, 368] width 804 height 737
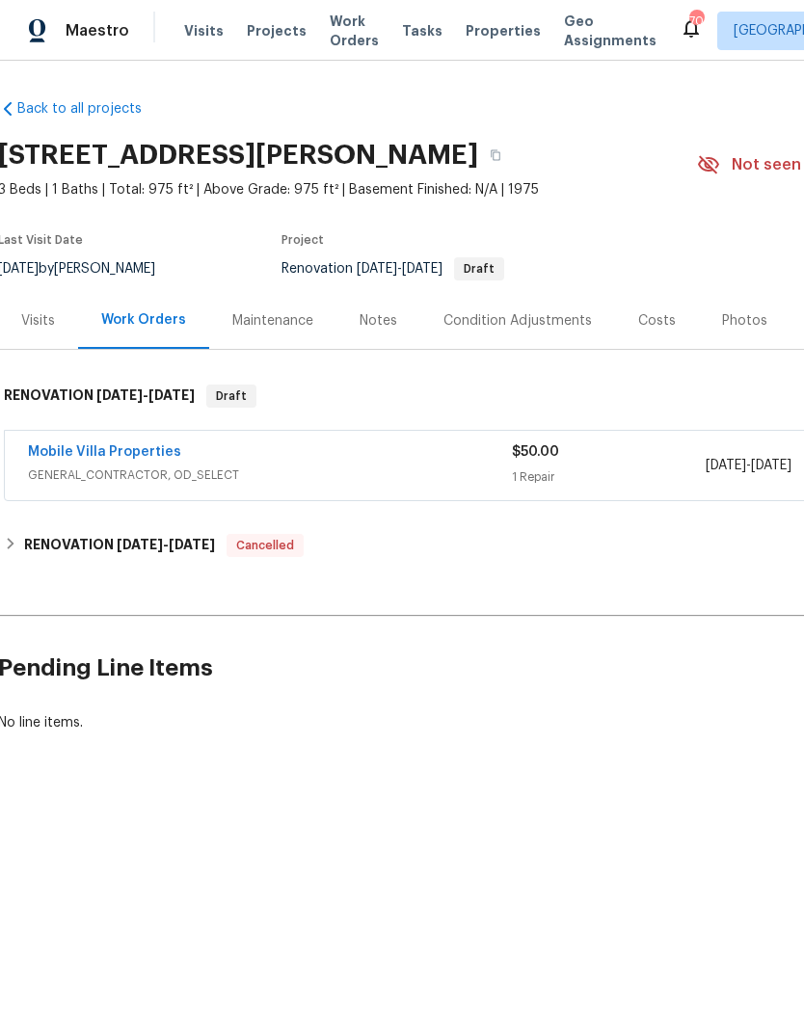
scroll to position [0, 8]
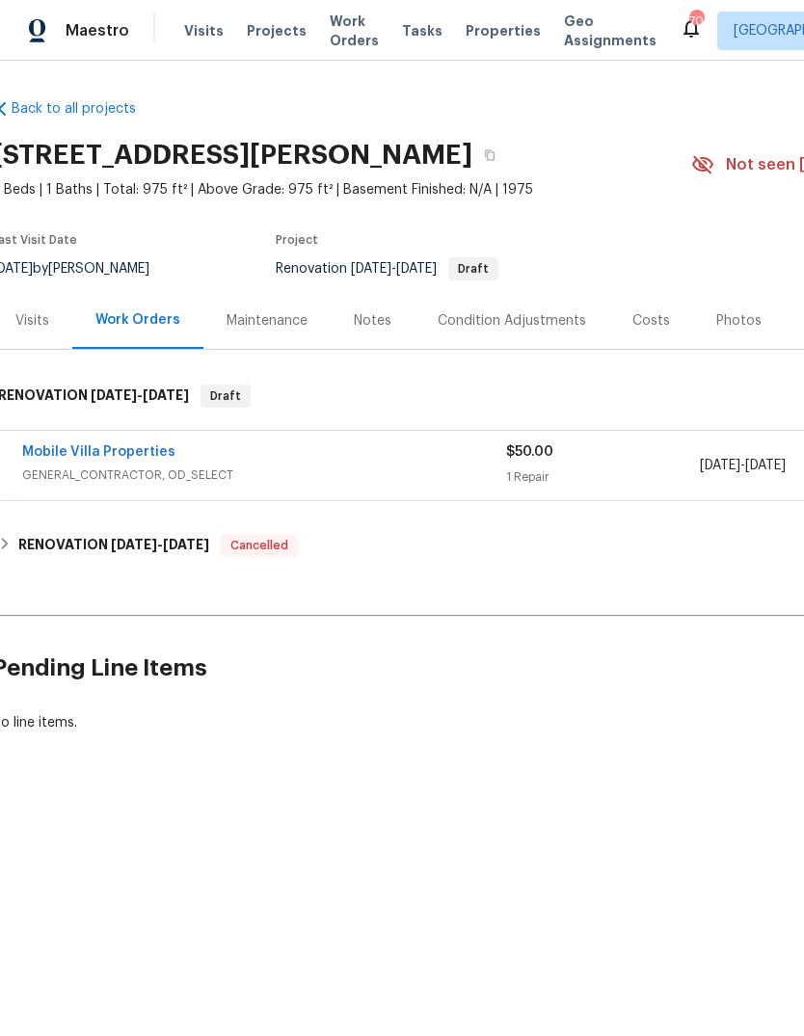
click at [116, 456] on link "Mobile Villa Properties" at bounding box center [98, 451] width 153 height 13
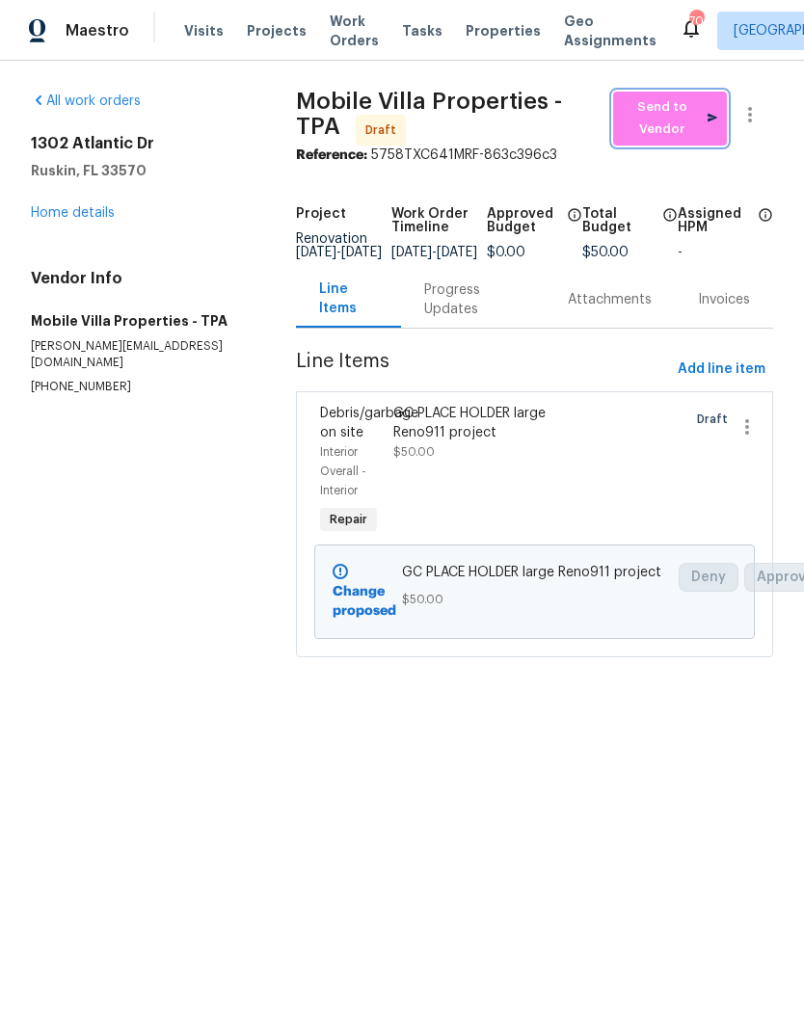
click at [647, 124] on span "Send to Vendor" at bounding box center [670, 118] width 94 height 44
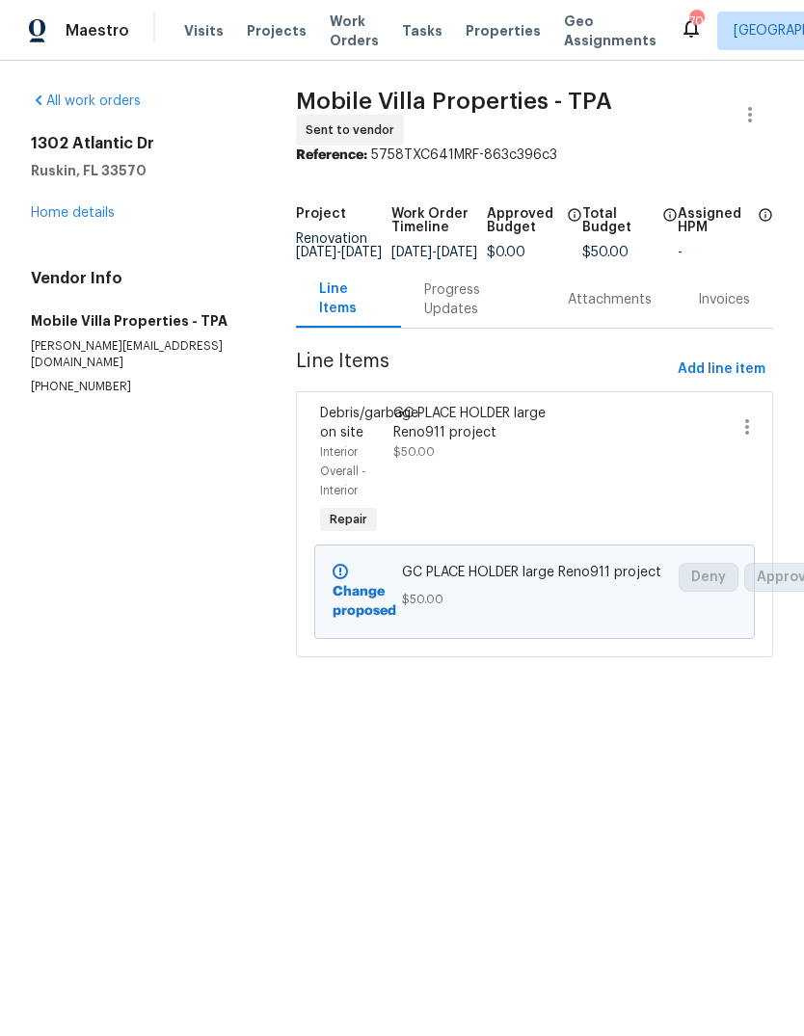
click at [89, 209] on link "Home details" at bounding box center [73, 212] width 84 height 13
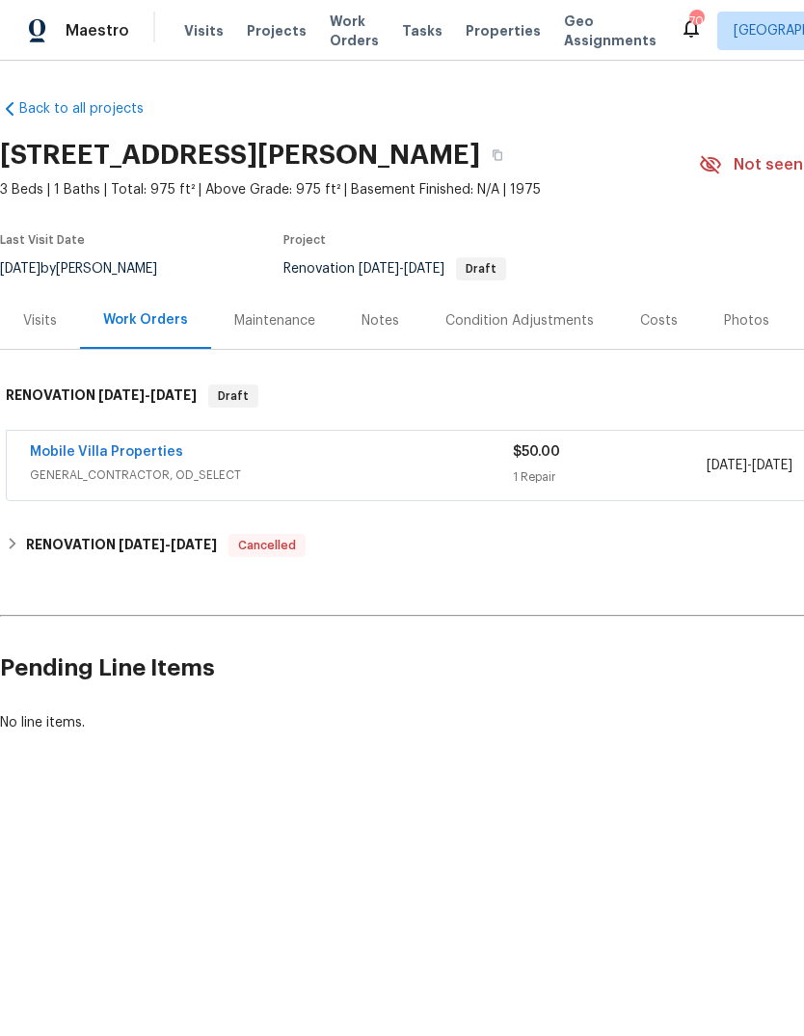
click at [49, 314] on div "Visits" at bounding box center [40, 320] width 34 height 19
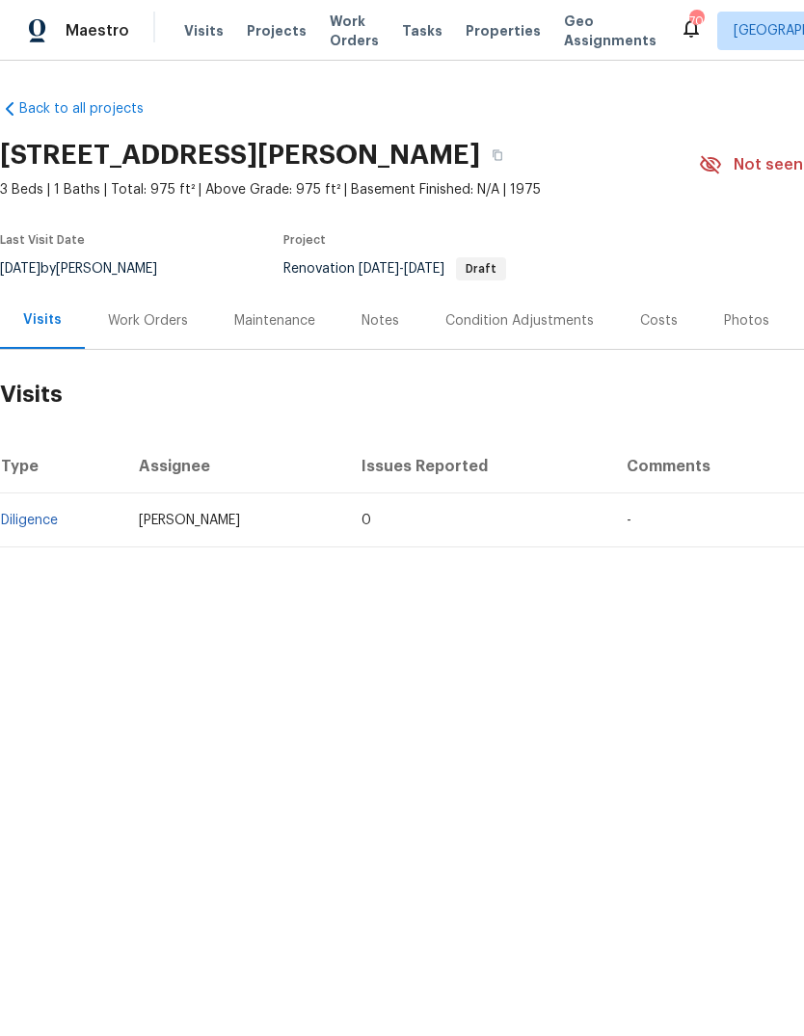
click at [42, 524] on link "Diligence" at bounding box center [29, 520] width 57 height 13
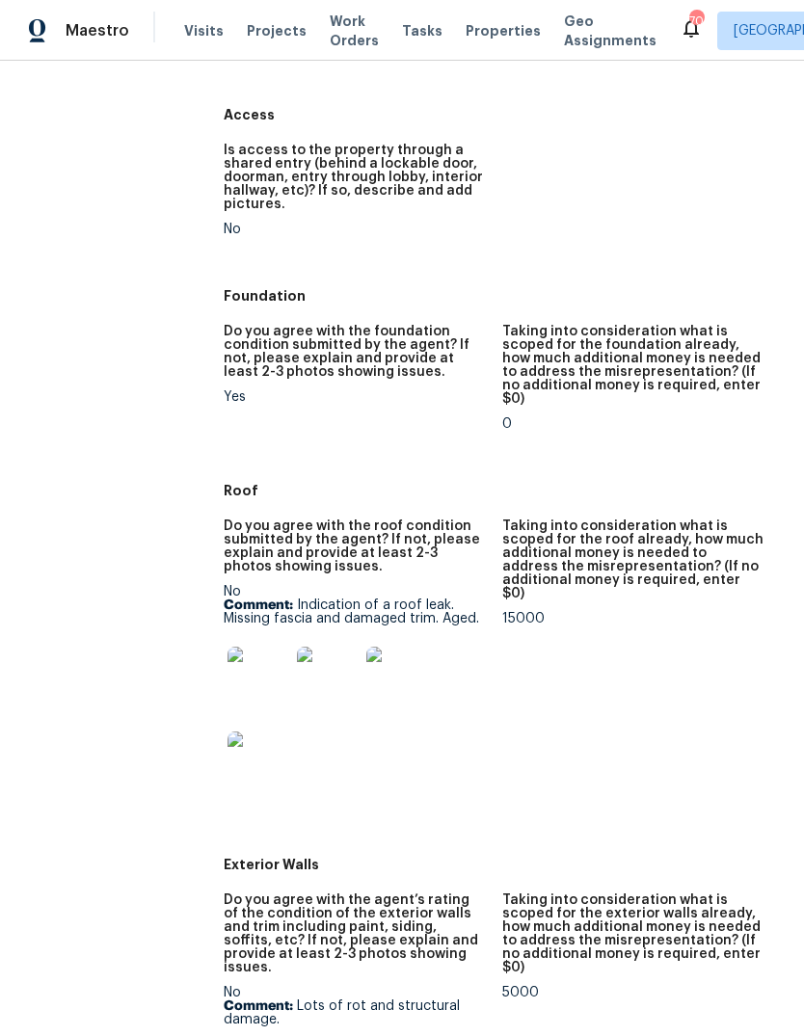
scroll to position [392, 0]
click at [239, 672] on img at bounding box center [259, 679] width 62 height 62
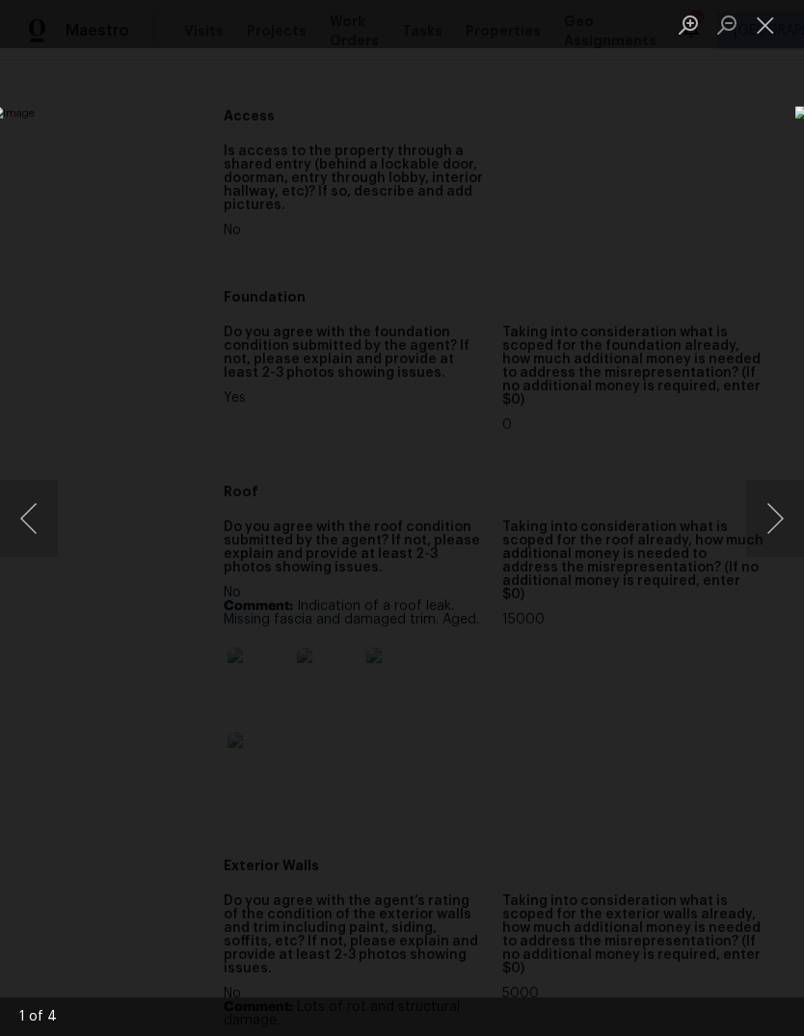
click at [773, 23] on button "Close lightbox" at bounding box center [765, 25] width 39 height 34
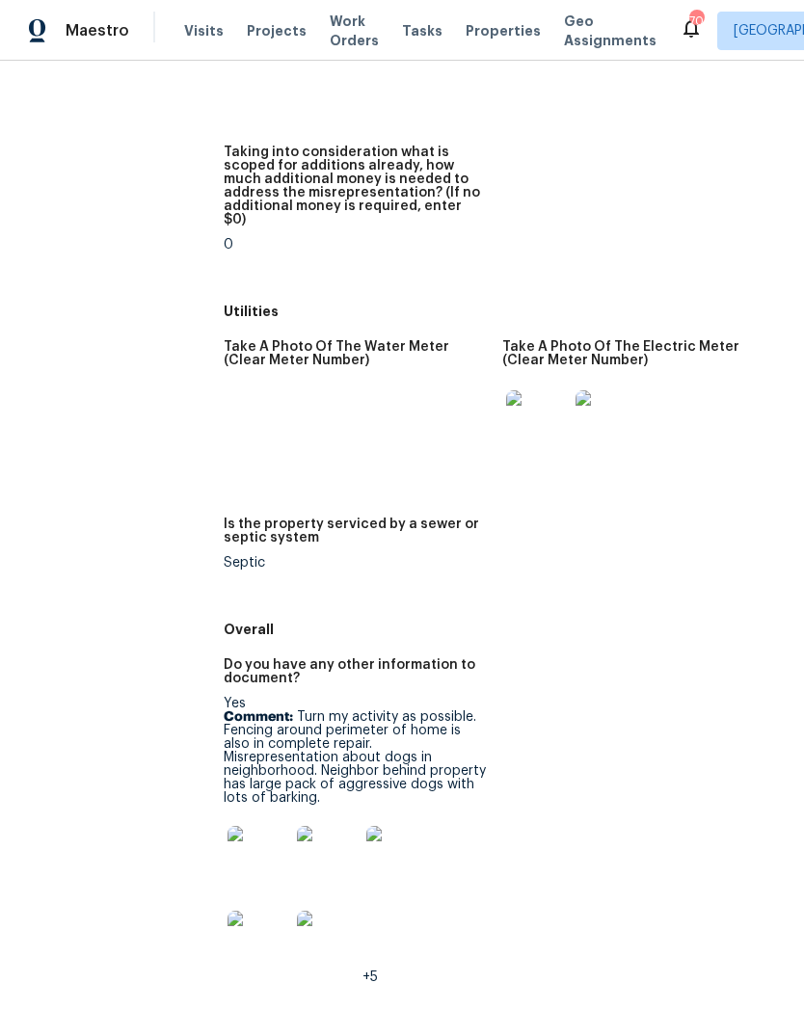
scroll to position [0, 0]
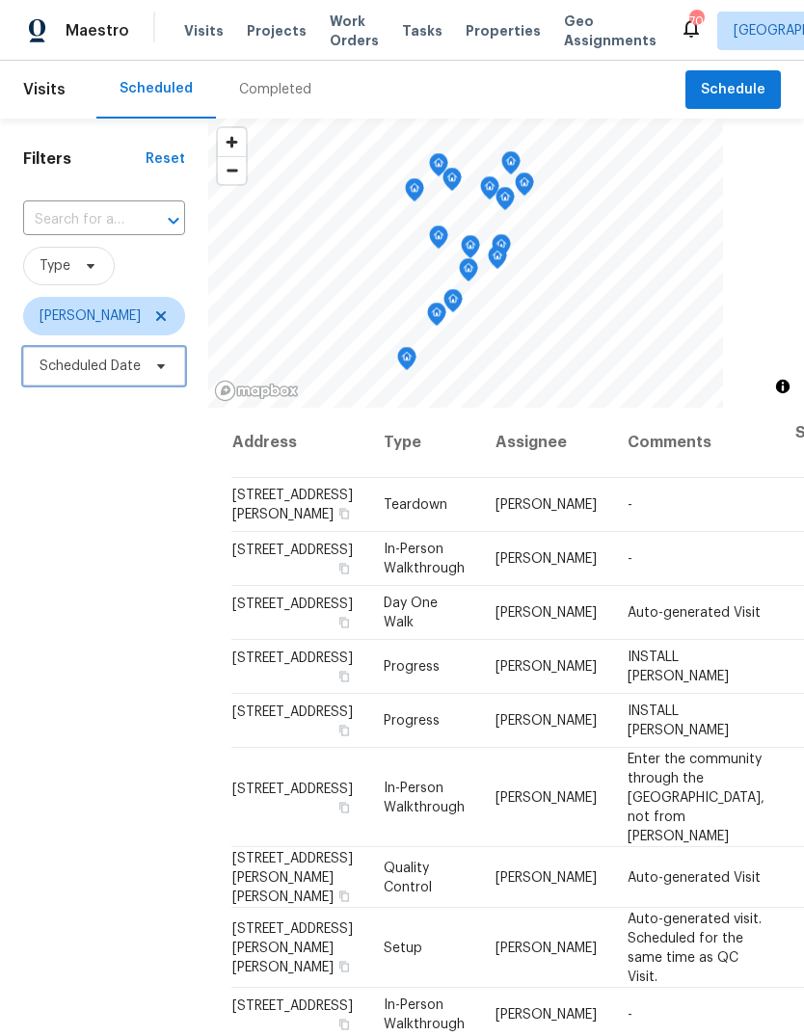
click at [122, 356] on span "Scheduled Date" at bounding box center [104, 366] width 162 height 39
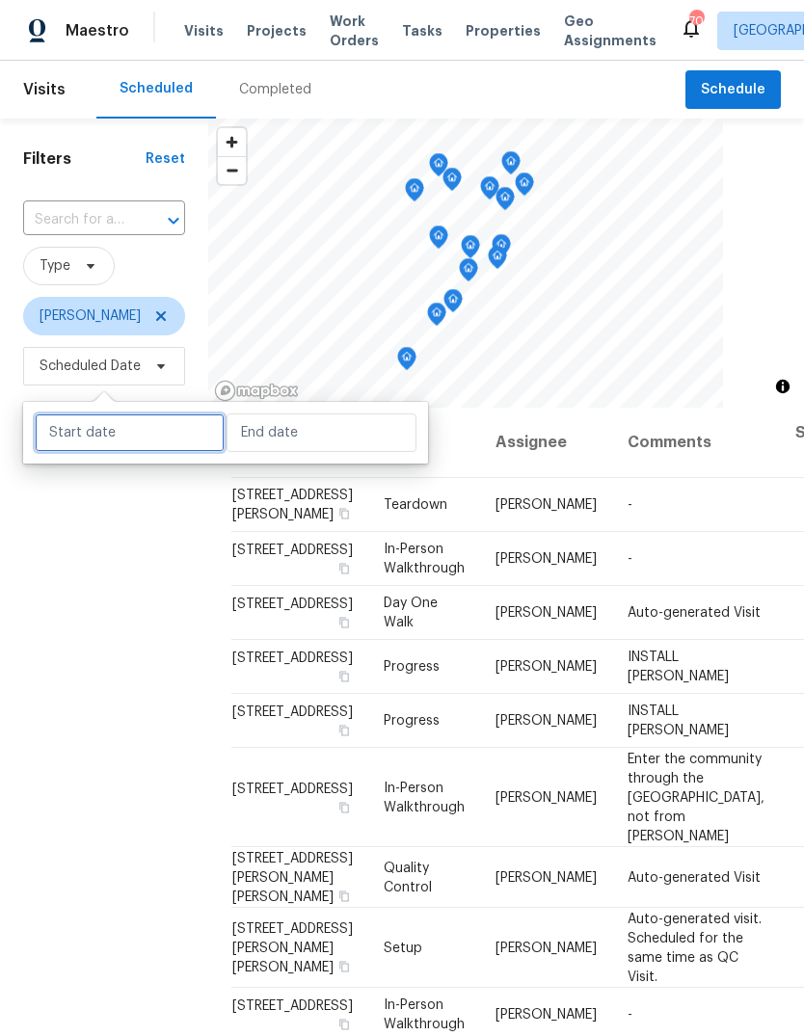
click at [143, 429] on input "text" at bounding box center [130, 433] width 190 height 39
select select "7"
select select "2025"
select select "8"
select select "2025"
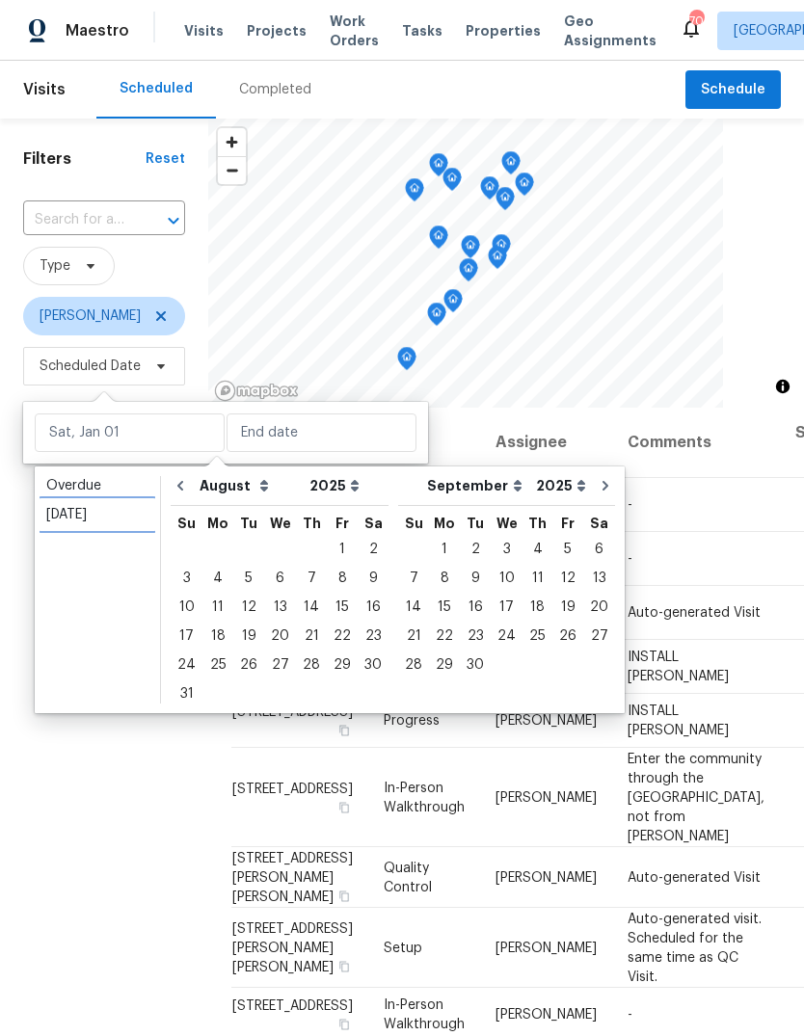
click at [92, 508] on div "[DATE]" at bounding box center [97, 514] width 102 height 19
type input "[DATE]"
